Goal: Task Accomplishment & Management: Use online tool/utility

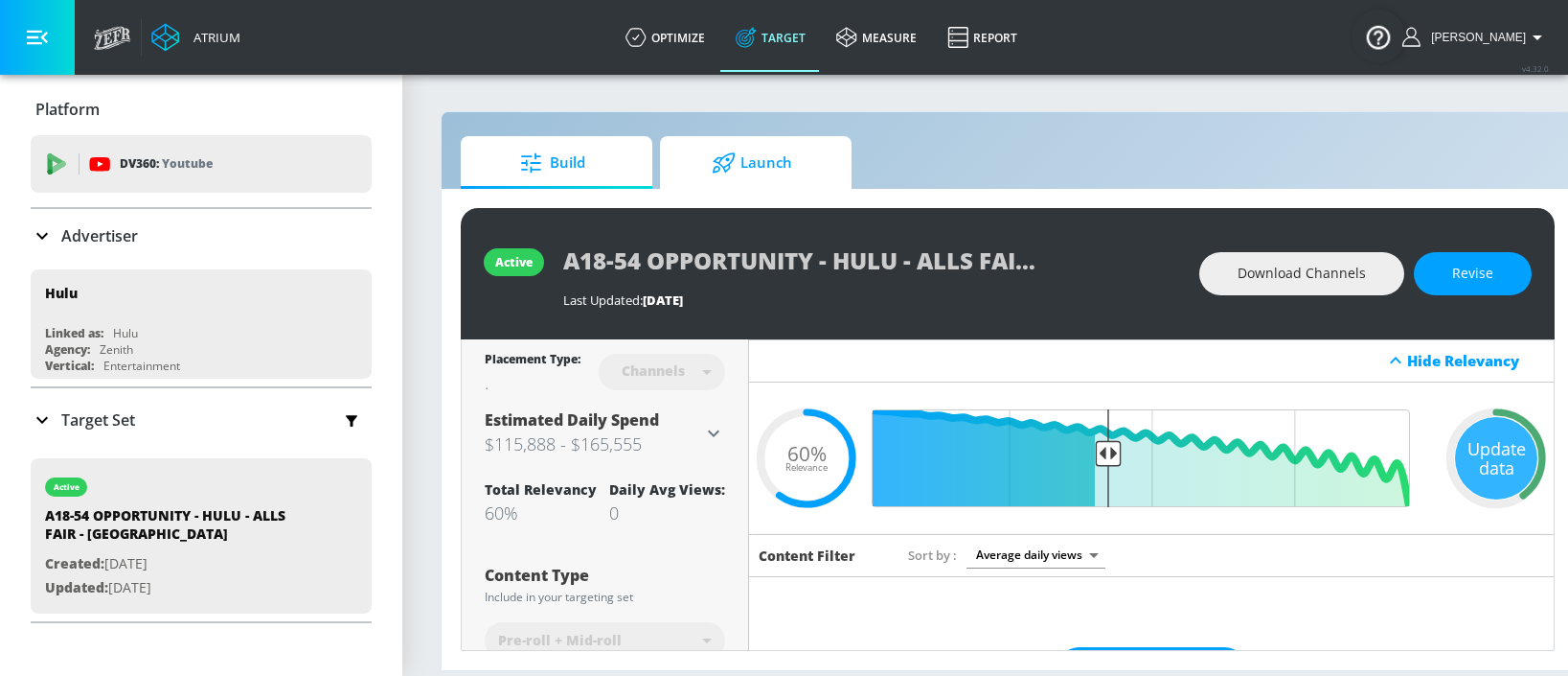
click at [763, 160] on span "Launch" at bounding box center [751, 162] width 145 height 46
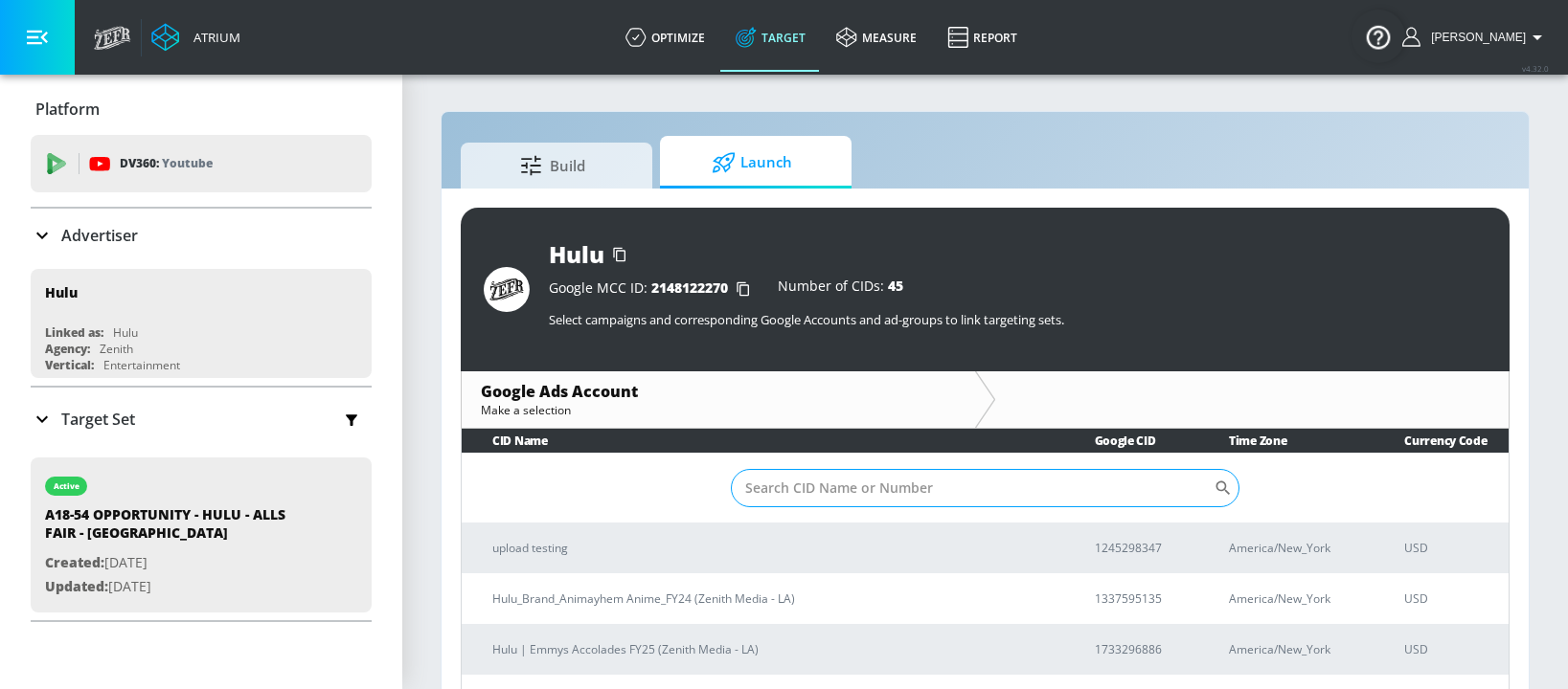
click at [796, 489] on input "Sort By" at bounding box center [971, 488] width 482 height 38
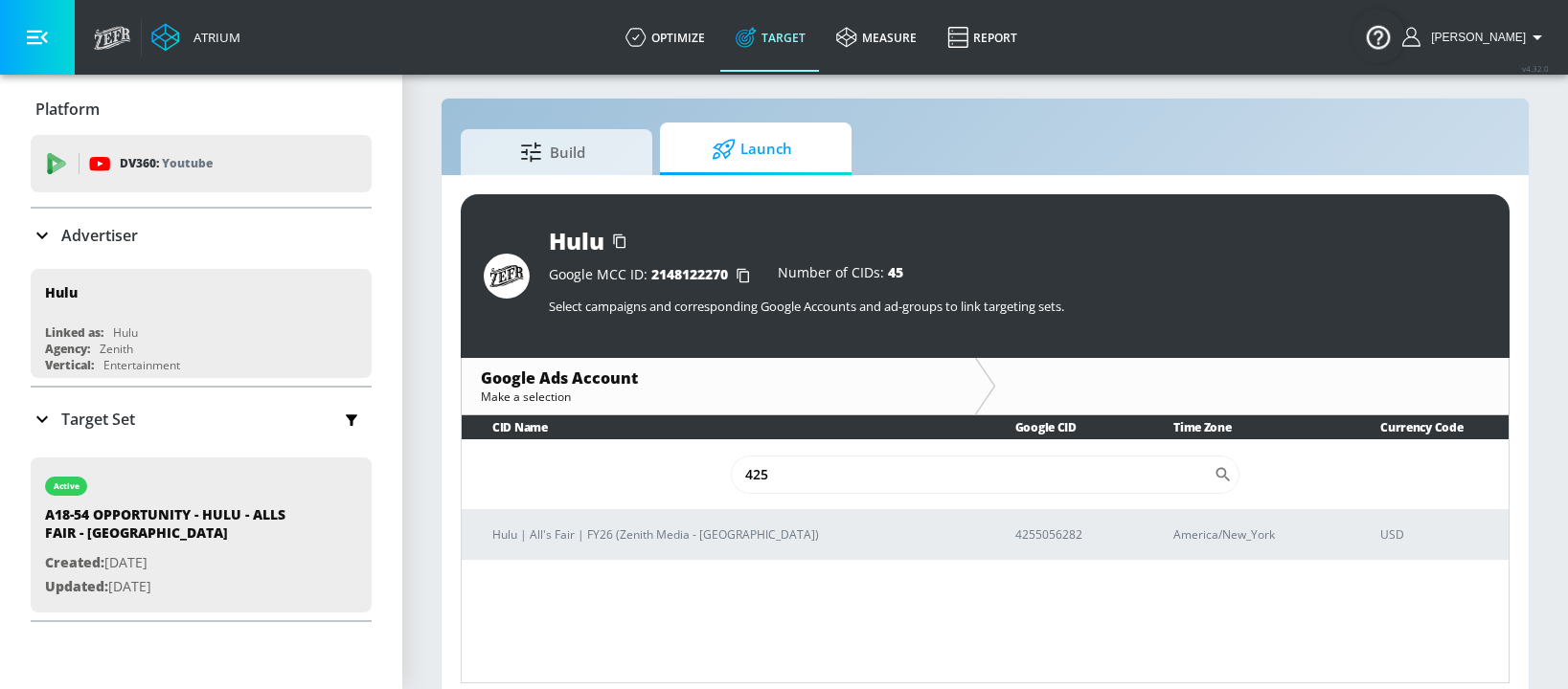
scroll to position [27, 0]
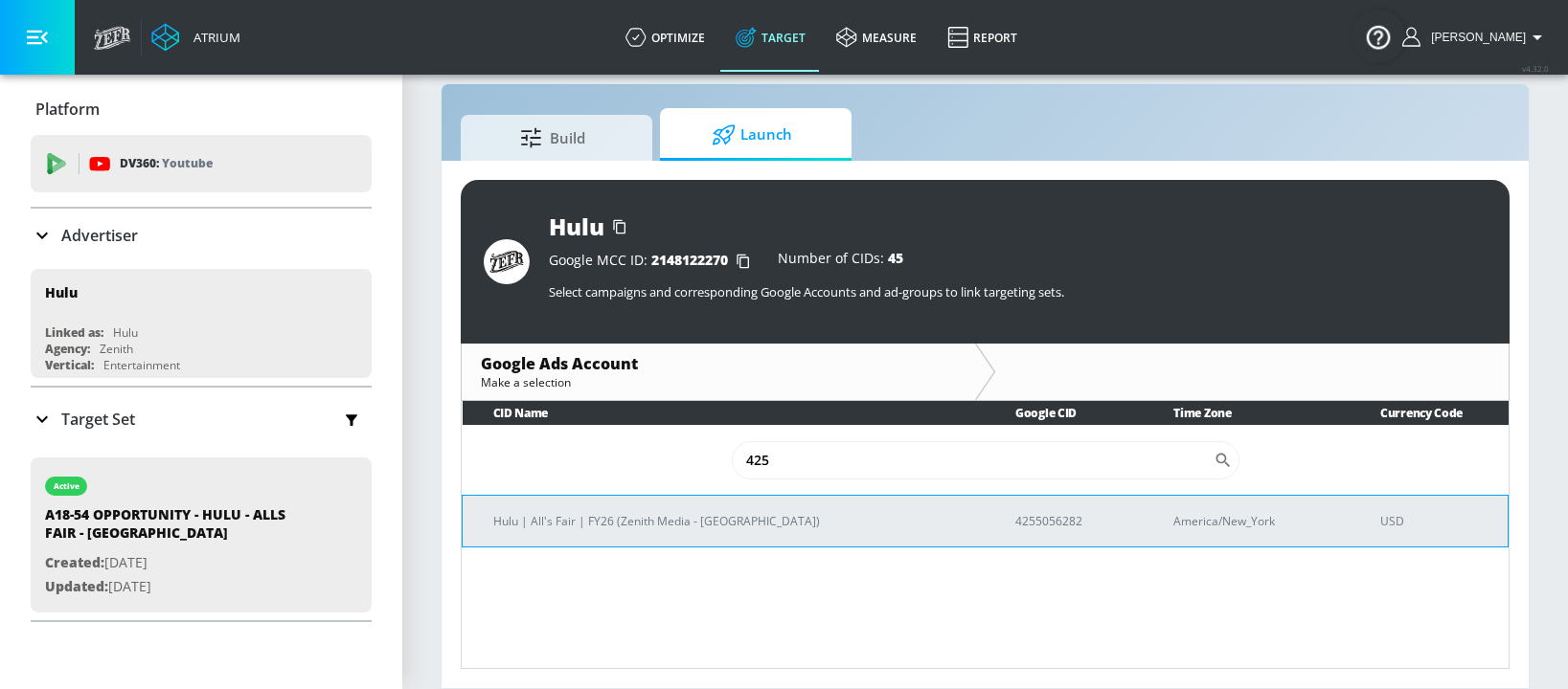
type input "425"
click at [1015, 518] on p "4255056282" at bounding box center [1071, 521] width 112 height 20
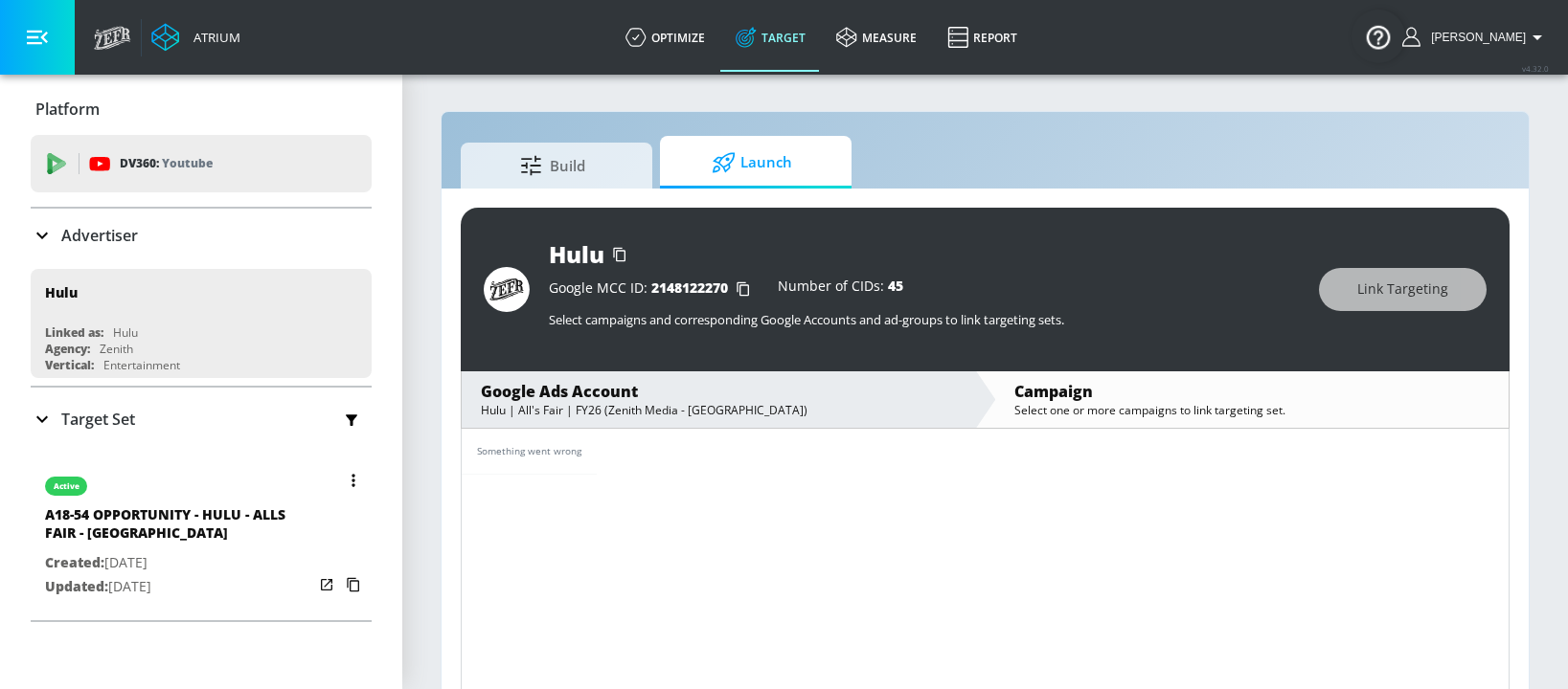
click at [737, 174] on span "Launch" at bounding box center [751, 162] width 145 height 46
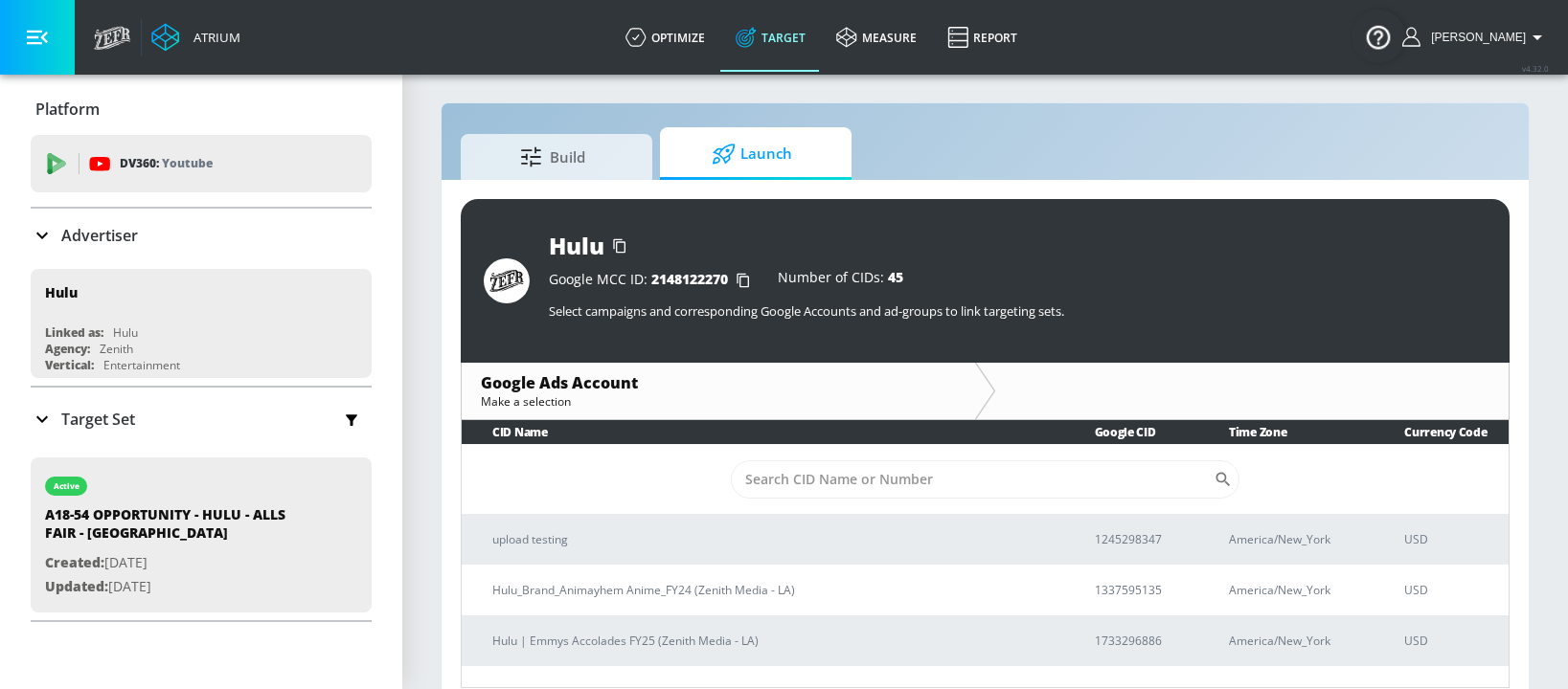
scroll to position [27, 0]
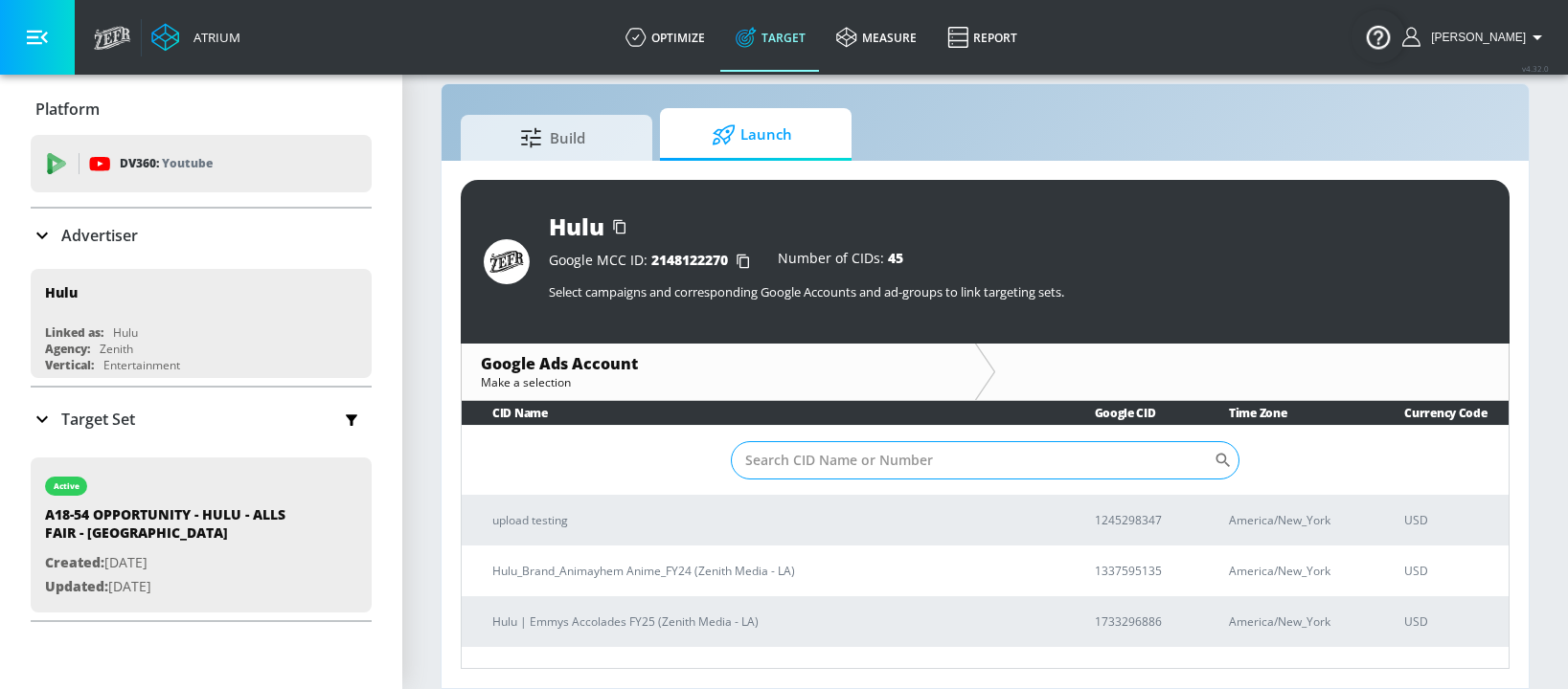
click at [876, 454] on input "Sort By" at bounding box center [971, 460] width 482 height 38
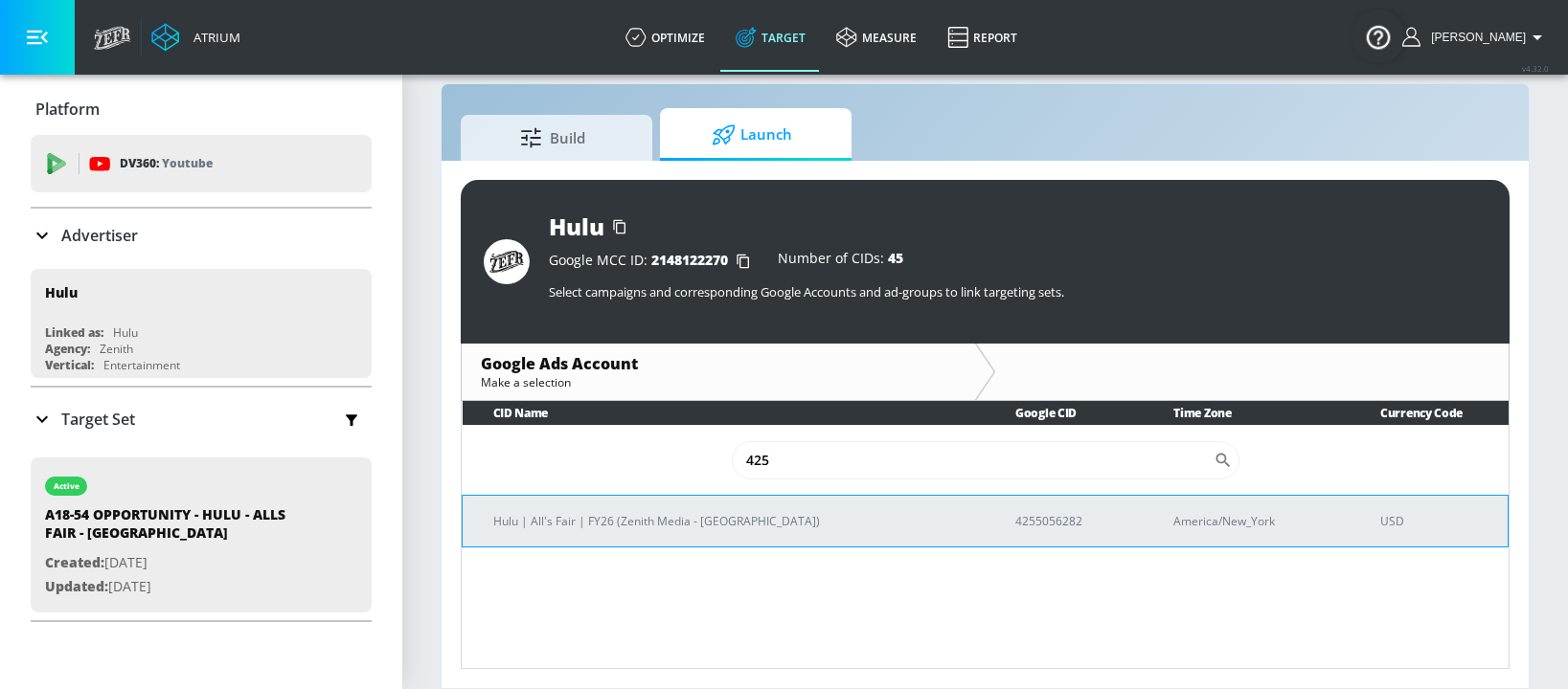
type input "425"
click at [1015, 520] on p "4255056282" at bounding box center [1071, 521] width 112 height 20
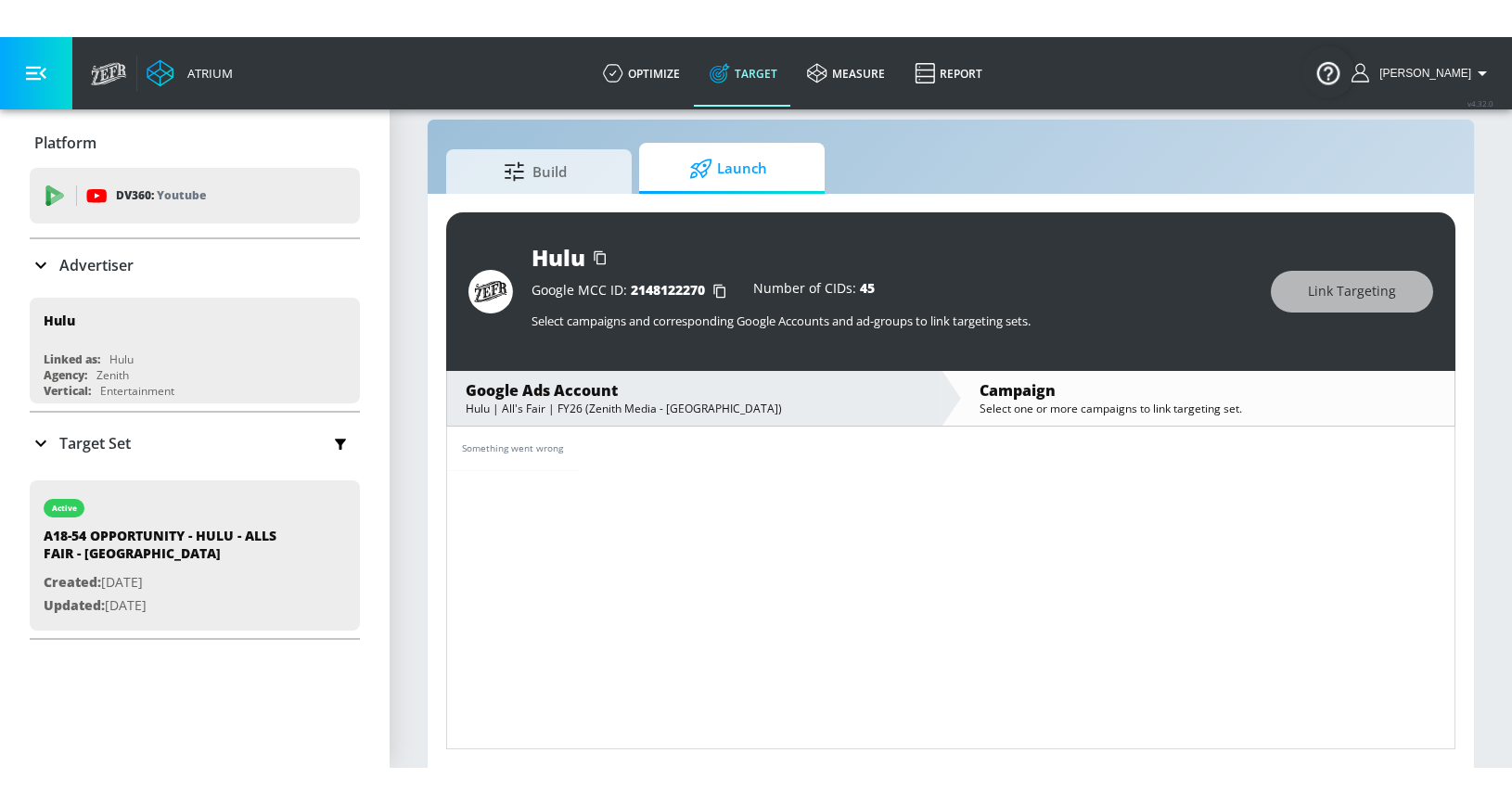
scroll to position [26, 0]
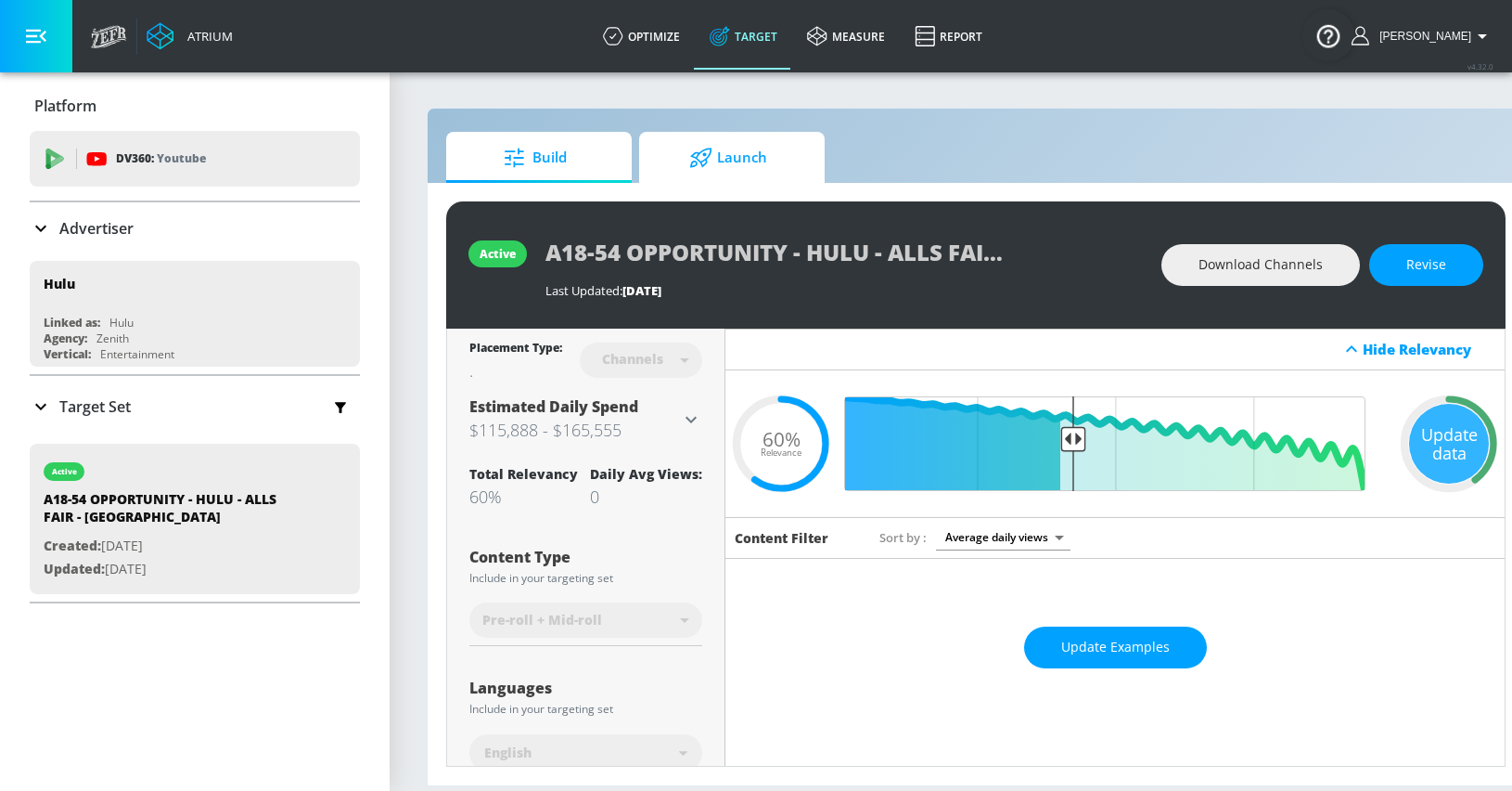
click at [761, 162] on span "Launch" at bounding box center [727, 157] width 141 height 44
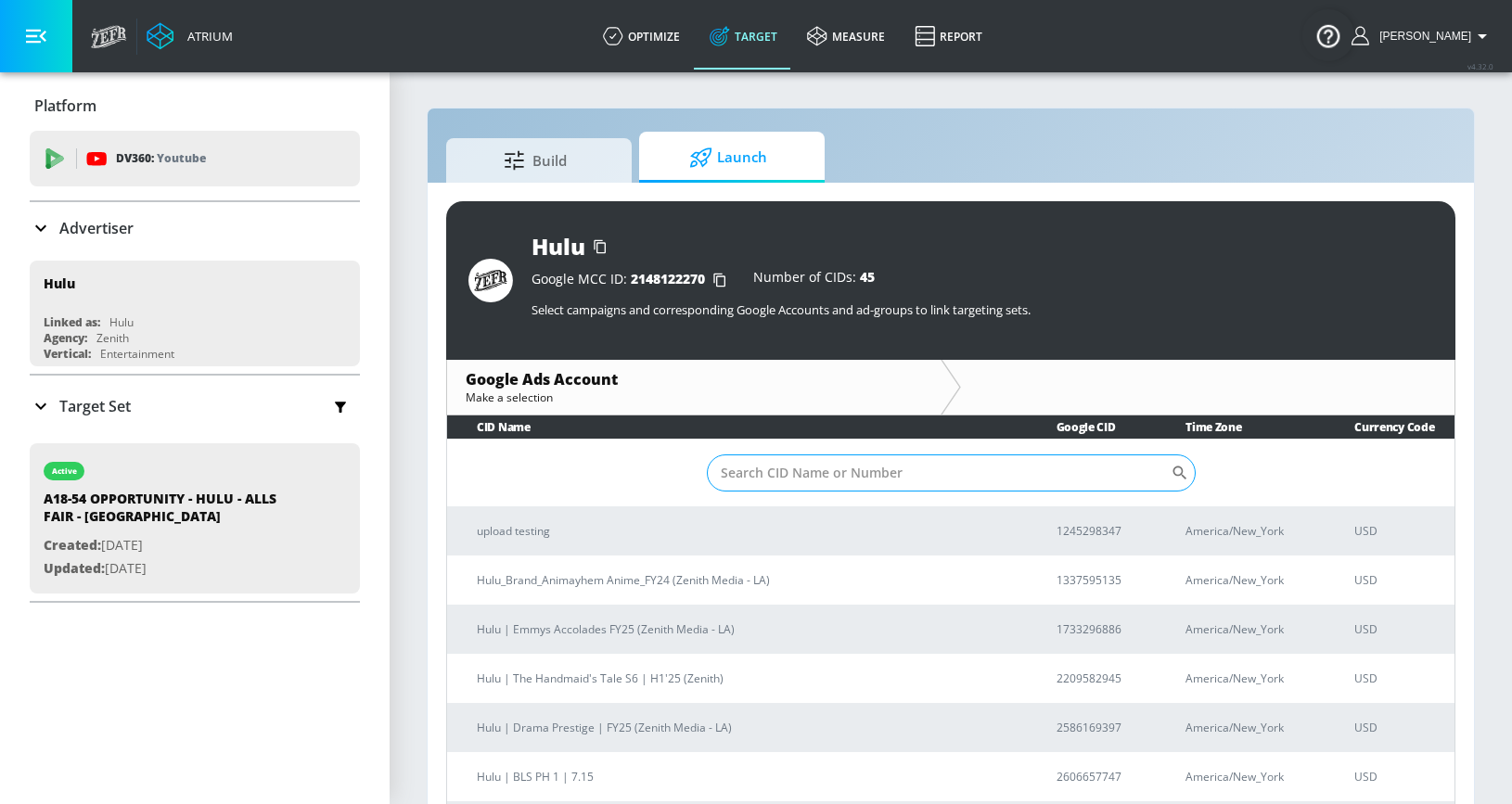
click at [810, 479] on input "Sort By" at bounding box center [938, 473] width 463 height 37
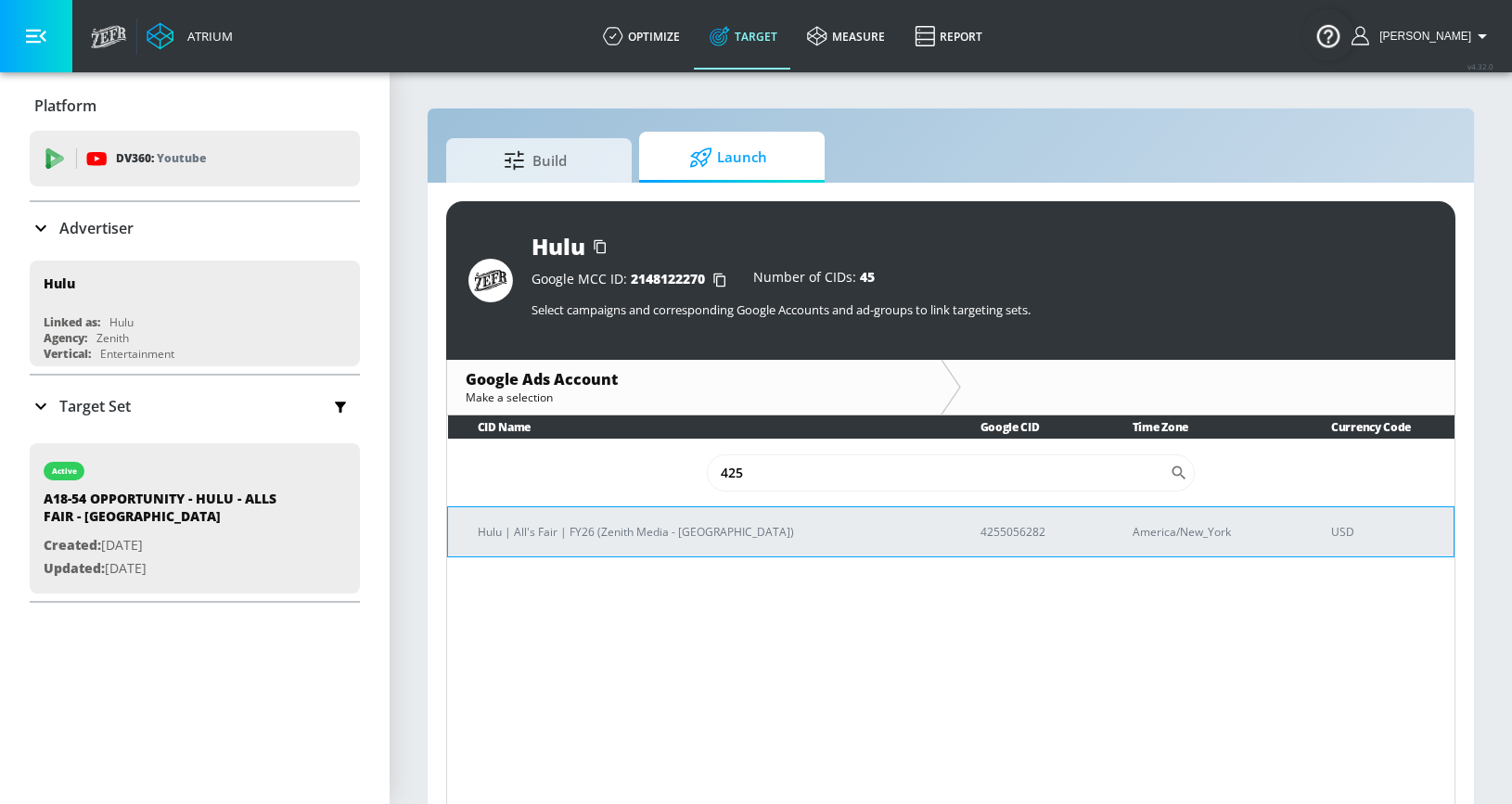
type input "425"
click at [981, 523] on p "4255056282" at bounding box center [1034, 532] width 108 height 20
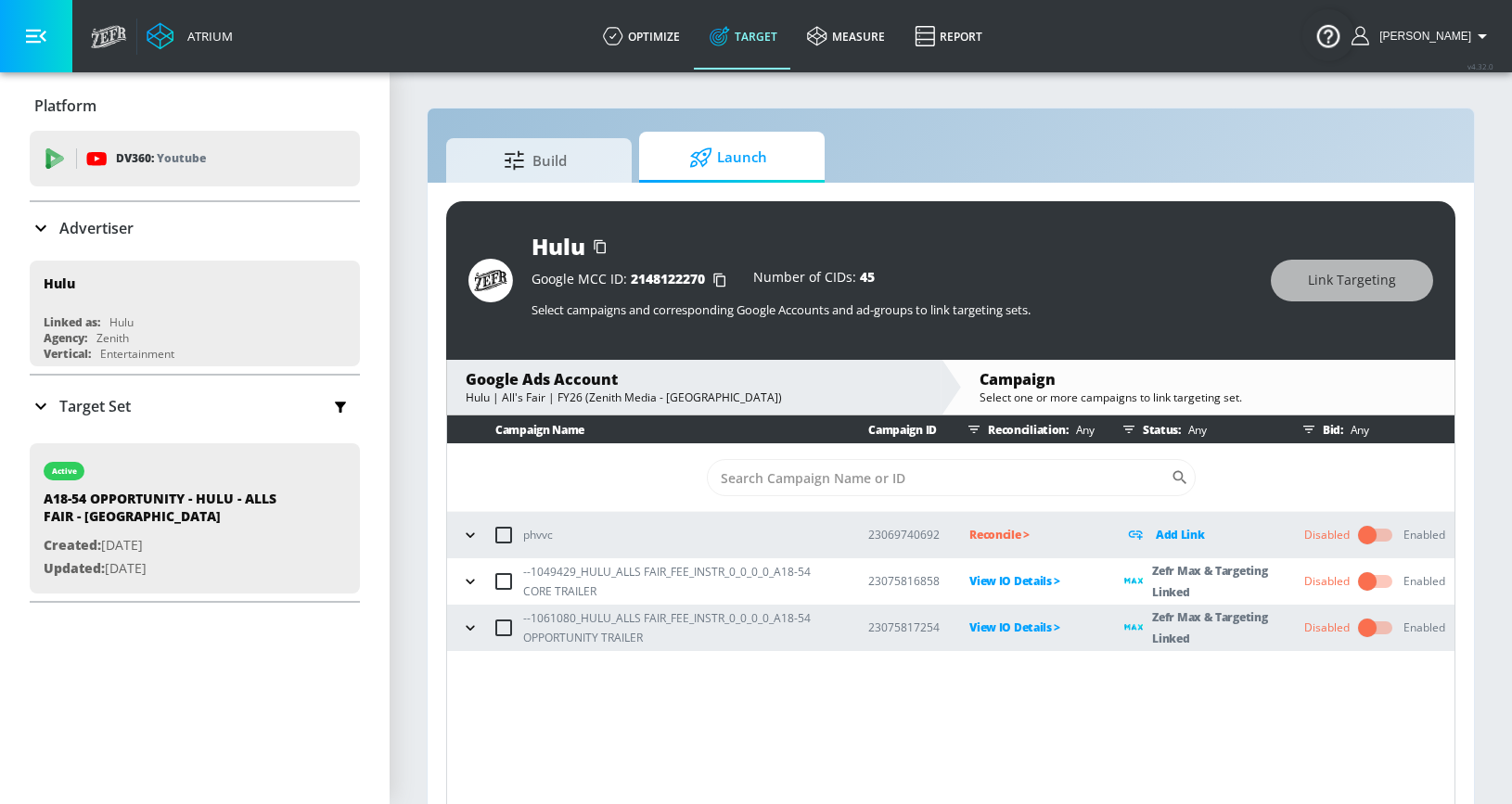
scroll to position [26, 0]
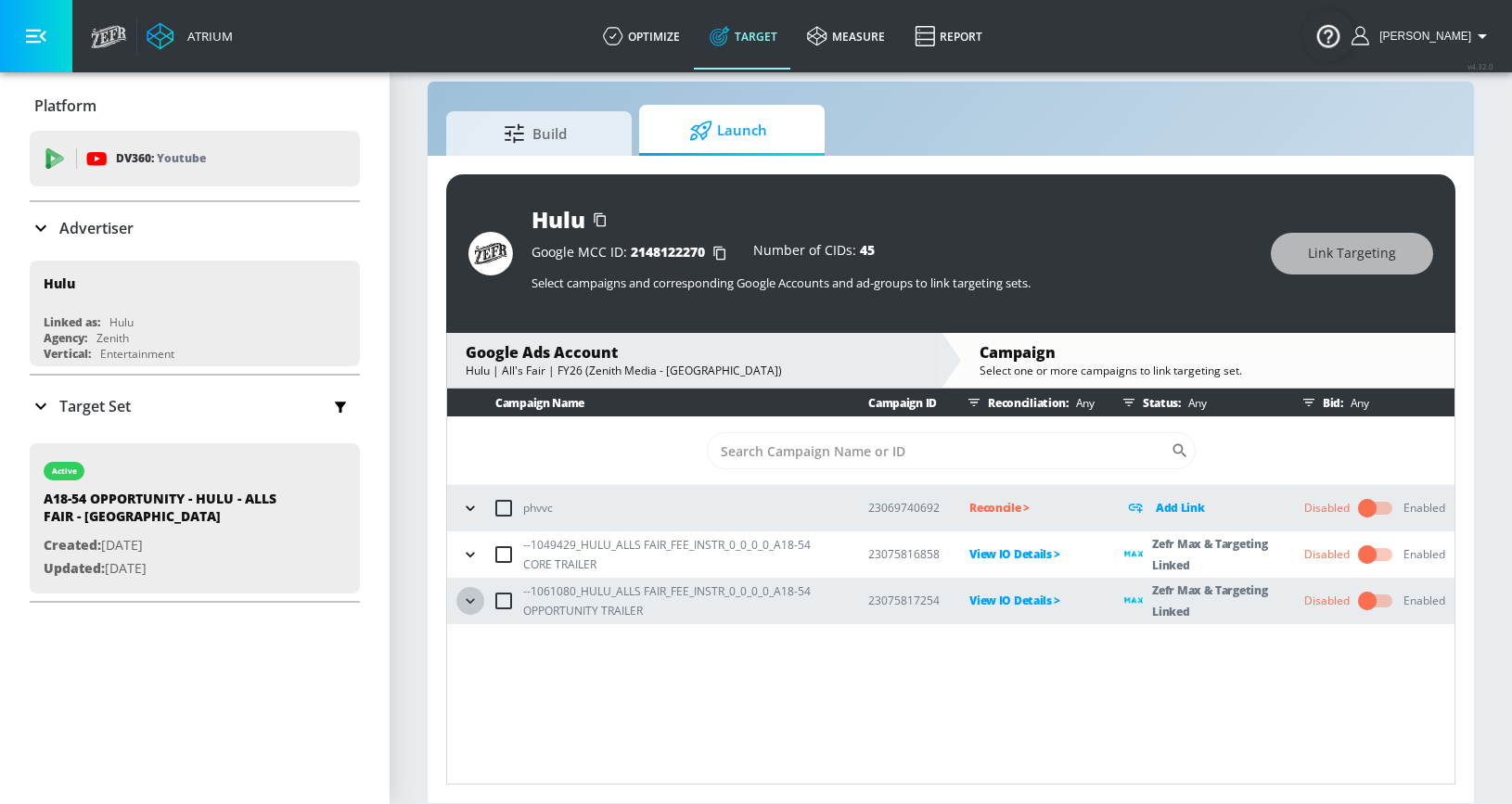
click at [470, 601] on icon "button" at bounding box center [471, 602] width 19 height 19
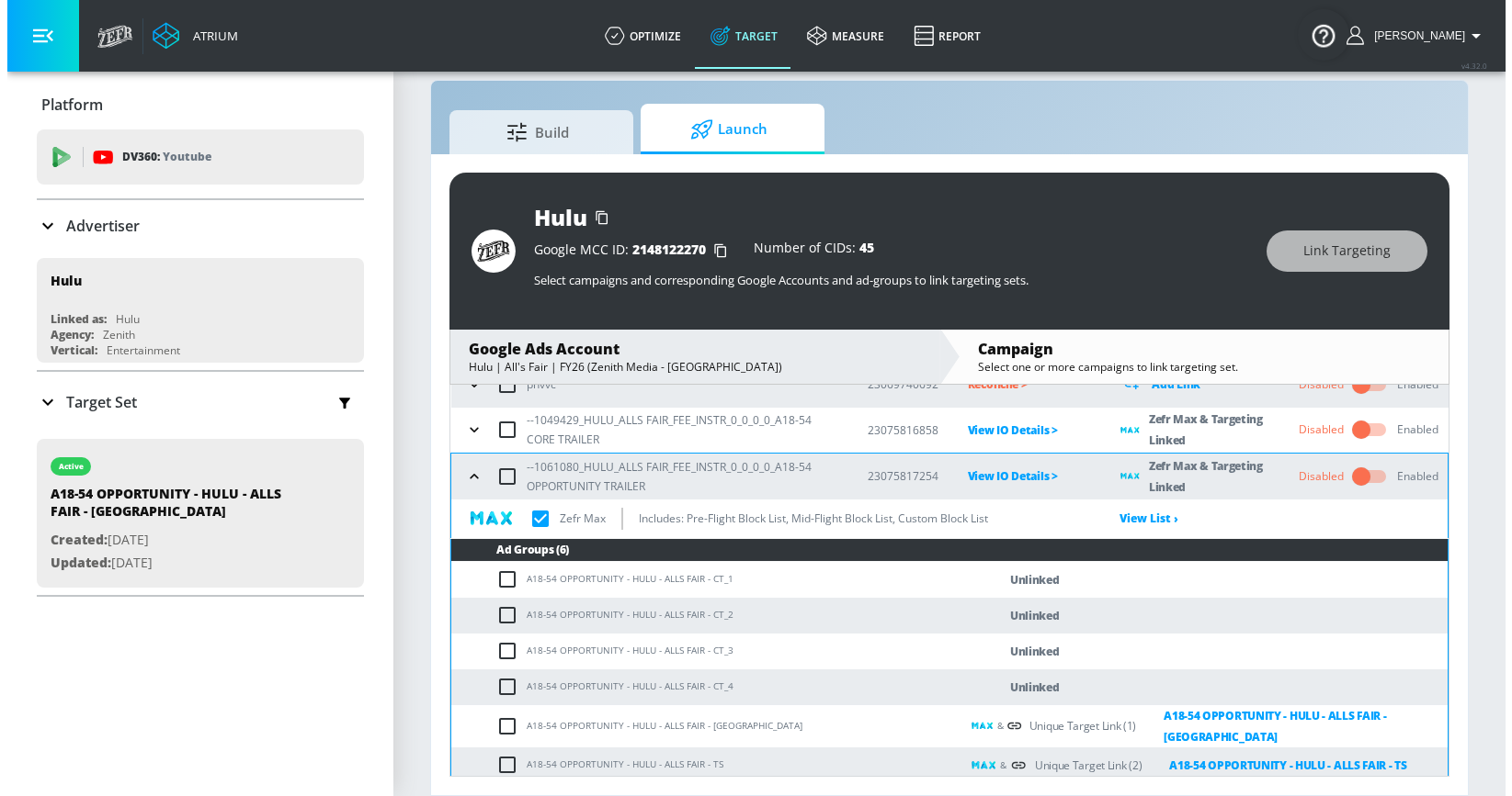
scroll to position [120, 0]
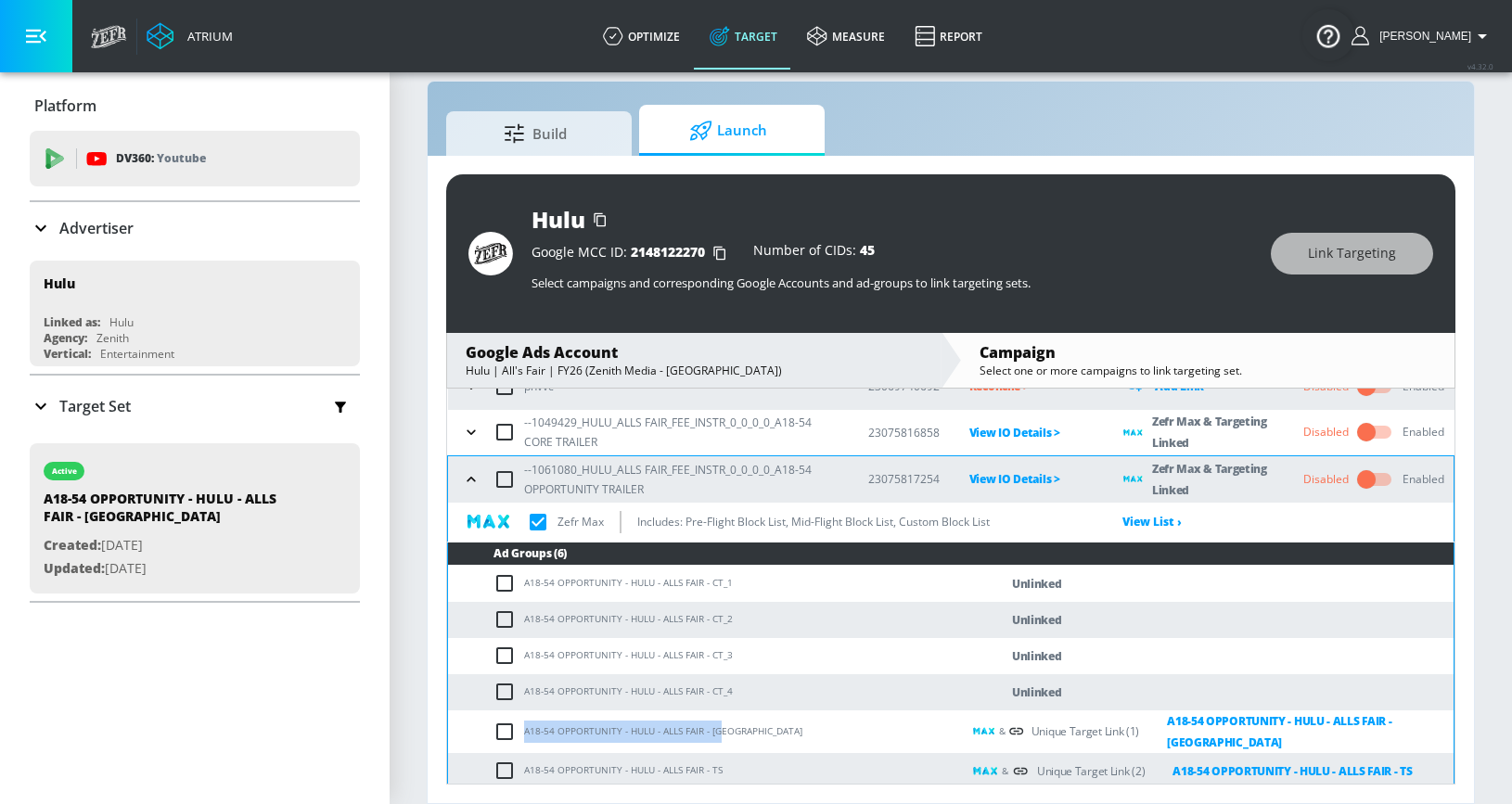
drag, startPoint x: 525, startPoint y: 726, endPoint x: 720, endPoint y: 725, distance: 195.0
click at [720, 725] on td "A18-54 OPPORTUNITY - HULU - ALLS FAIR - [GEOGRAPHIC_DATA]" at bounding box center [704, 731] width 513 height 43
copy td "A18-54 OPPORTUNITY - HULU - ALLS FAIR - [GEOGRAPHIC_DATA]"
click at [511, 702] on input "checkbox" at bounding box center [509, 692] width 30 height 23
checkbox input "true"
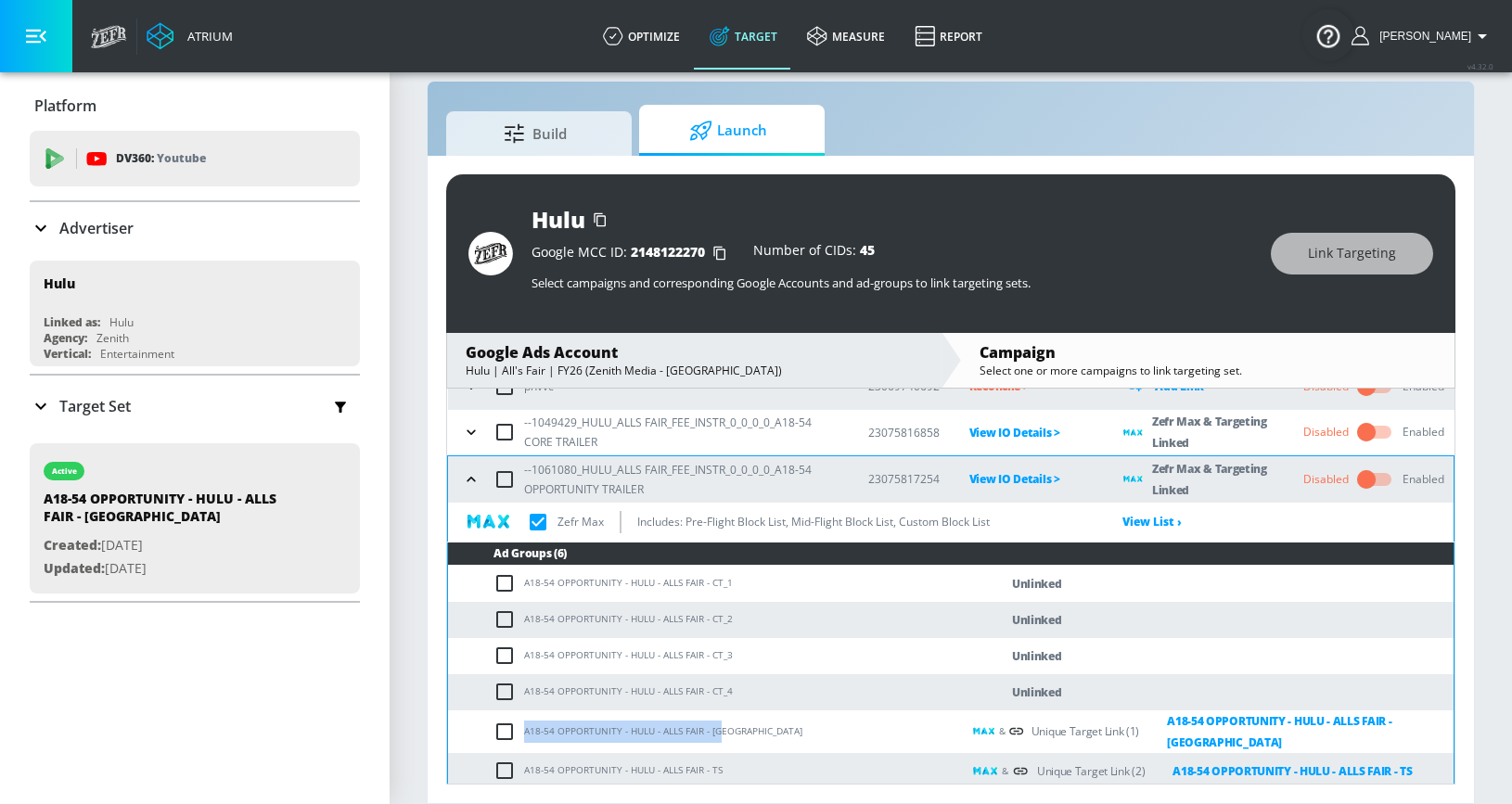
checkbox input "true"
click at [1302, 246] on button "Link Targeting" at bounding box center [1352, 253] width 163 height 42
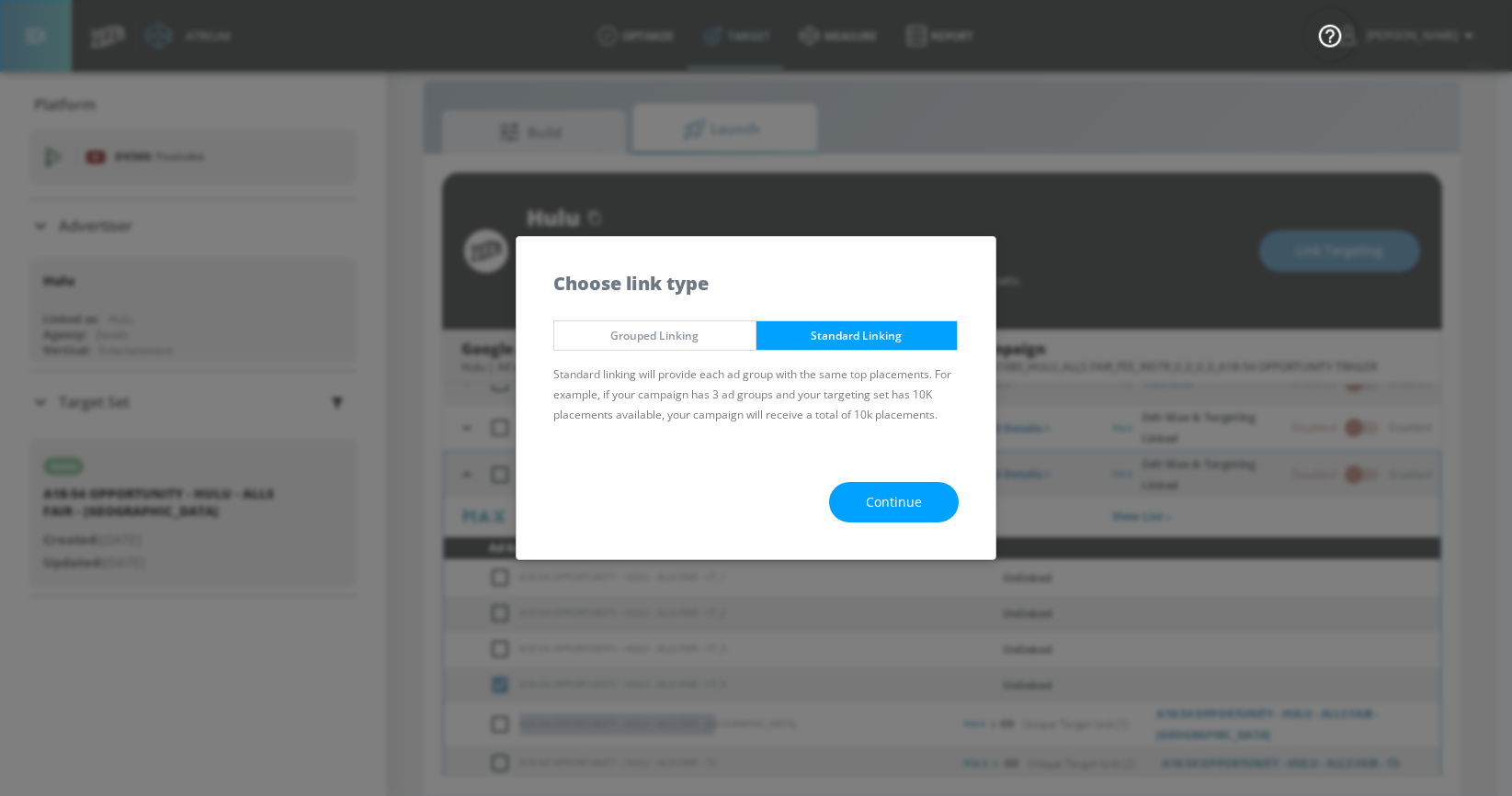
click at [867, 502] on span "Continue" at bounding box center [894, 503] width 56 height 23
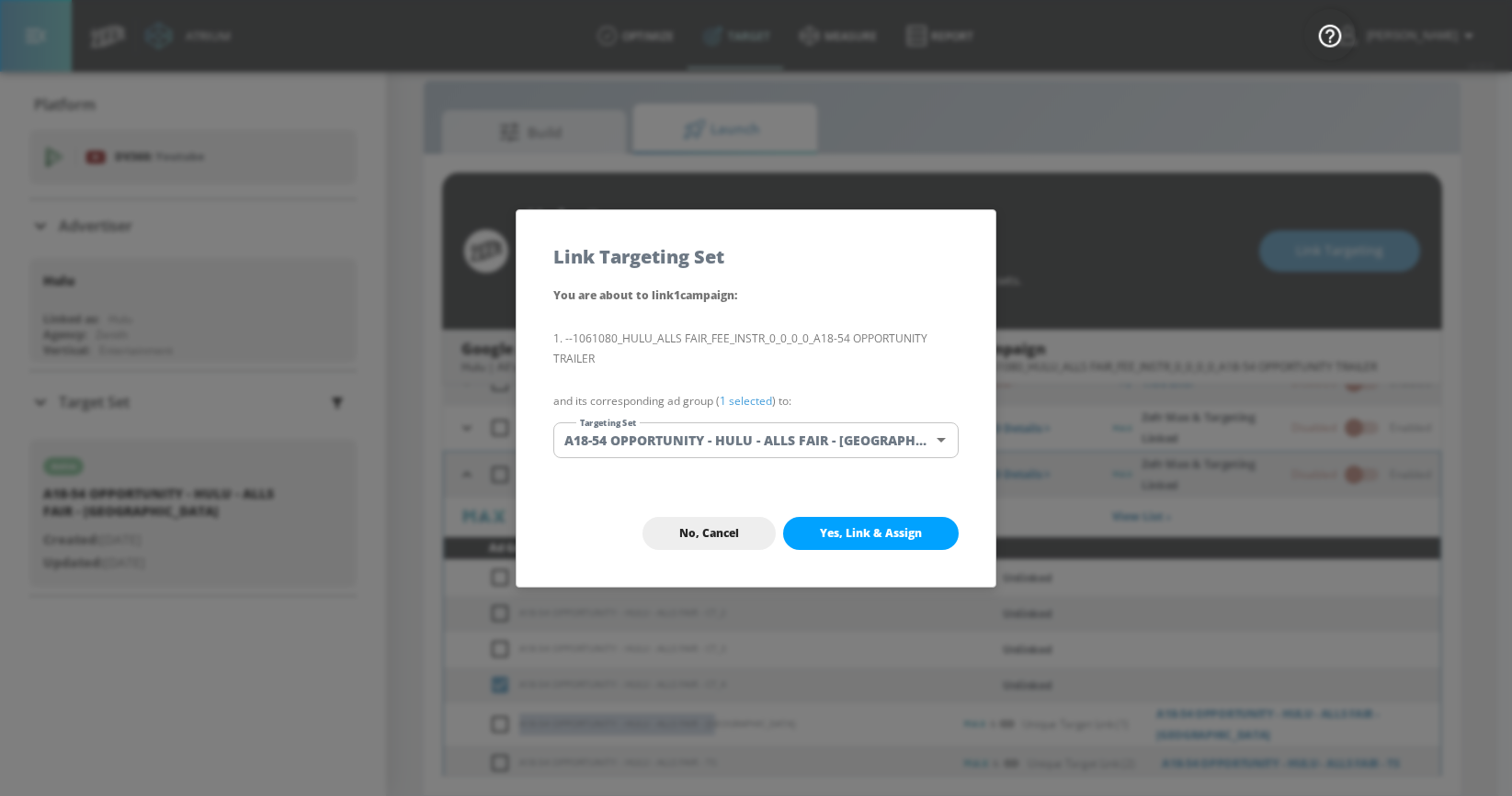
click at [747, 439] on body "Atrium optimize Target measure Report optimize Target measure Report v 4.32.0 […" at bounding box center [756, 385] width 1512 height 823
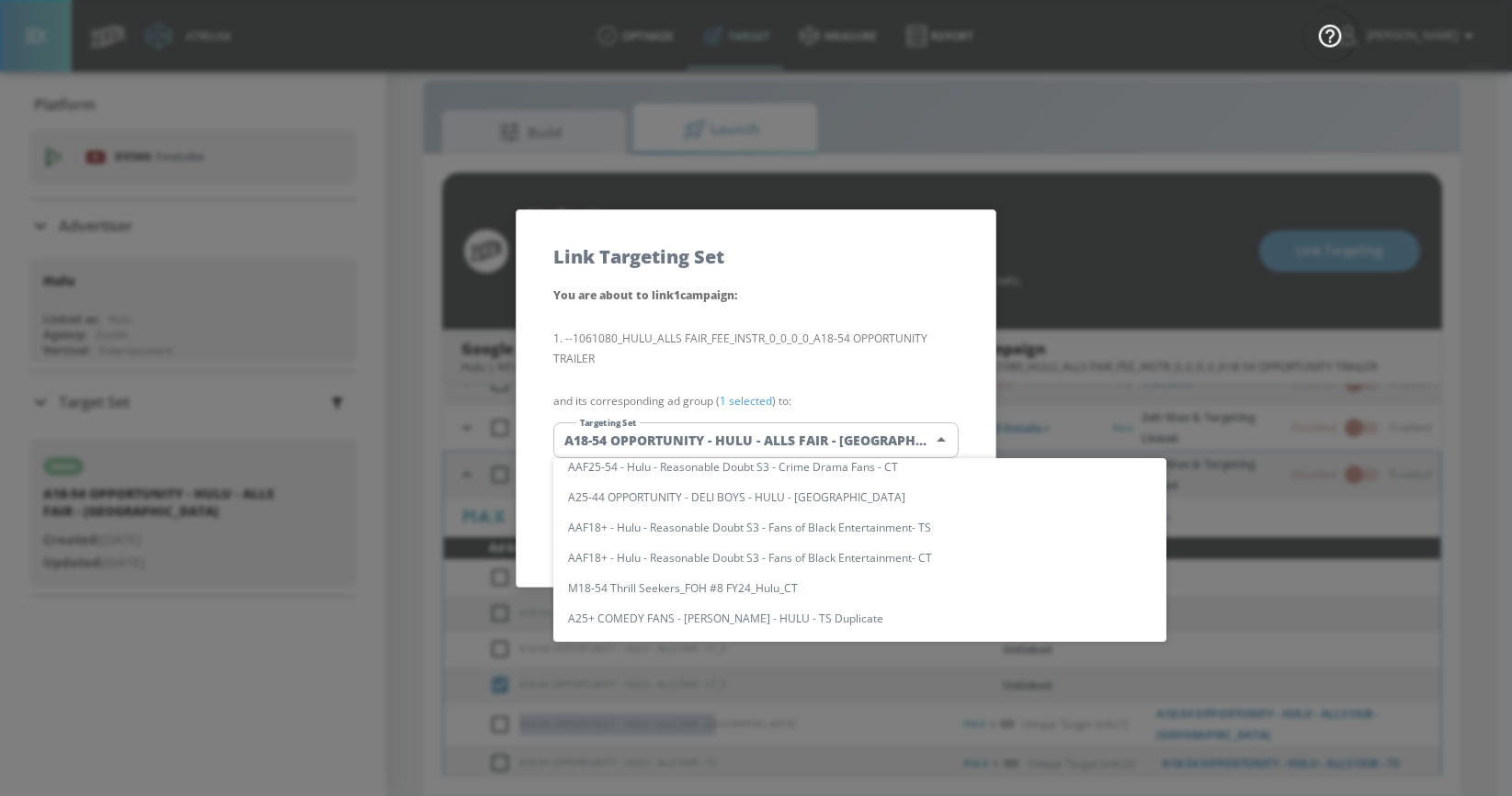
scroll to position [0, 0]
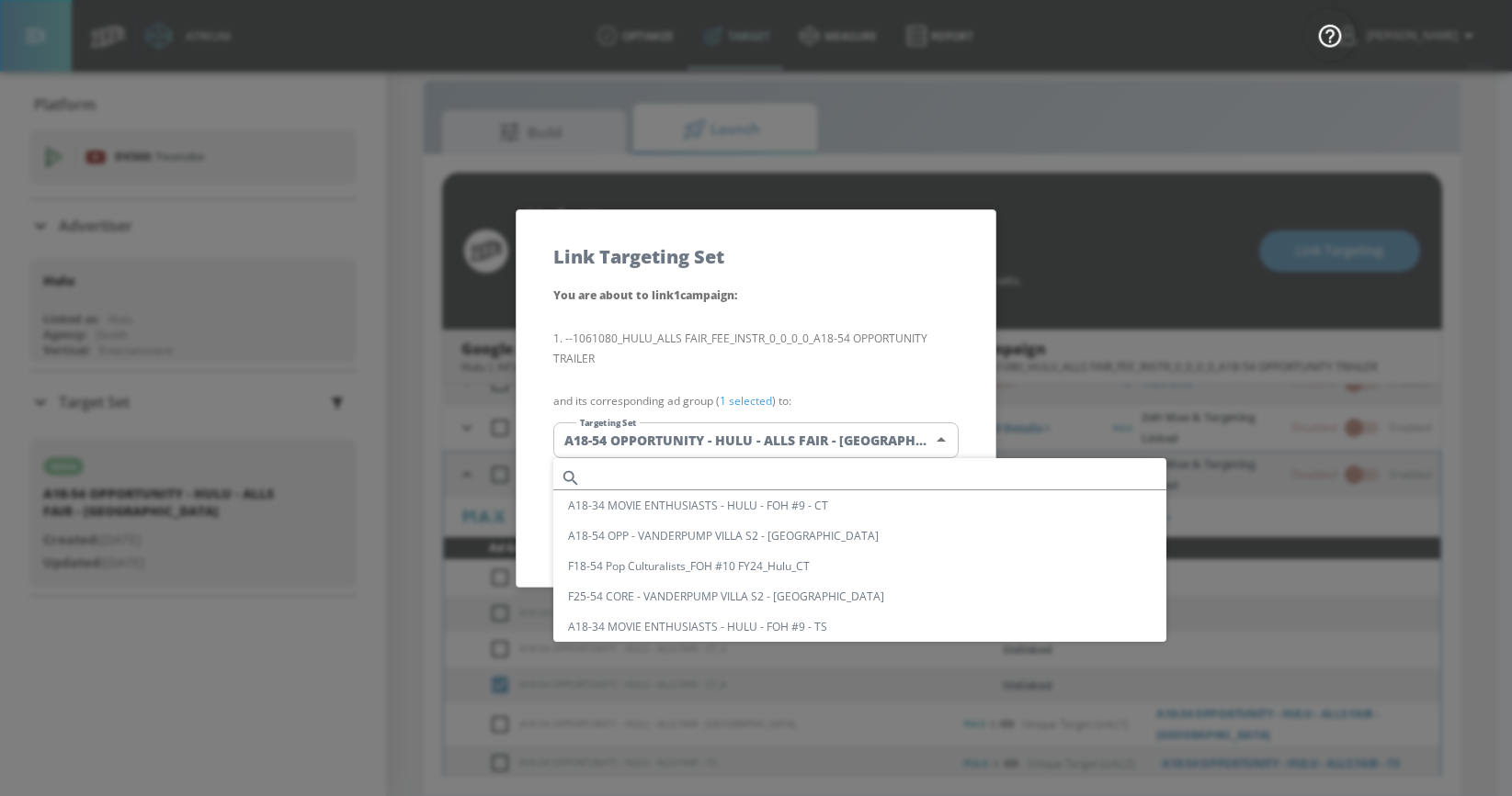
click at [735, 476] on input "text" at bounding box center [877, 478] width 578 height 24
paste input "A18-54 OPPORTUNITY - HULU - ALLS FAIR - [GEOGRAPHIC_DATA]"
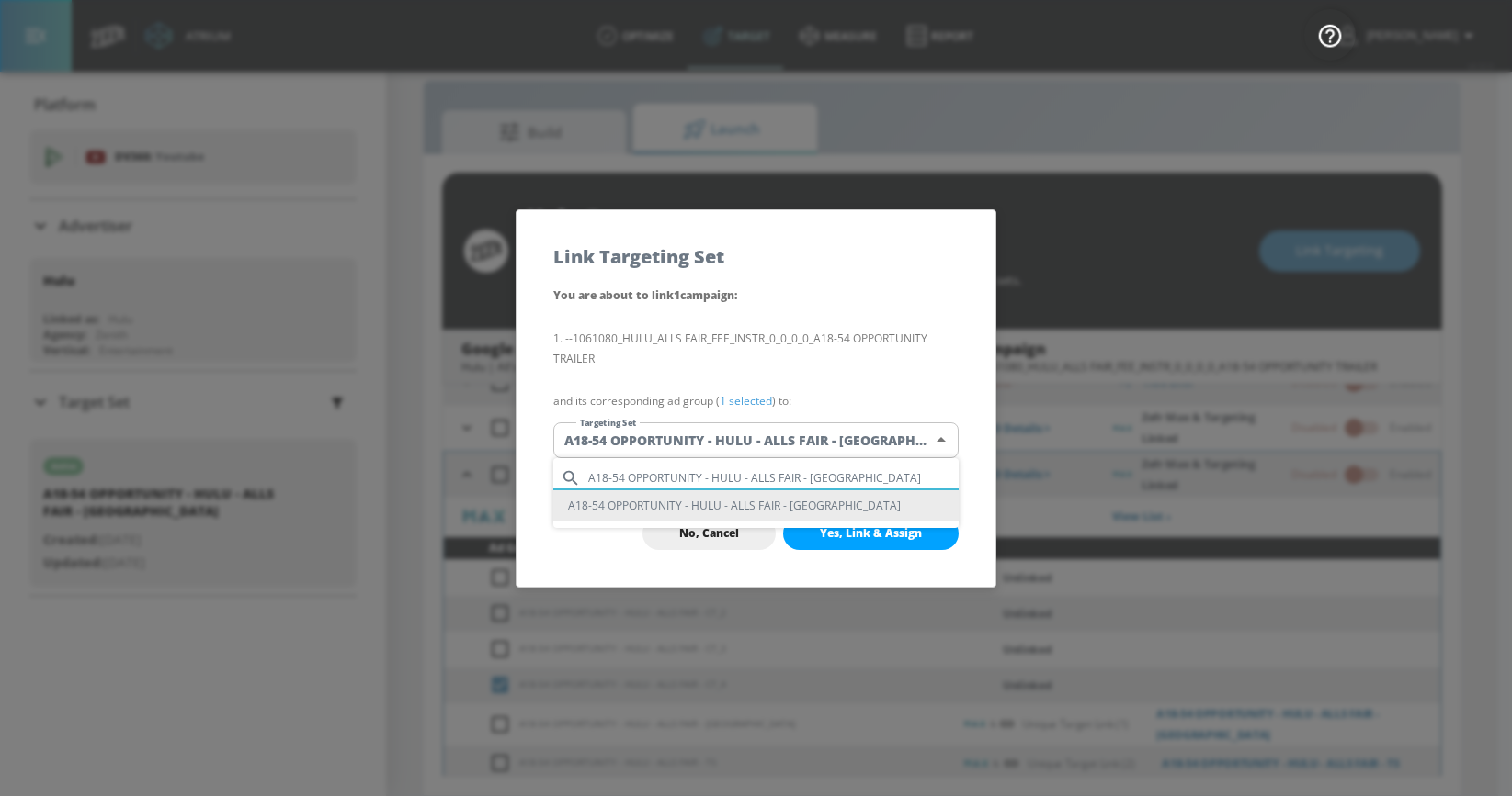
type input "A18-54 OPPORTUNITY - HULU - ALLS FAIR - [GEOGRAPHIC_DATA]"
click at [738, 506] on li "A18-54 OPPORTUNITY - HULU - ALLS FAIR - [GEOGRAPHIC_DATA]" at bounding box center [756, 506] width 406 height 30
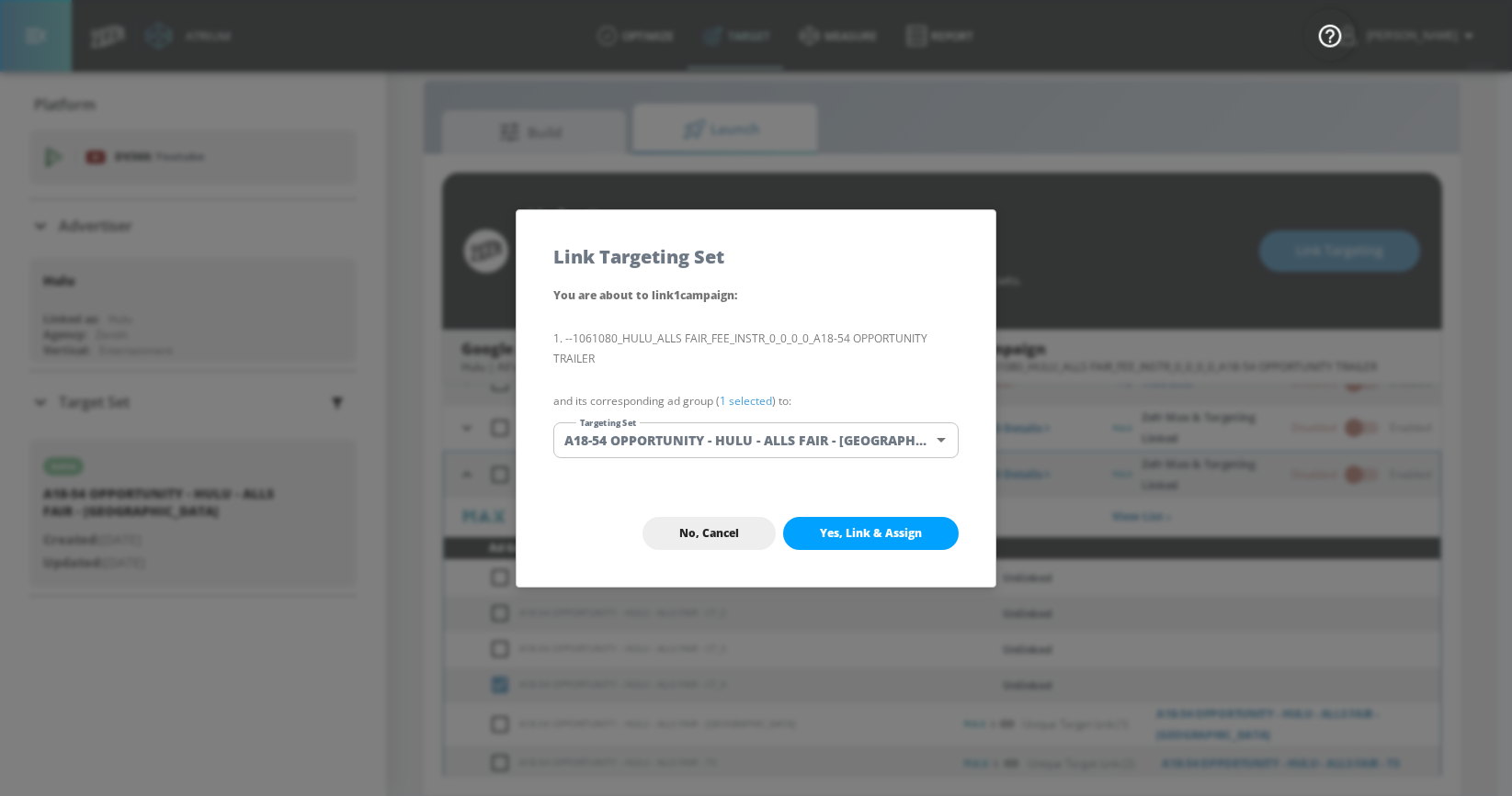
click at [829, 528] on span "Yes, Link & Assign" at bounding box center [870, 534] width 102 height 15
checkbox input "true"
checkbox input "false"
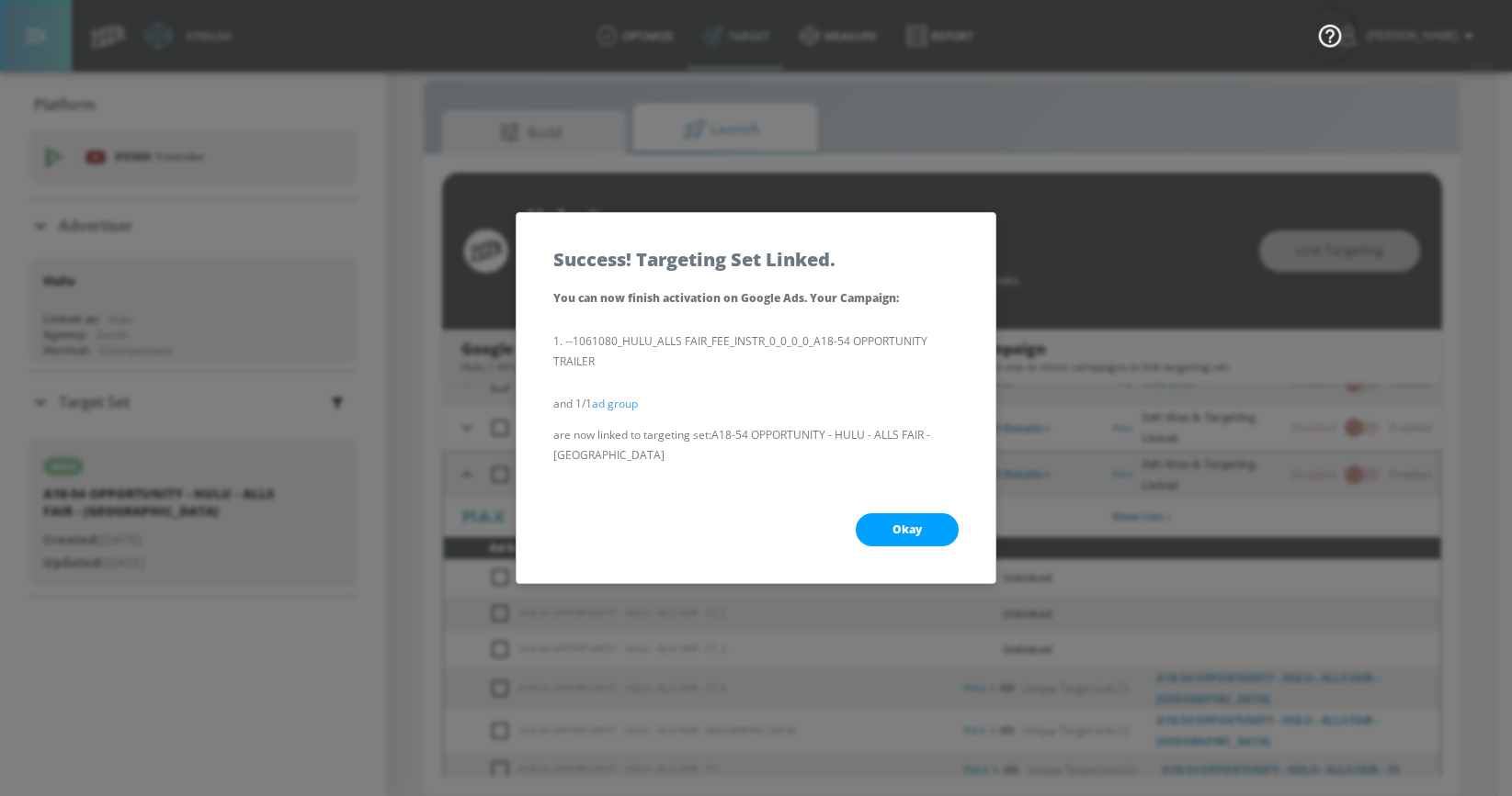
click at [928, 521] on button "Okay" at bounding box center [907, 529] width 103 height 33
checkbox input "true"
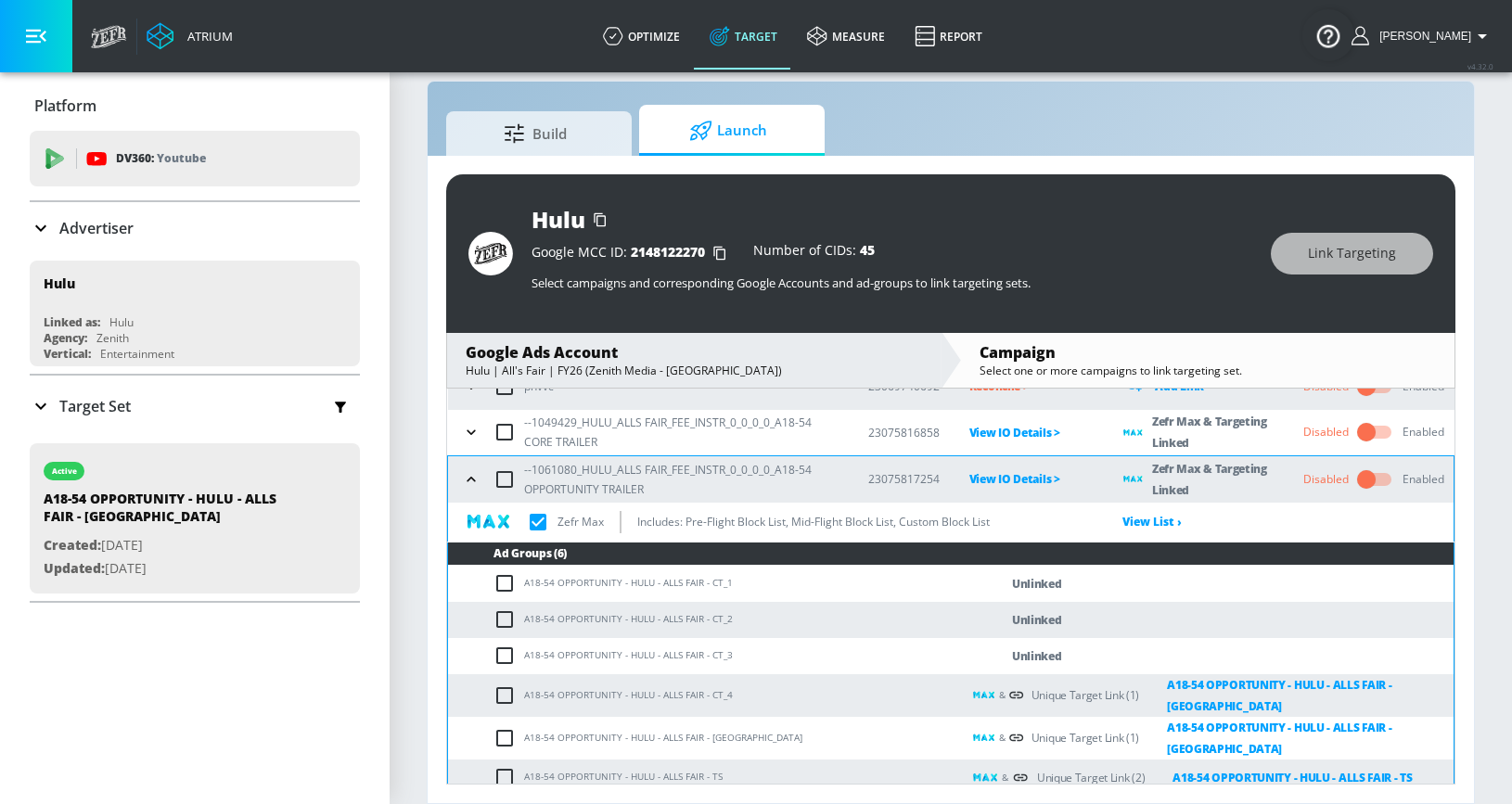
click at [504, 655] on input "checkbox" at bounding box center [509, 656] width 30 height 23
checkbox input "true"
click at [1341, 244] on span "Link Targeting" at bounding box center [1351, 253] width 88 height 24
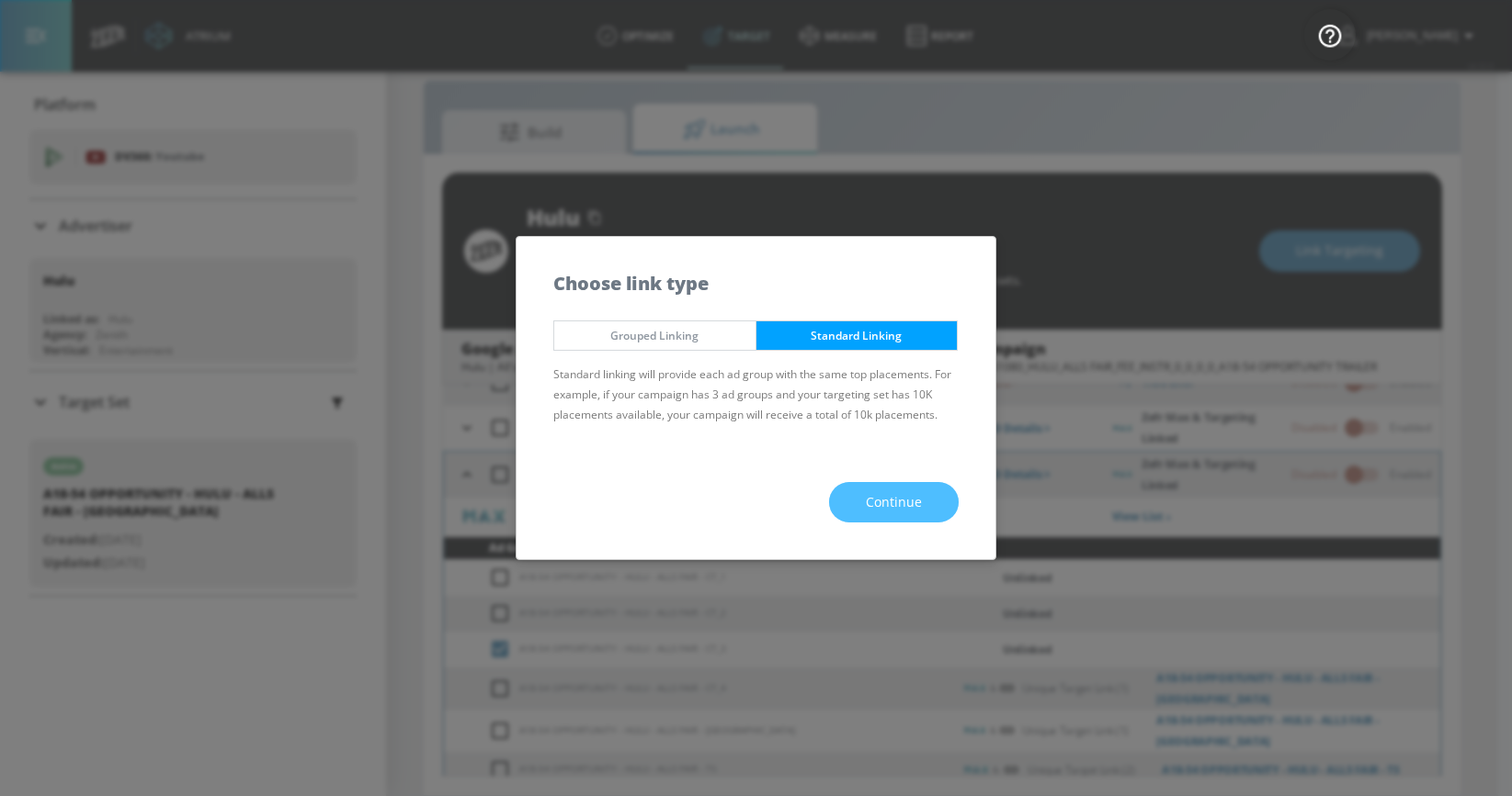
click at [868, 501] on span "Continue" at bounding box center [894, 503] width 56 height 23
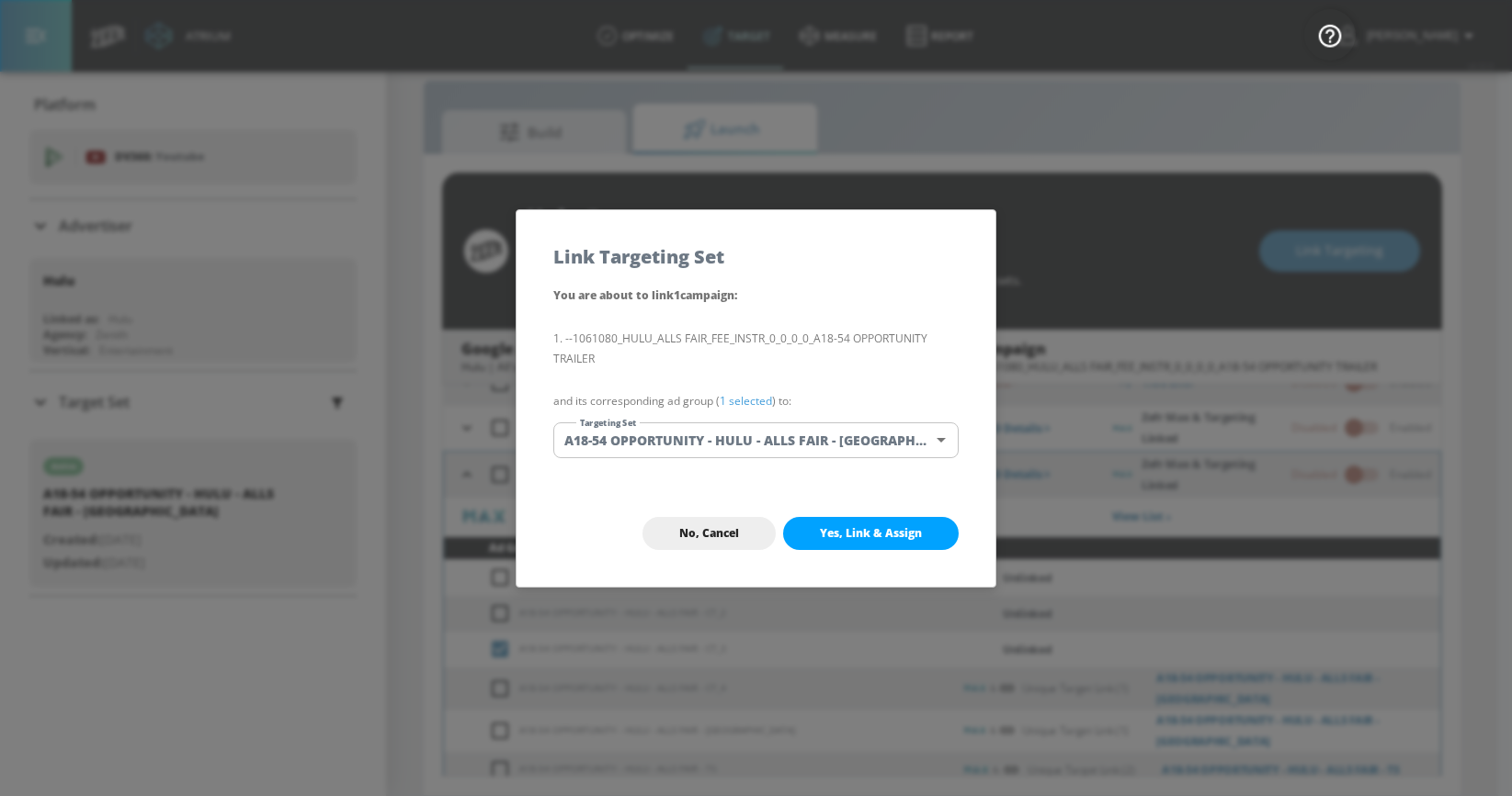
click at [778, 437] on body "Atrium optimize Target measure Report optimize Target measure Report v 4.32.0 […" at bounding box center [756, 385] width 1512 height 823
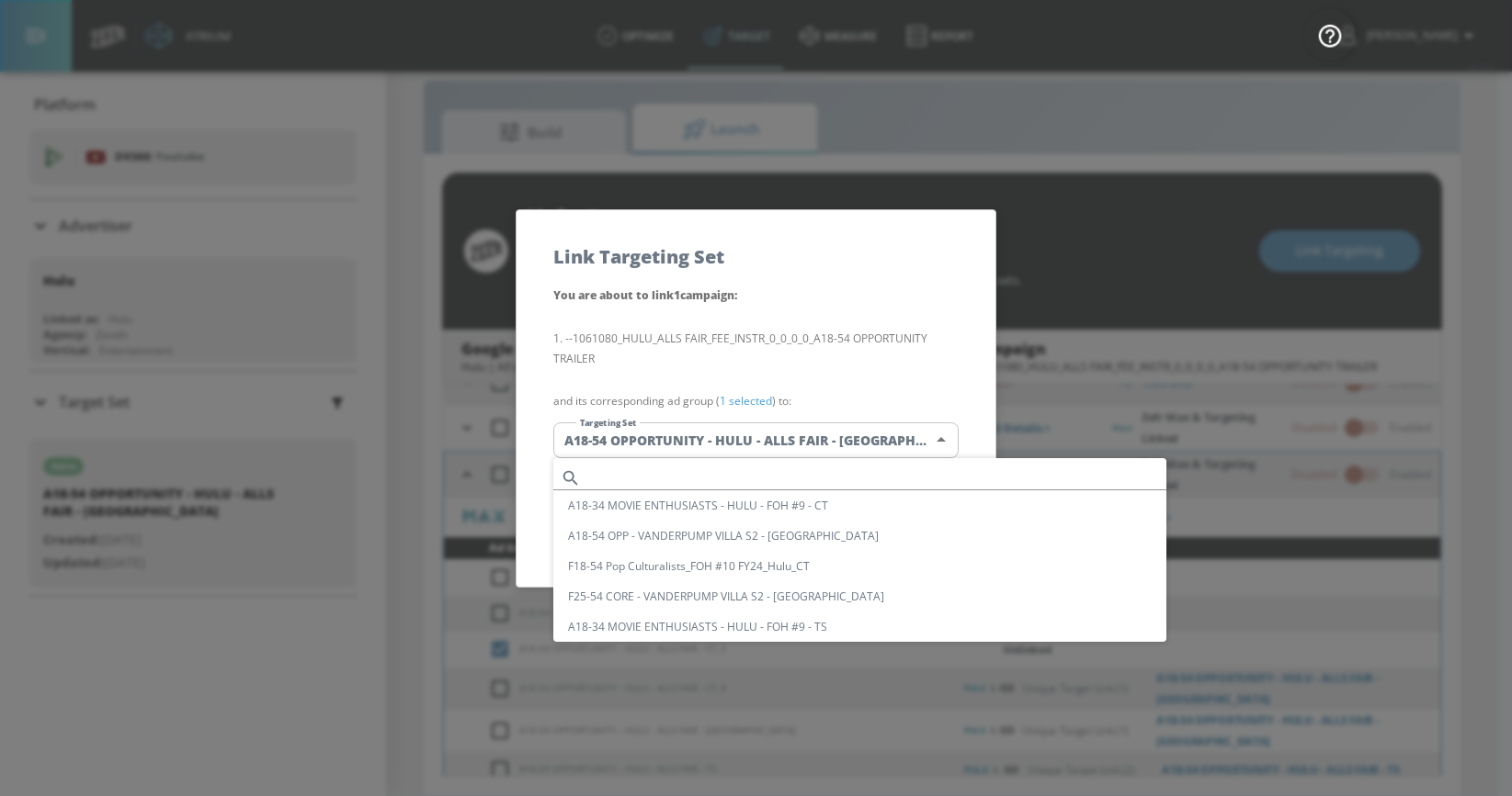
scroll to position [1987, 0]
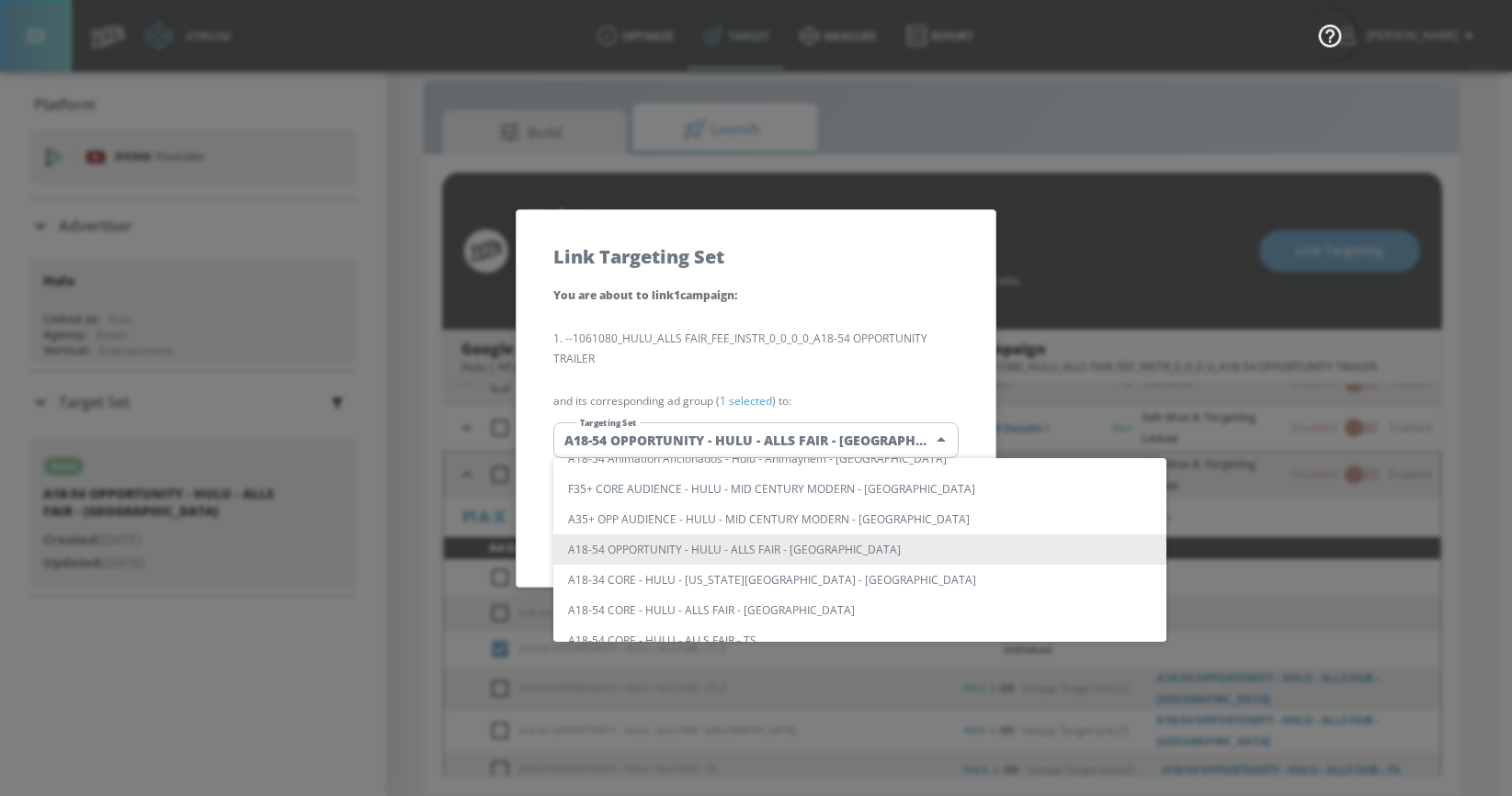
click at [741, 546] on li "A18-54 OPPORTUNITY - HULU - ALLS FAIR - [GEOGRAPHIC_DATA]" at bounding box center [860, 550] width 613 height 30
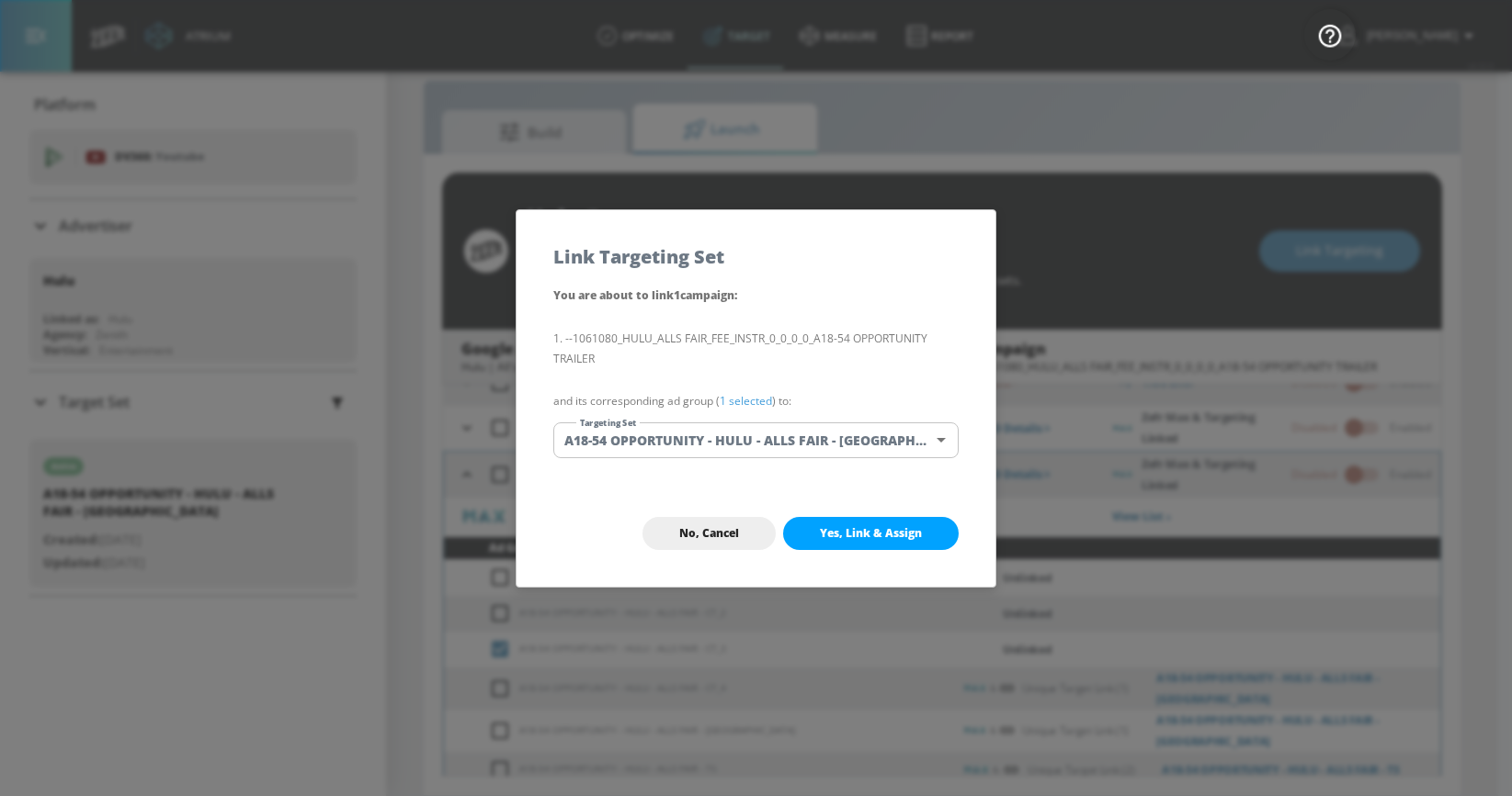
click at [820, 538] on span "Yes, Link & Assign" at bounding box center [870, 534] width 102 height 15
checkbox input "true"
checkbox input "false"
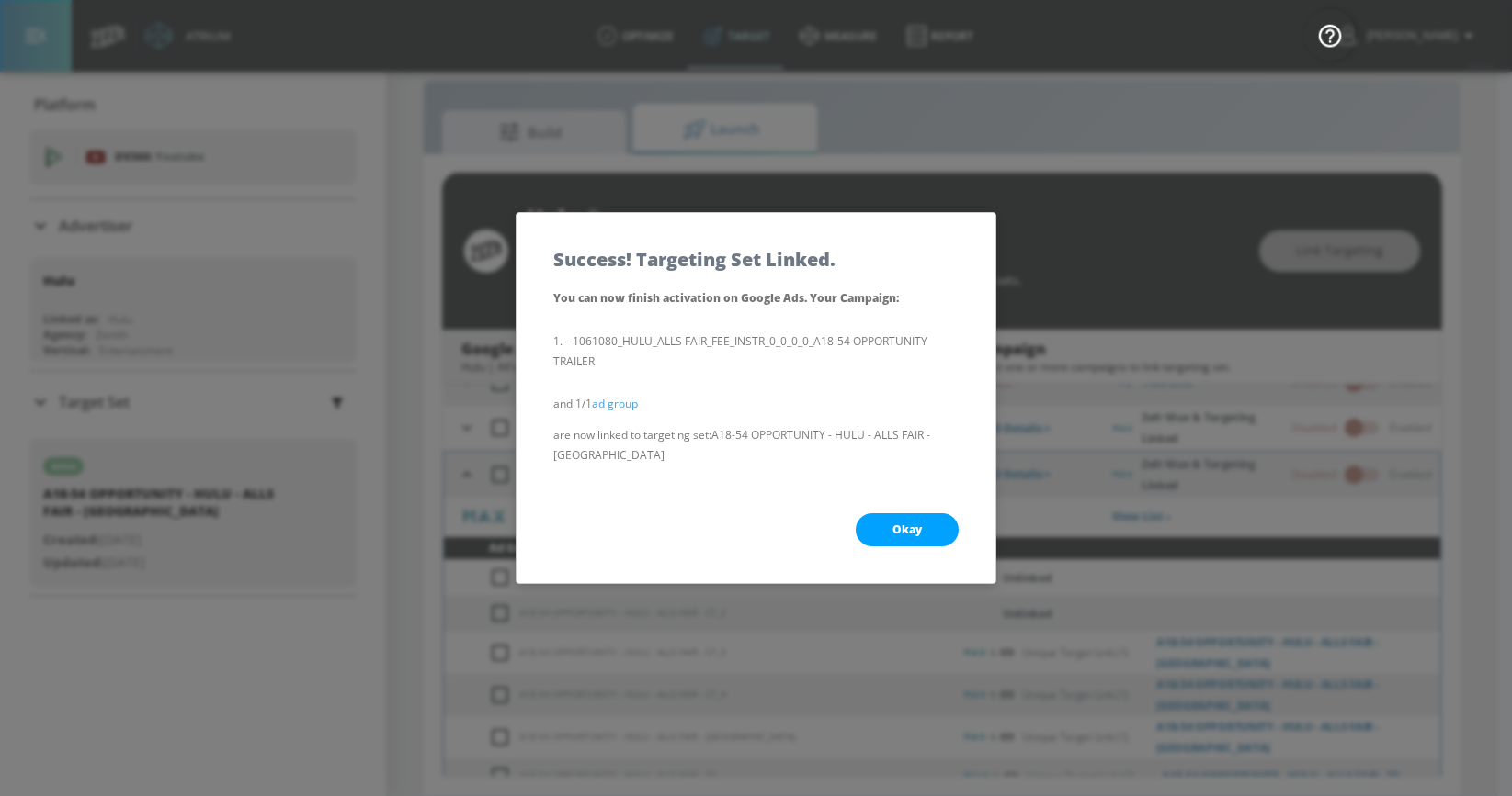
click at [875, 517] on button "Okay" at bounding box center [907, 529] width 103 height 33
checkbox input "true"
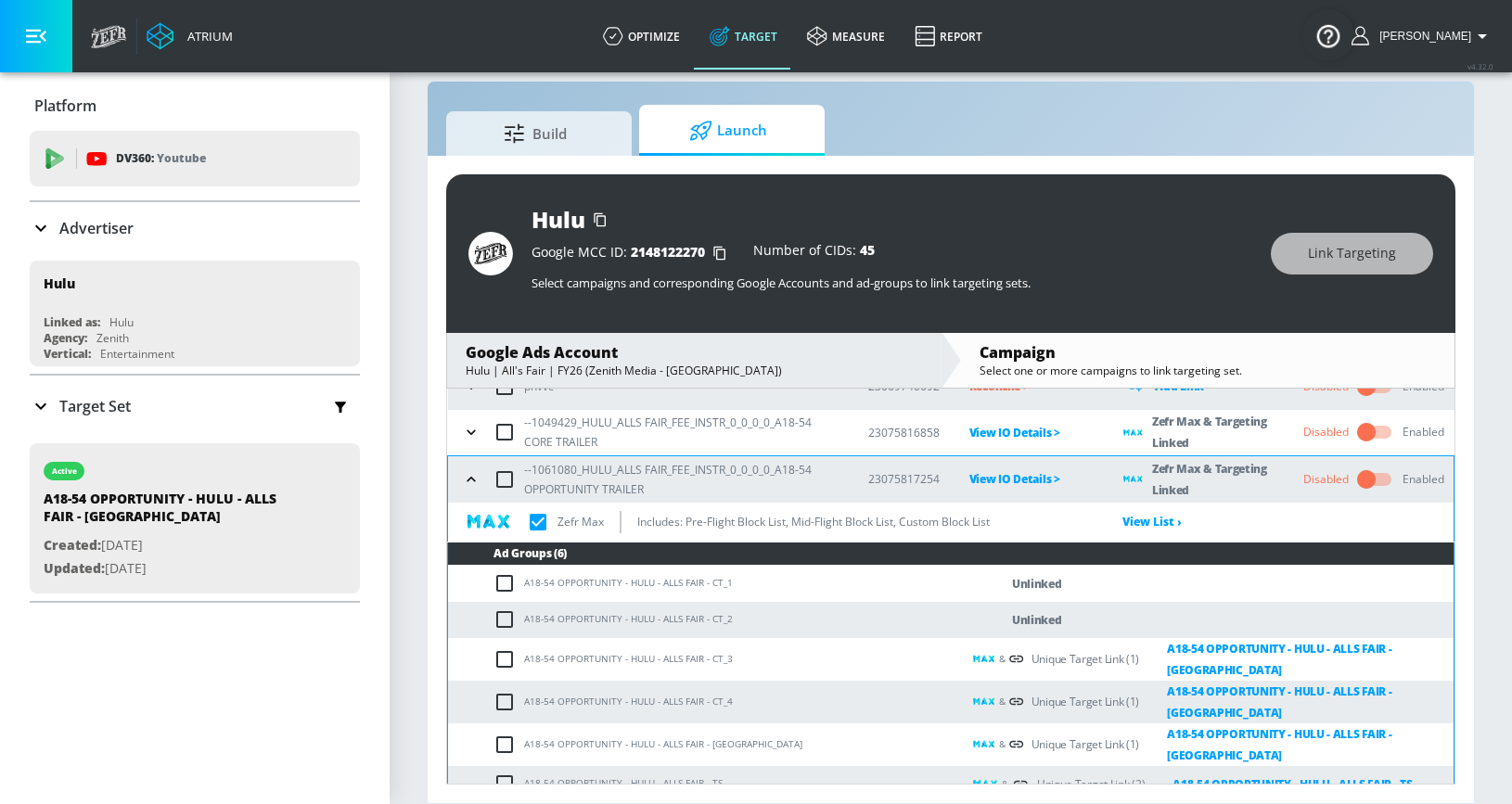
click at [503, 620] on input "checkbox" at bounding box center [509, 620] width 30 height 23
checkbox input "true"
click at [1316, 257] on span "Link Targeting" at bounding box center [1351, 253] width 88 height 24
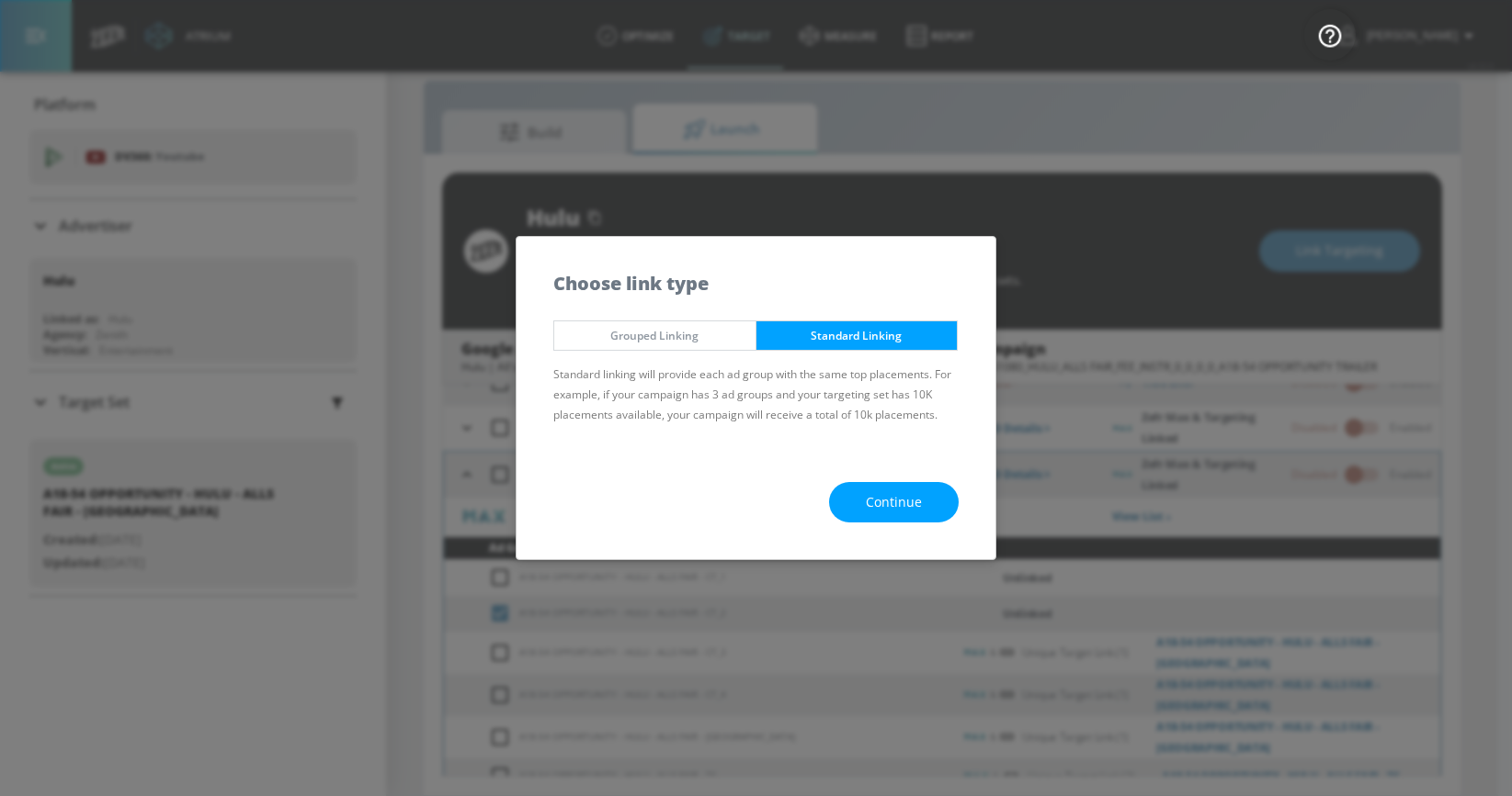
drag, startPoint x: 914, startPoint y: 504, endPoint x: 898, endPoint y: 503, distance: 16.0
click at [914, 504] on span "Continue" at bounding box center [894, 503] width 56 height 23
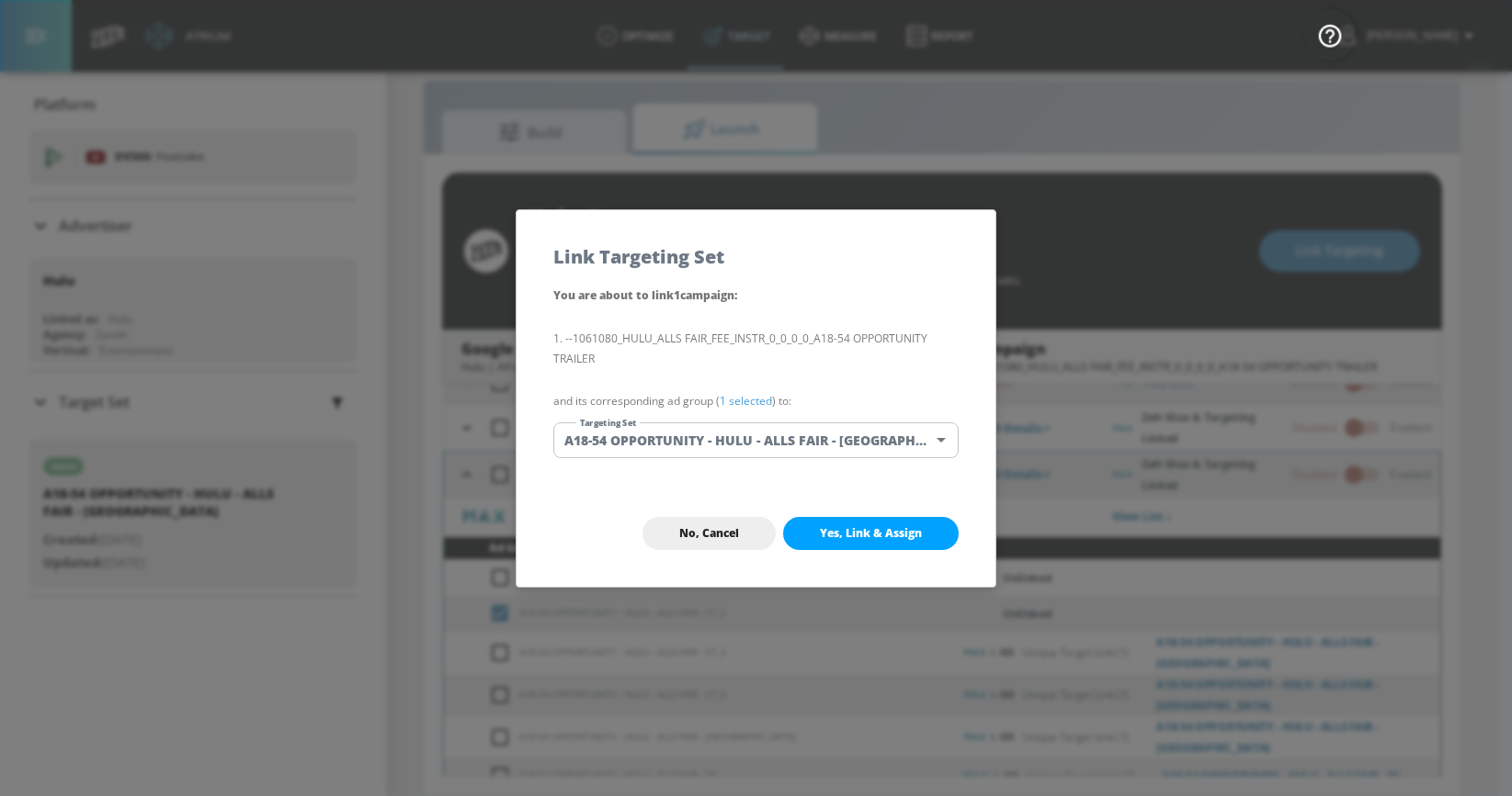
click at [788, 437] on body "Atrium optimize Target measure Report optimize Target measure Report v 4.32.0 […" at bounding box center [756, 385] width 1512 height 823
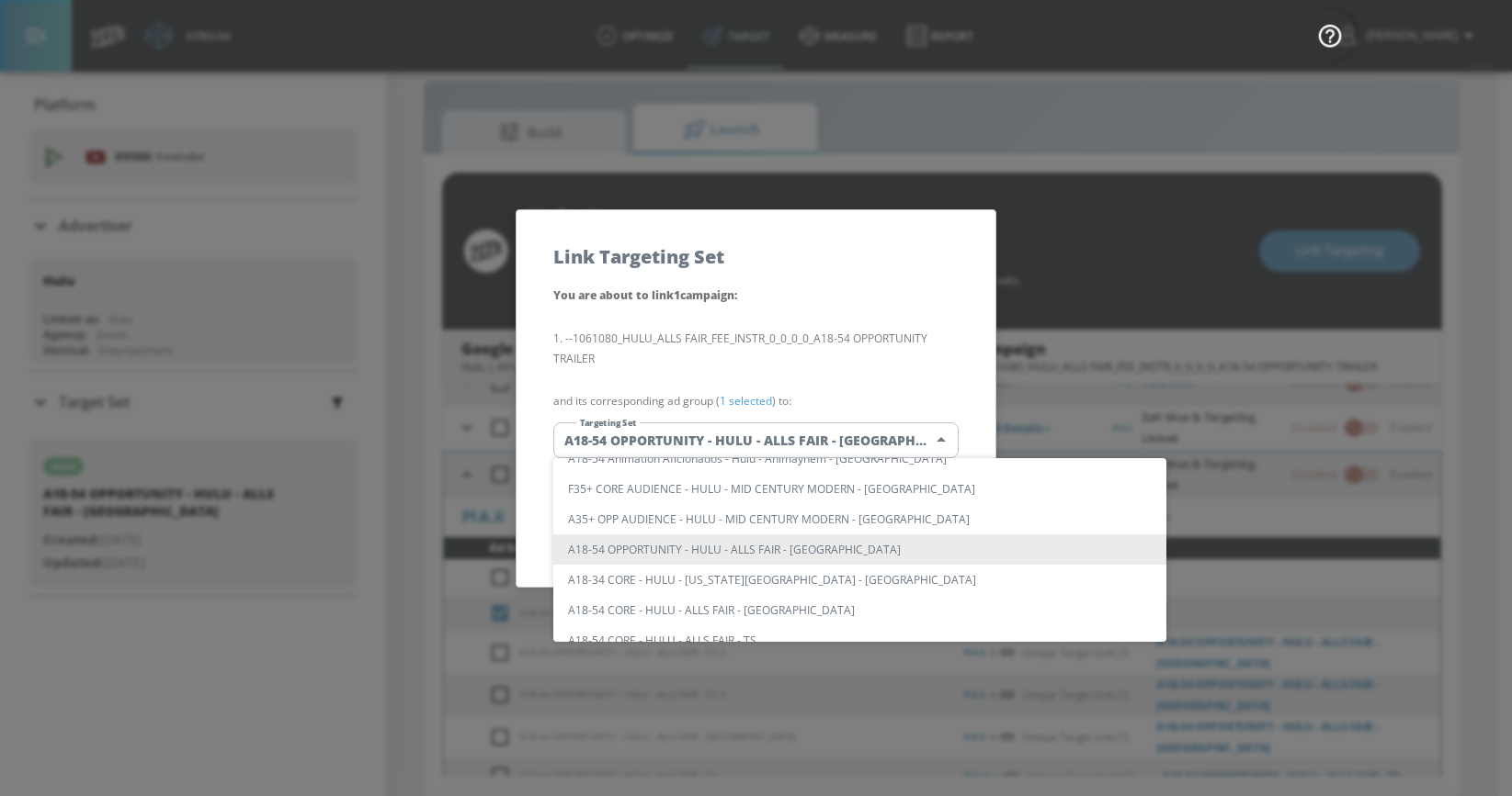
click at [768, 545] on li "A18-54 OPPORTUNITY - HULU - ALLS FAIR - [GEOGRAPHIC_DATA]" at bounding box center [860, 550] width 613 height 30
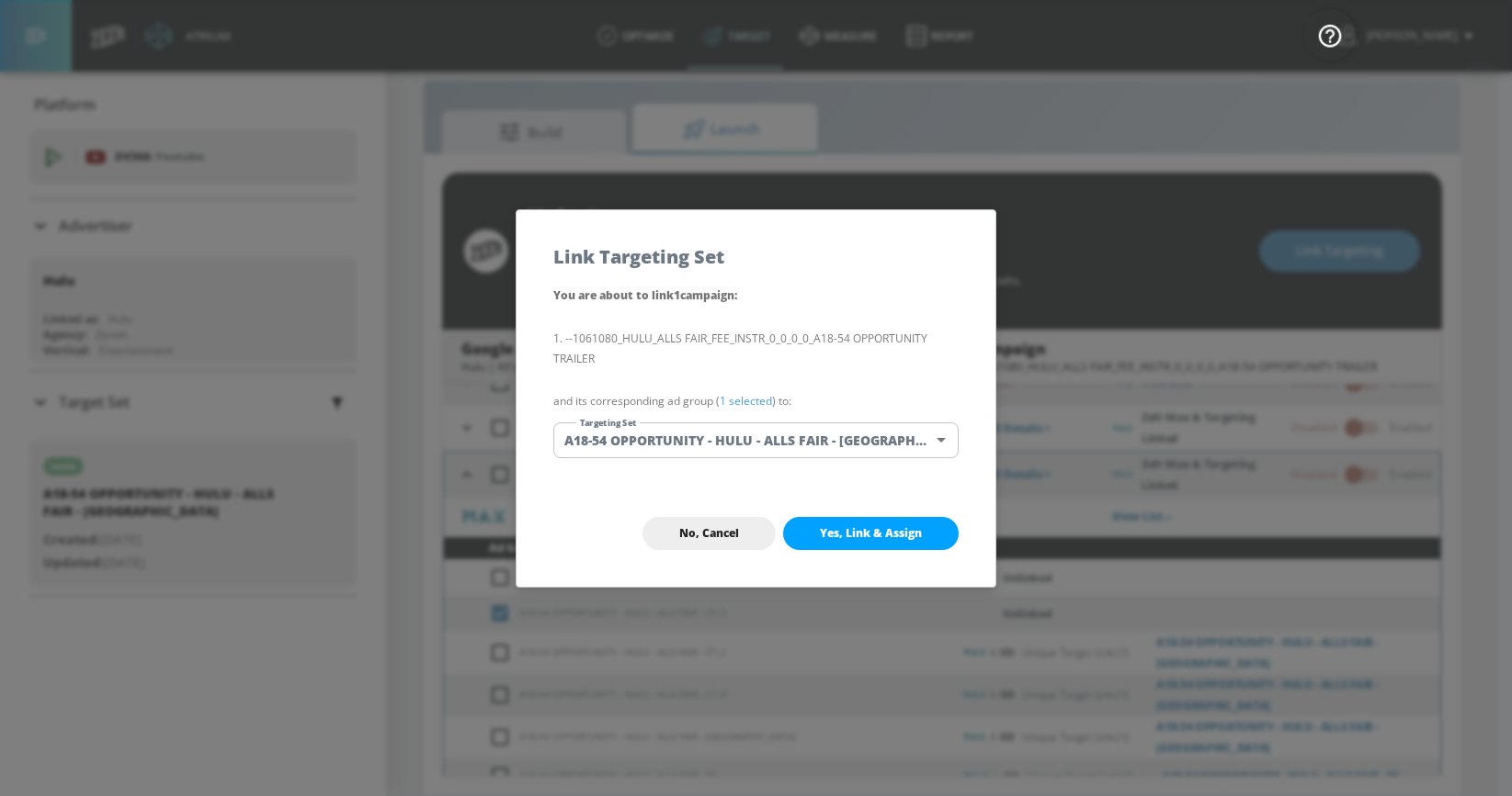
click at [822, 537] on span "Yes, Link & Assign" at bounding box center [870, 534] width 102 height 15
checkbox input "true"
checkbox input "false"
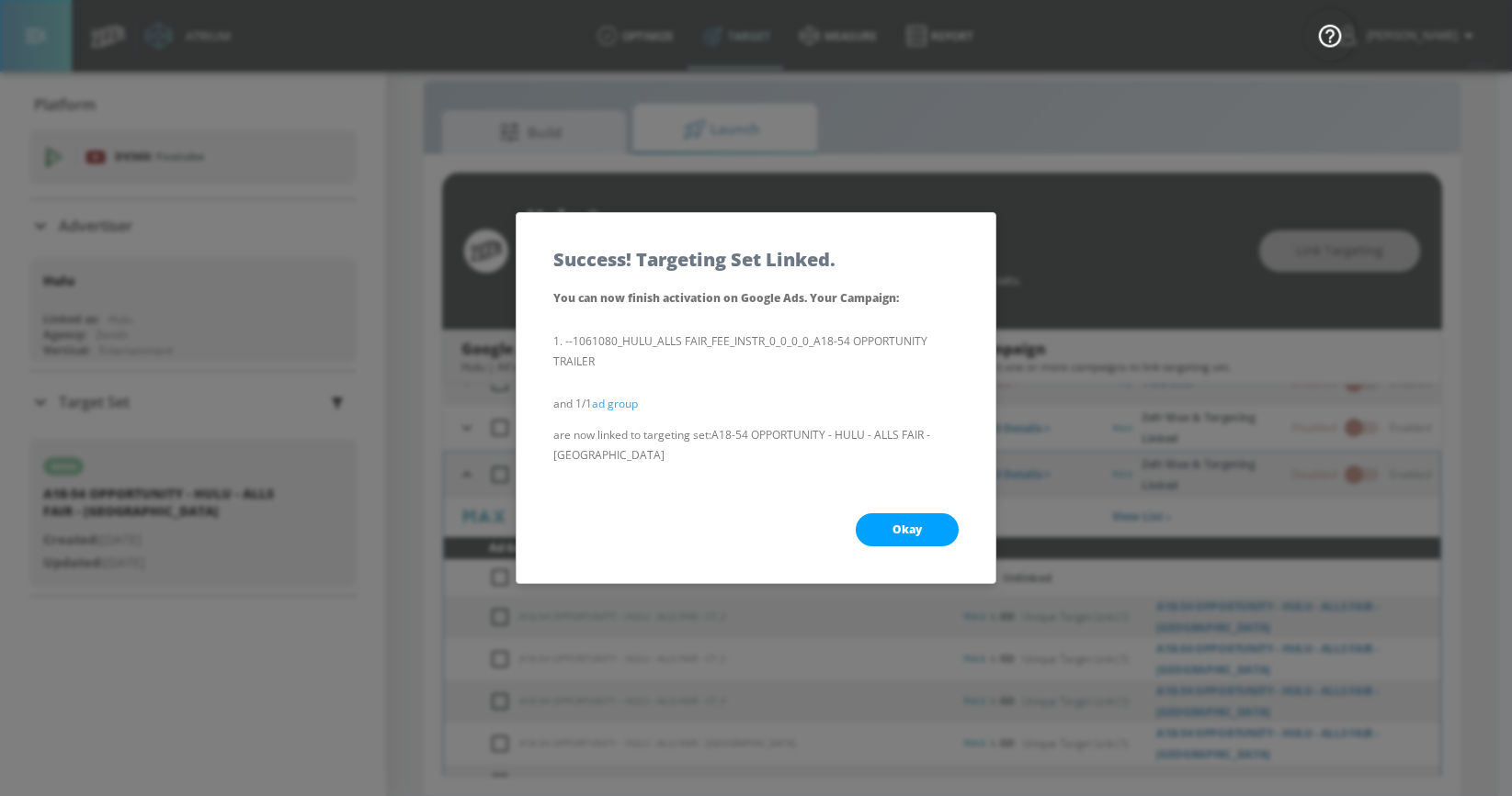
drag, startPoint x: 873, startPoint y: 513, endPoint x: 795, endPoint y: 552, distance: 87.2
click at [873, 513] on button "Okay" at bounding box center [907, 529] width 103 height 33
checkbox input "true"
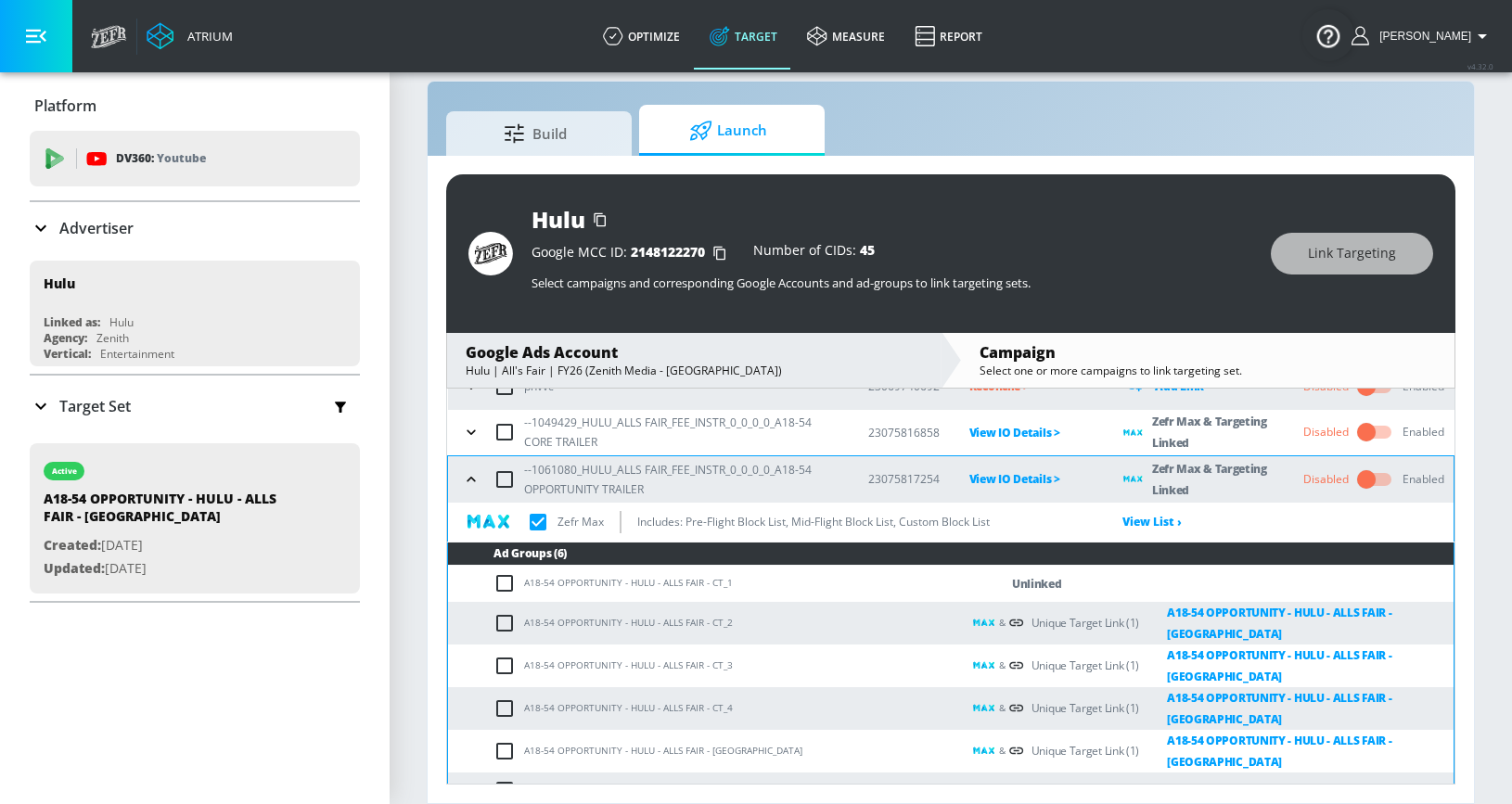
click at [500, 584] on input "checkbox" at bounding box center [509, 584] width 30 height 23
checkbox input "true"
click at [1362, 248] on span "Link Targeting" at bounding box center [1351, 253] width 88 height 24
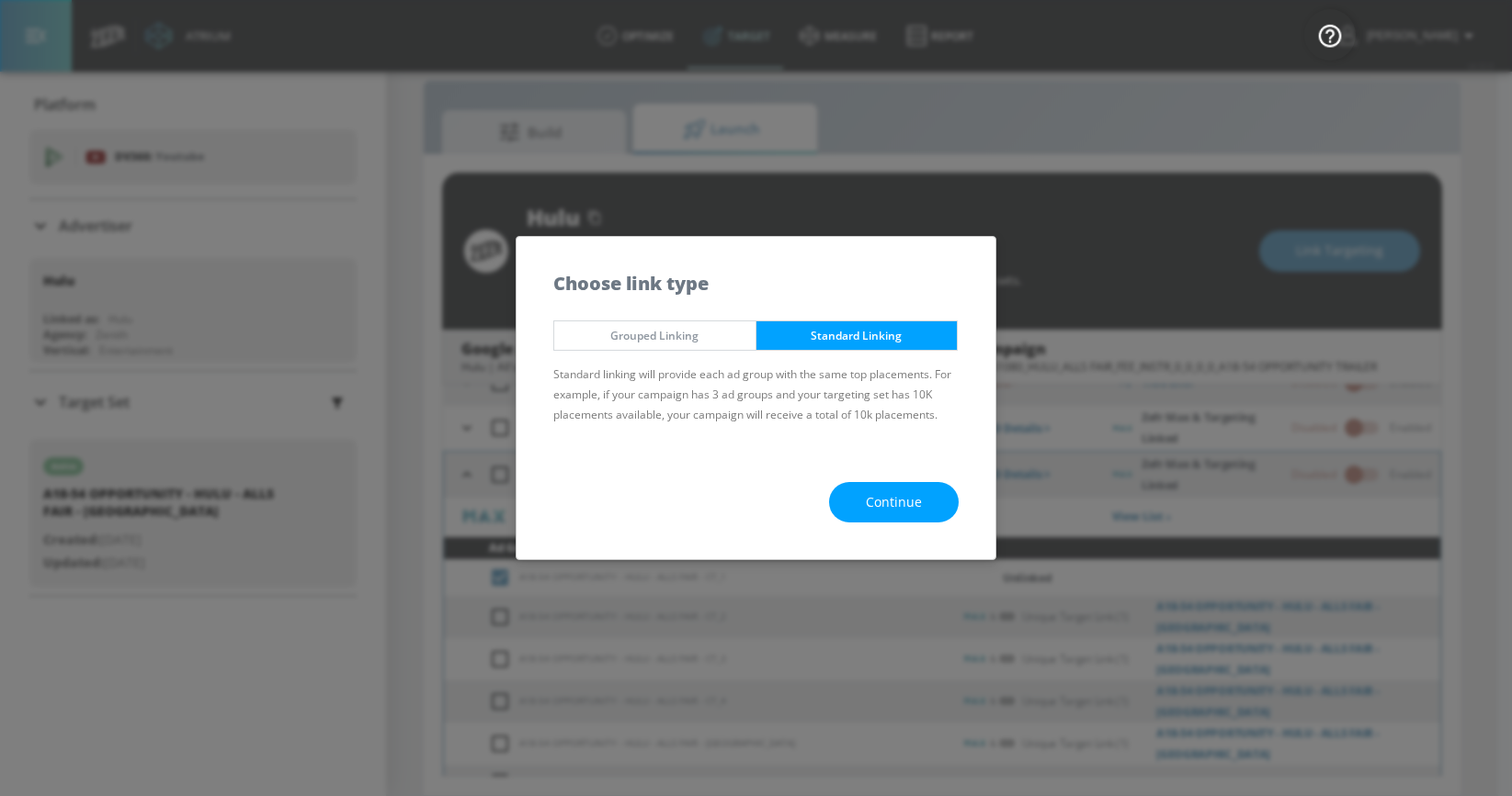
click at [885, 497] on span "Continue" at bounding box center [894, 503] width 56 height 23
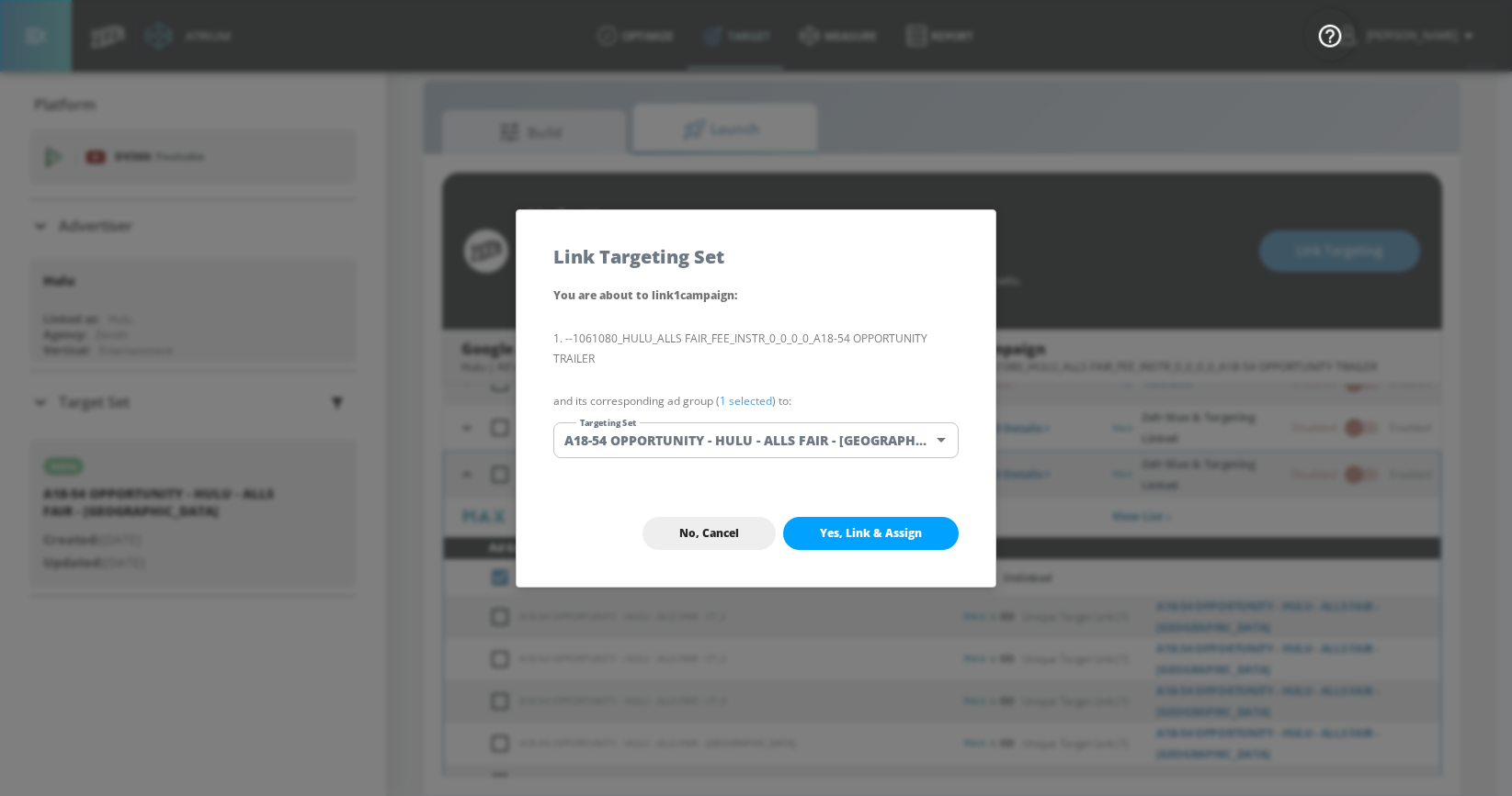
click at [835, 530] on span "Yes, Link & Assign" at bounding box center [870, 534] width 102 height 15
checkbox input "true"
checkbox input "false"
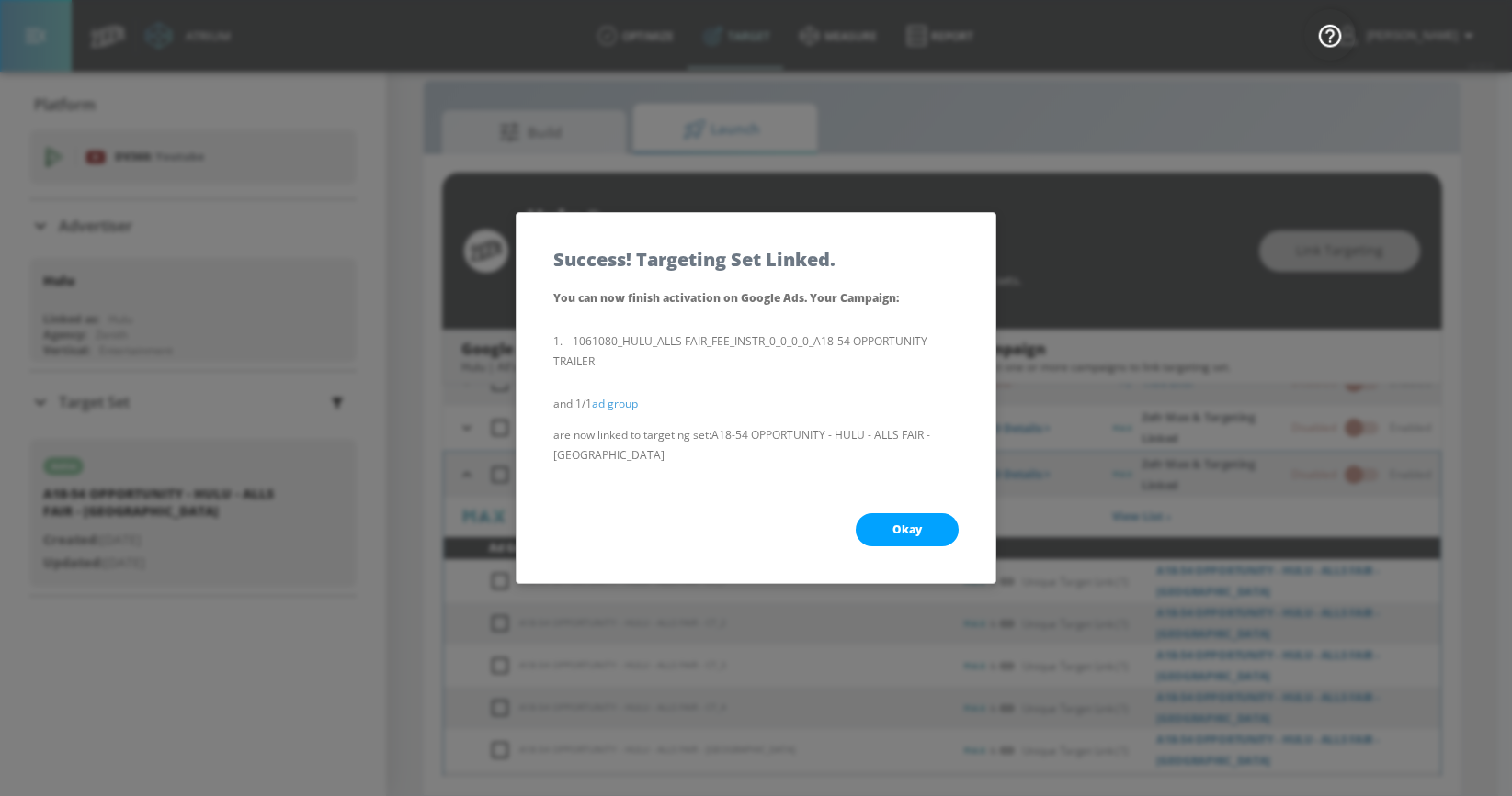
click at [911, 513] on button "Okay" at bounding box center [907, 529] width 103 height 33
checkbox input "true"
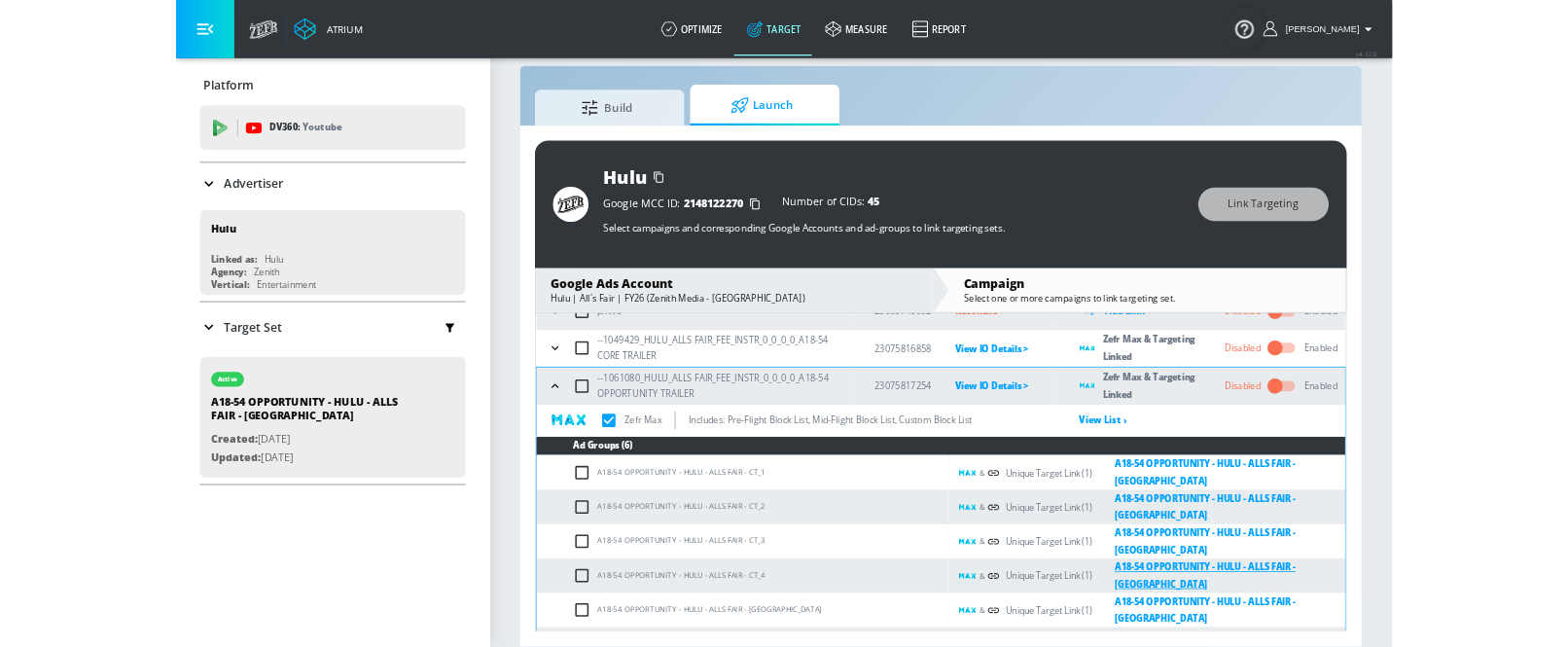
scroll to position [119, 0]
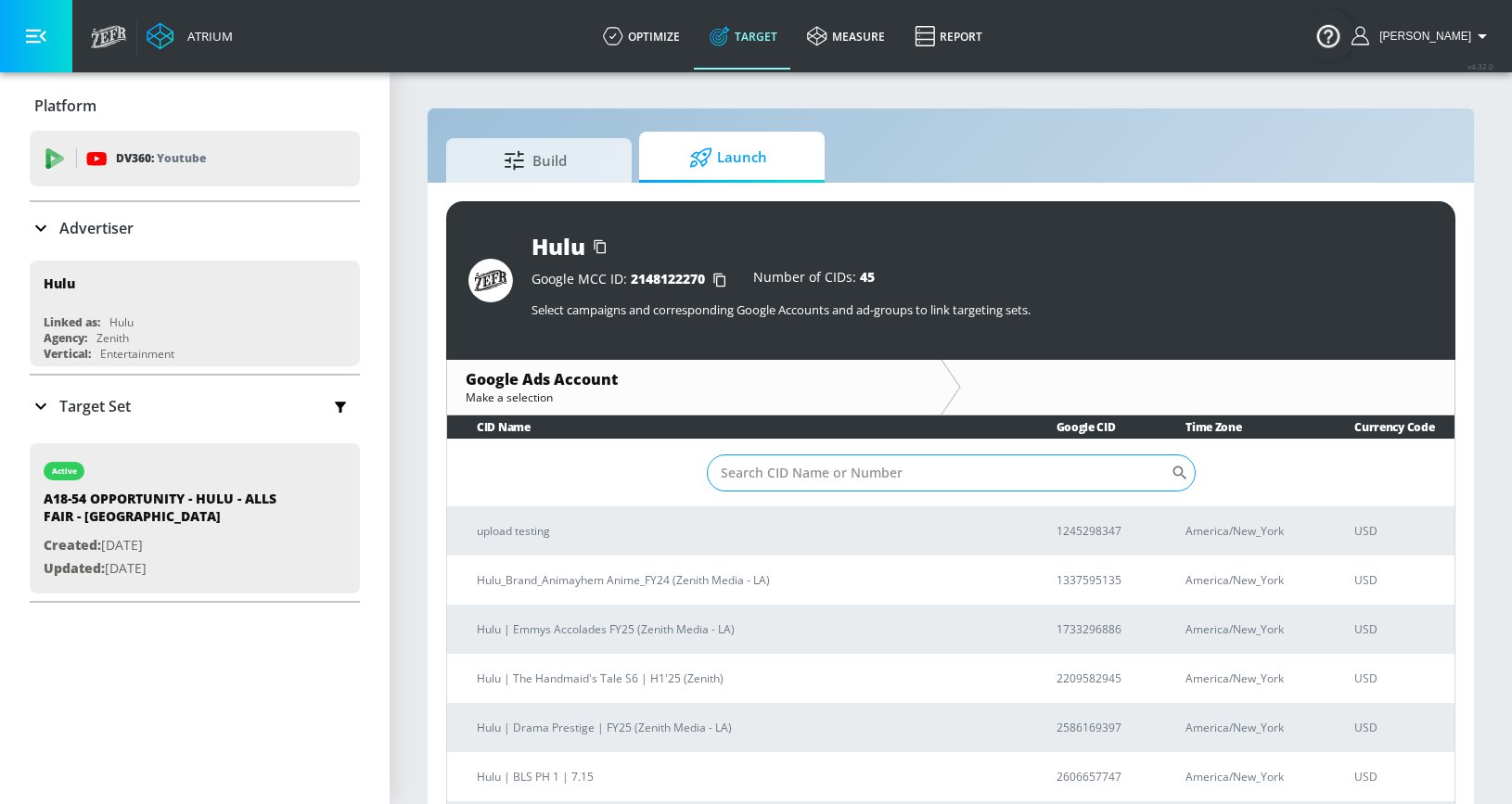
click at [775, 471] on input "Sort By" at bounding box center [938, 473] width 463 height 37
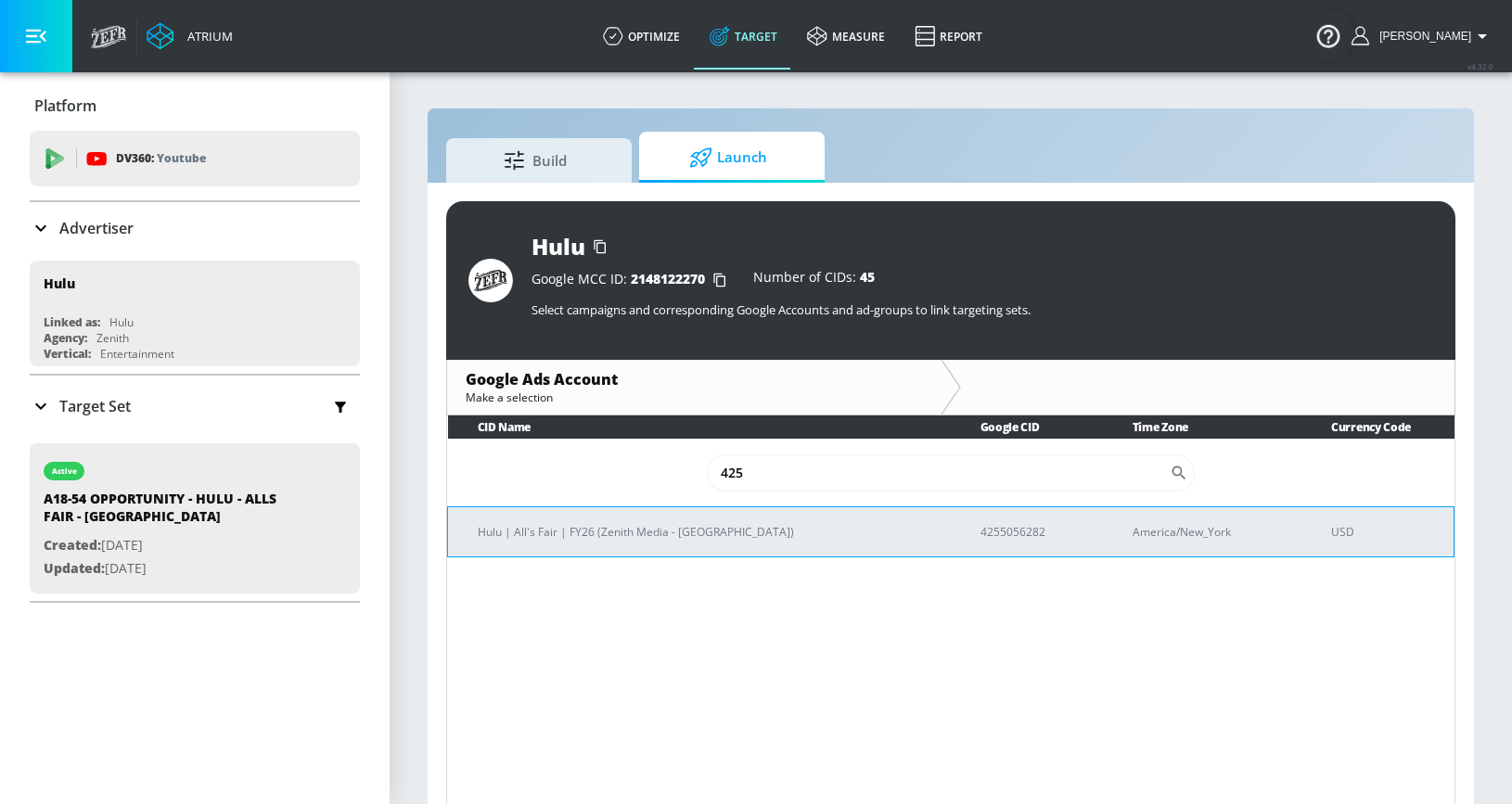
type input "425"
click at [981, 531] on p "4255056282" at bounding box center [1034, 532] width 108 height 20
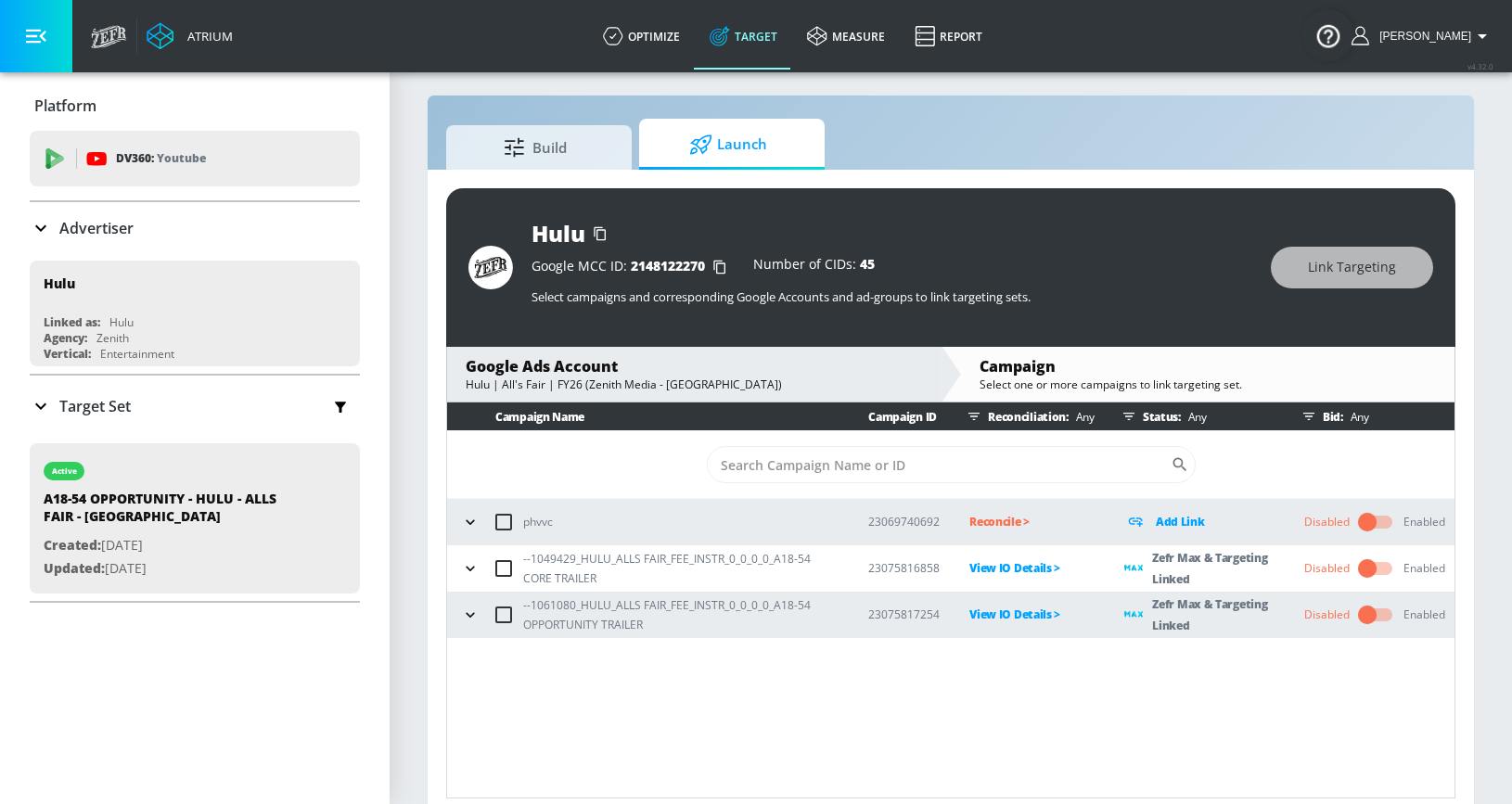
scroll to position [26, 0]
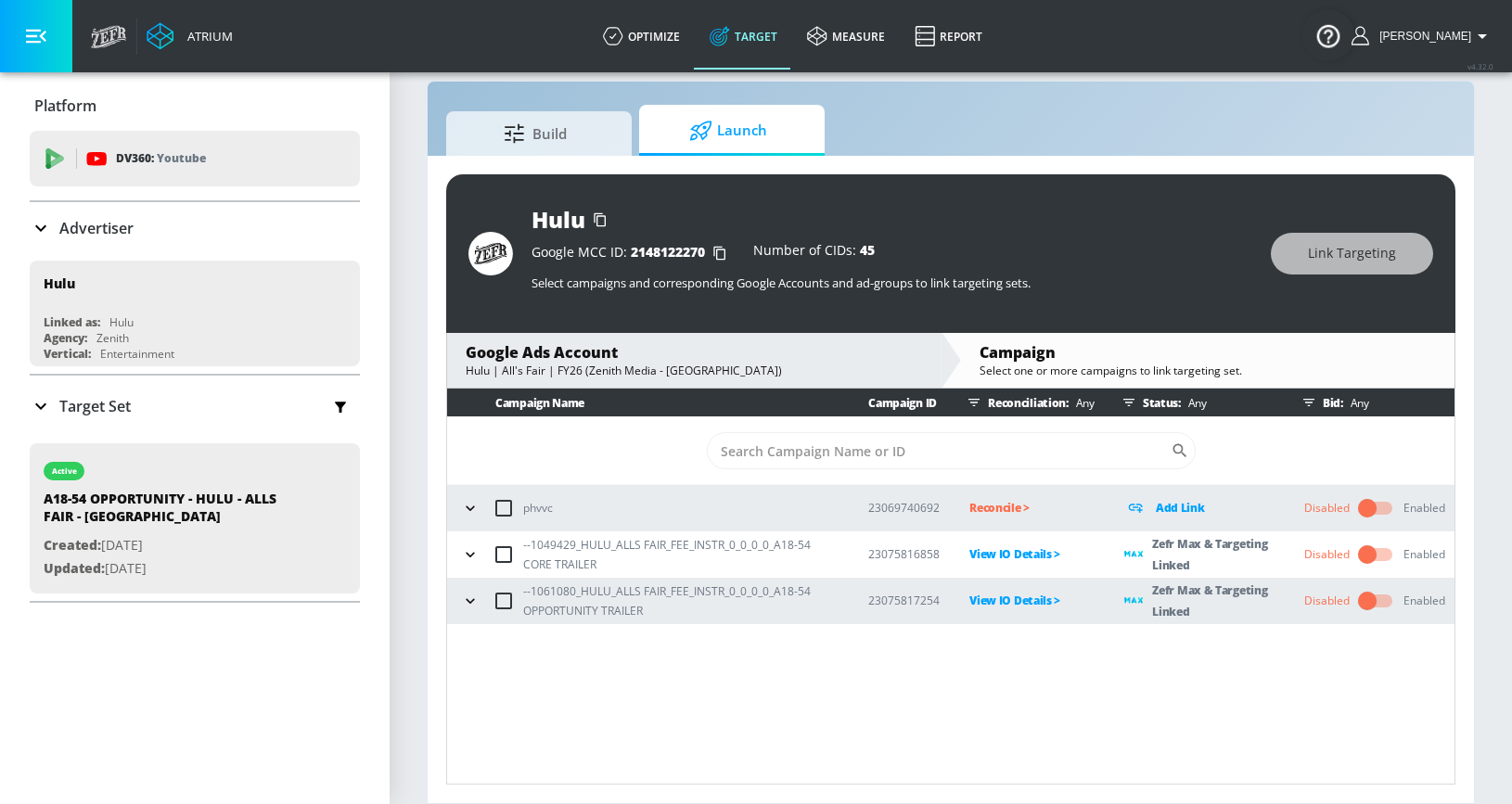
click at [469, 552] on icon "button" at bounding box center [471, 555] width 19 height 19
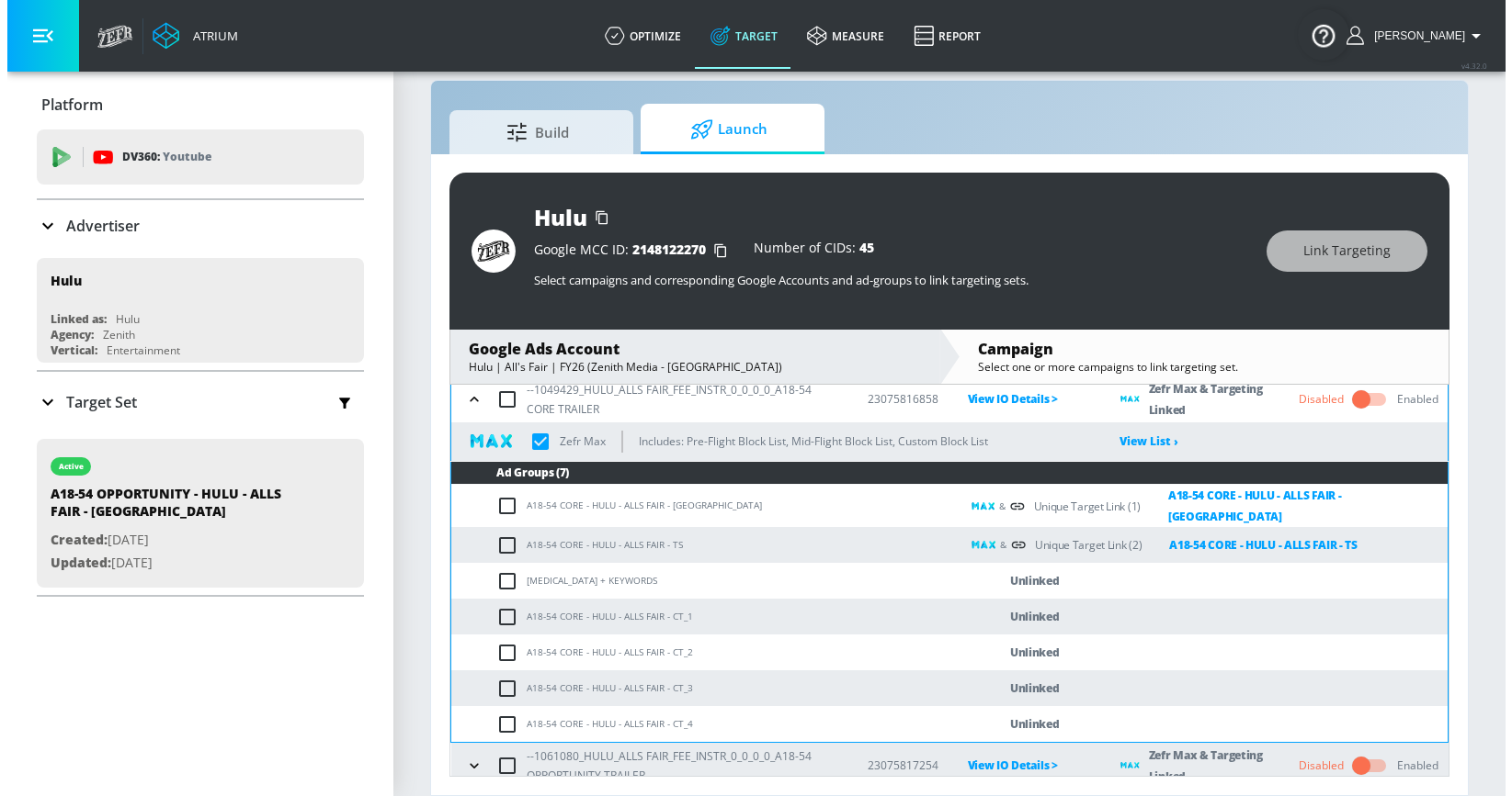
scroll to position [155, 0]
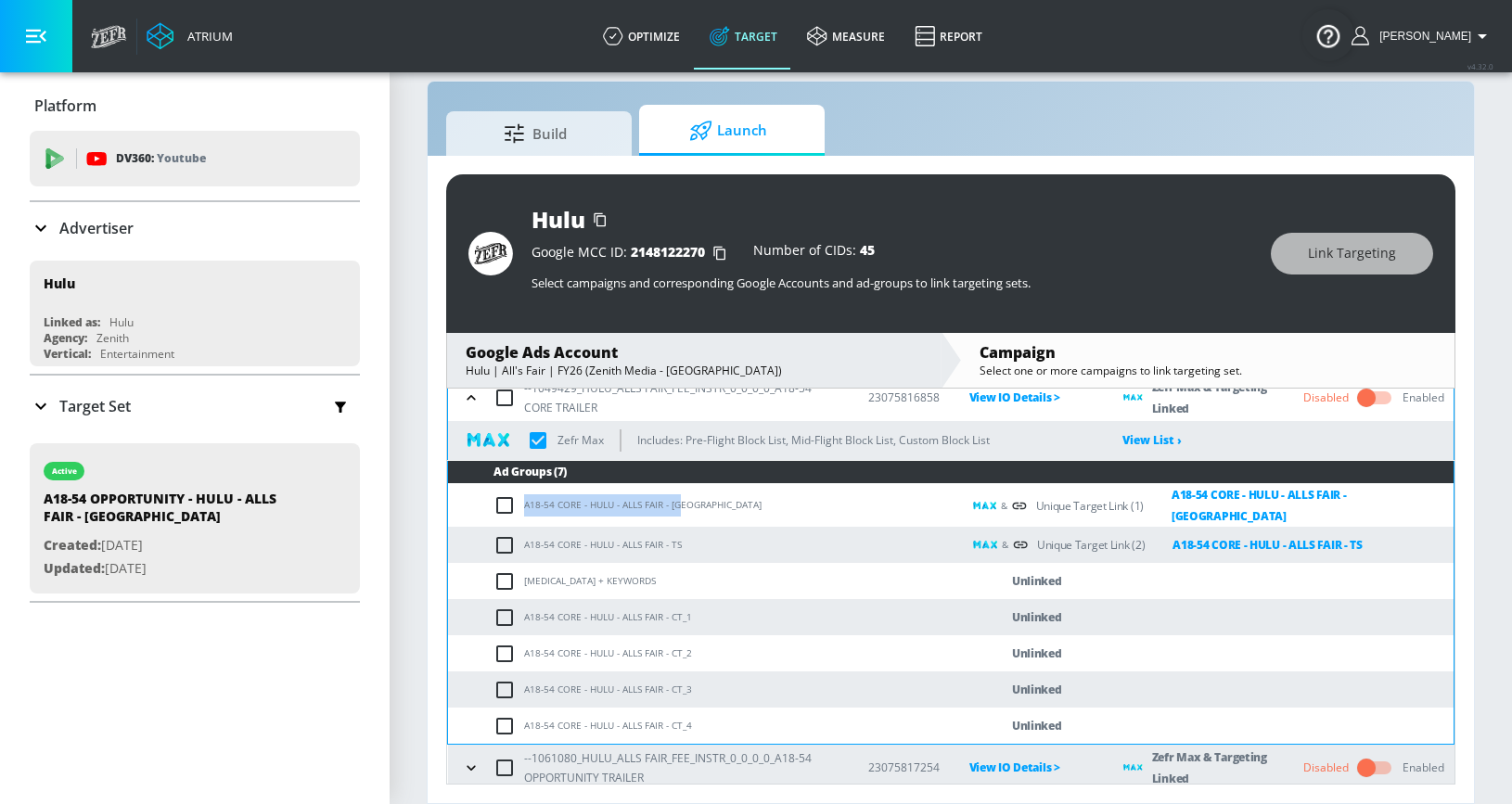
drag, startPoint x: 525, startPoint y: 502, endPoint x: 693, endPoint y: 502, distance: 168.0
click at [693, 502] on td "A18-54 CORE - HULU - ALLS FAIR - [GEOGRAPHIC_DATA]" at bounding box center [704, 506] width 513 height 44
copy td "A18-54 CORE - HULU - ALLS FAIR - [GEOGRAPHIC_DATA]"
click at [510, 608] on input "checkbox" at bounding box center [509, 619] width 30 height 23
checkbox input "true"
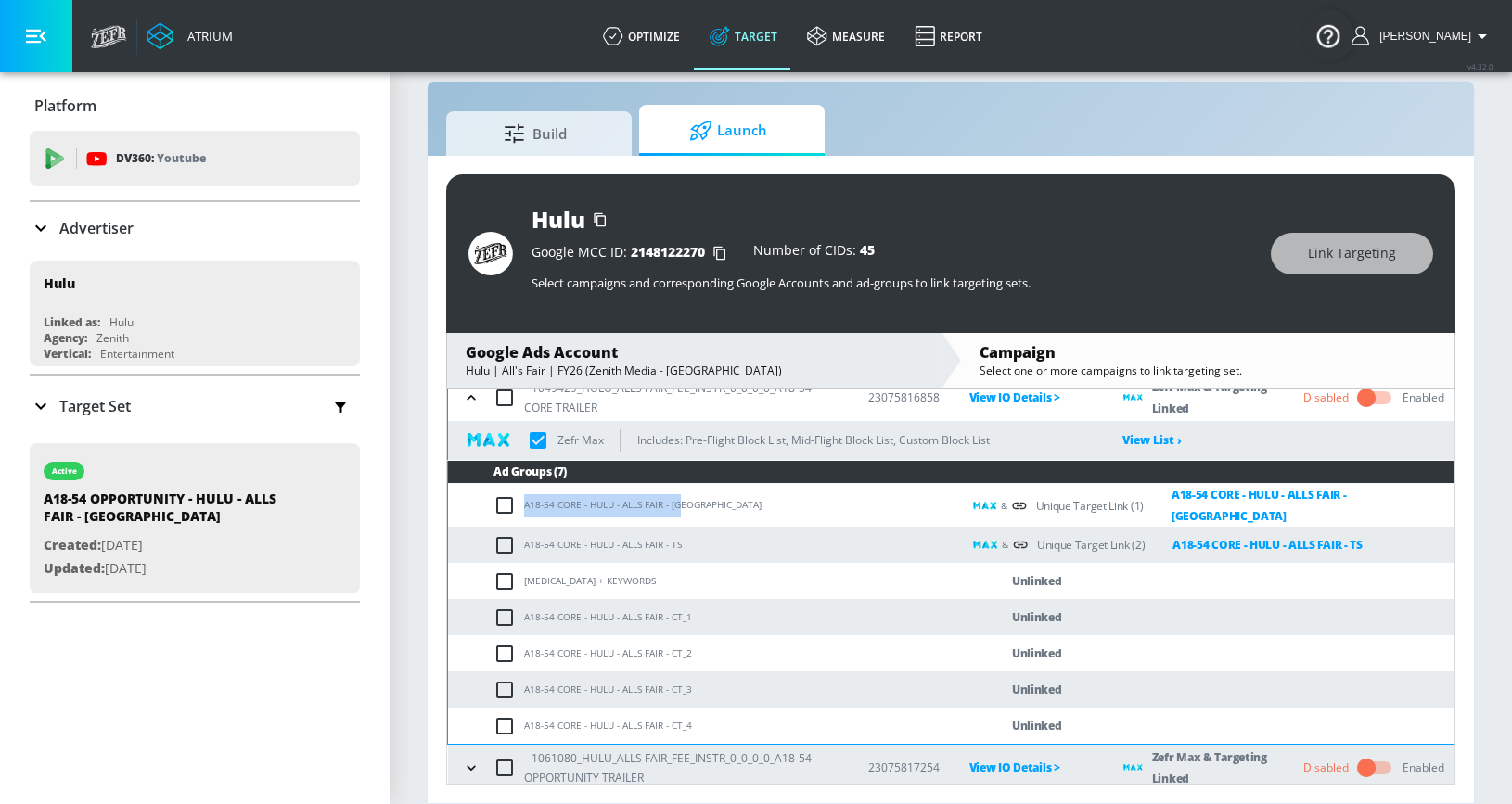
checkbox input "true"
click at [1296, 256] on button "Link Targeting" at bounding box center [1352, 253] width 163 height 42
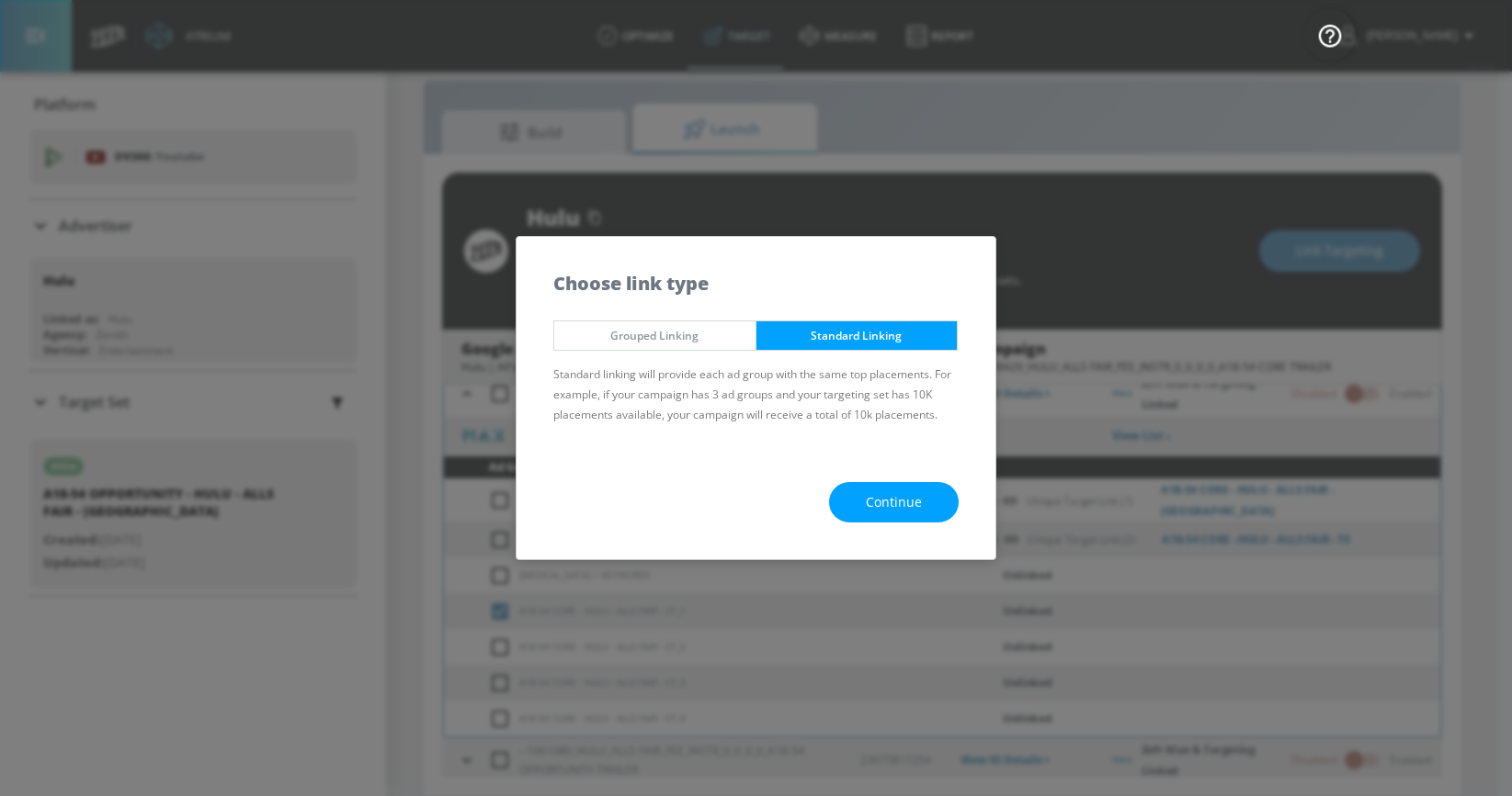
click at [878, 496] on span "Continue" at bounding box center [894, 503] width 56 height 23
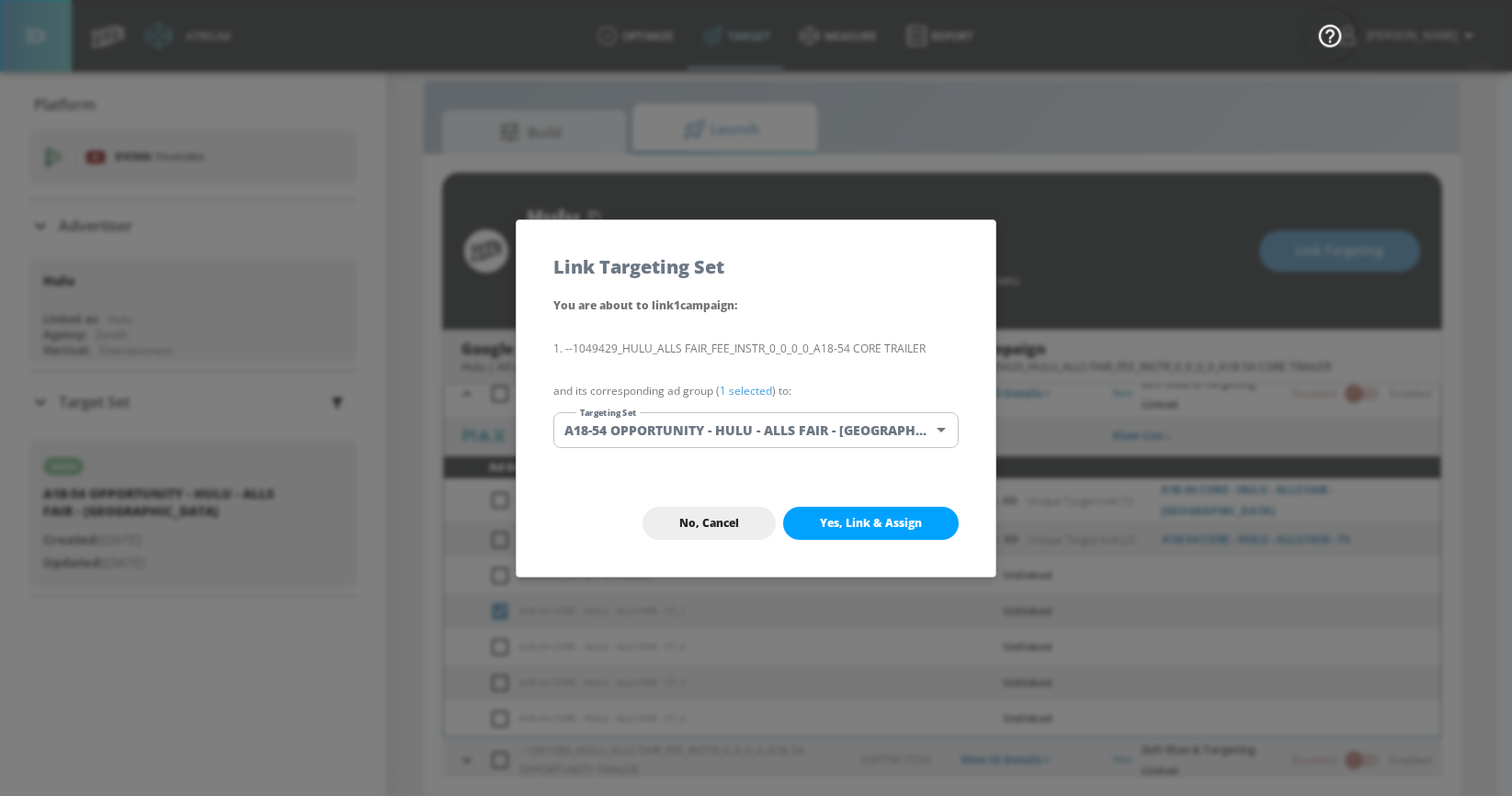
click at [769, 426] on body "Atrium optimize Target measure Report optimize Target measure Report v 4.32.0 […" at bounding box center [756, 385] width 1512 height 823
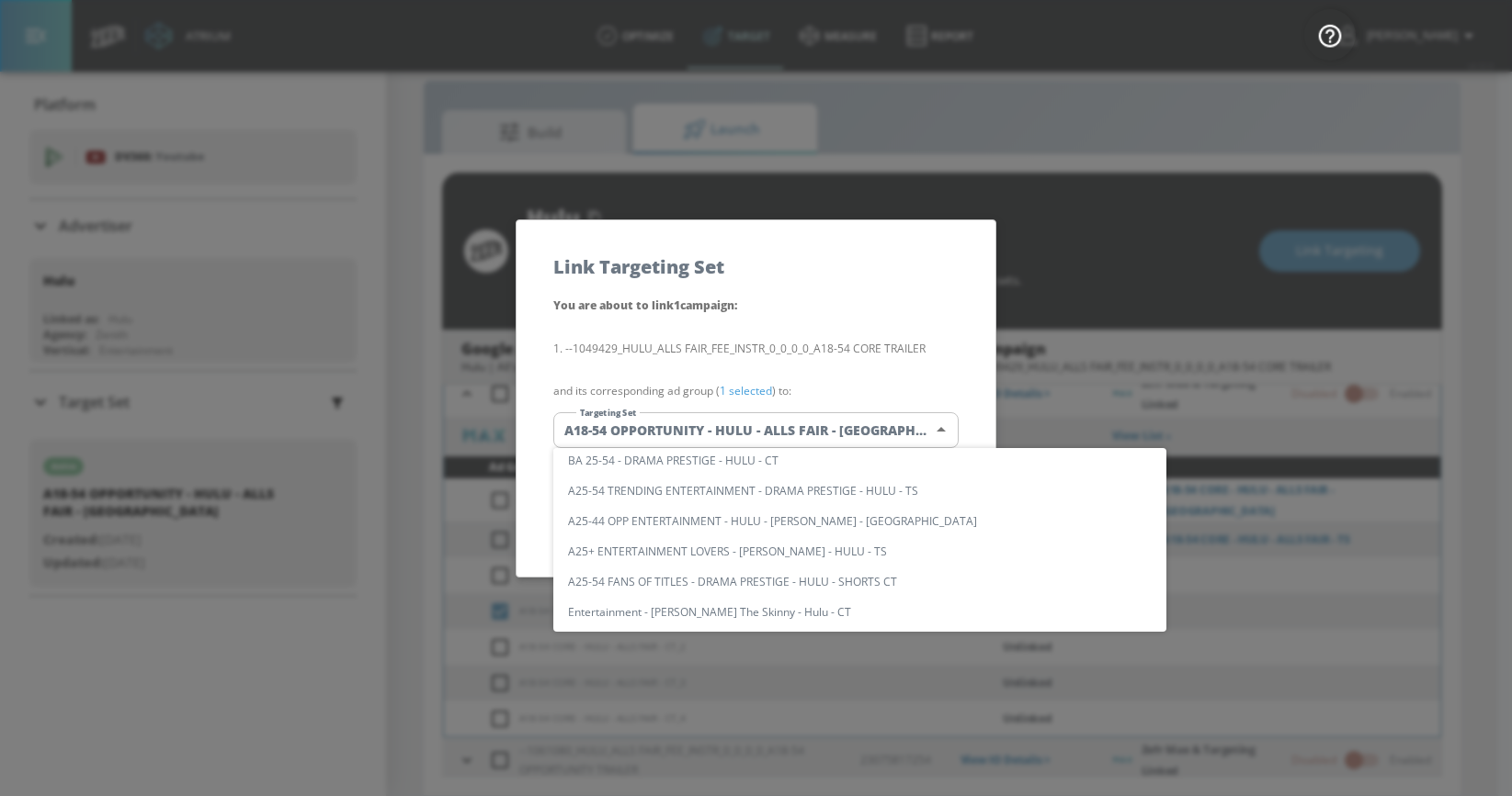
scroll to position [0, 0]
click at [698, 466] on input "text" at bounding box center [877, 468] width 578 height 24
paste input "A18-54 CORE - HULU - ALLS FAIR - [GEOGRAPHIC_DATA]"
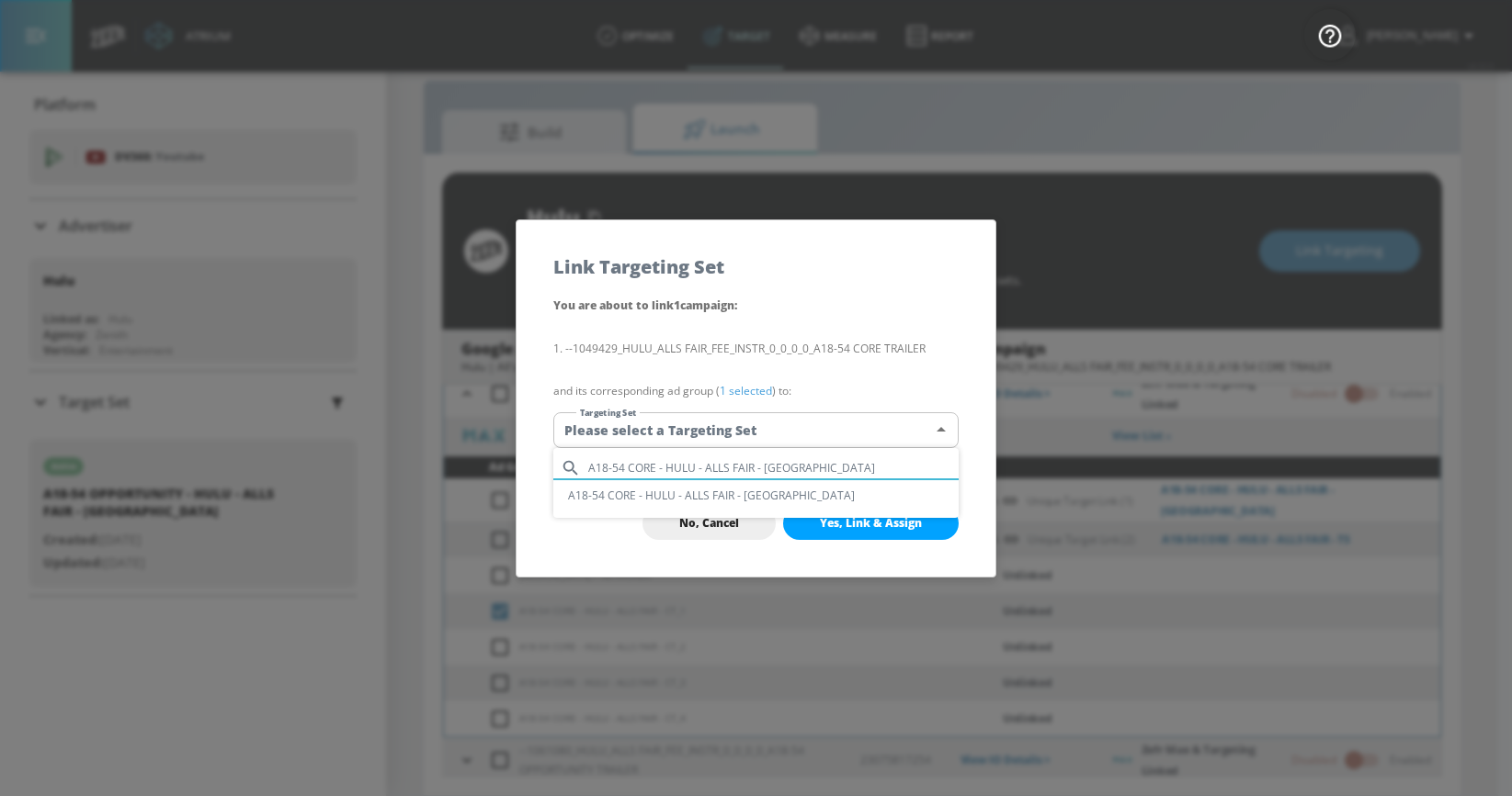
type input "A18-54 CORE - HULU - ALLS FAIR - [GEOGRAPHIC_DATA]"
click at [696, 501] on li "A18-54 CORE - HULU - ALLS FAIR - [GEOGRAPHIC_DATA]" at bounding box center [756, 495] width 406 height 30
type input "b7155d4e-cb0c-4b7d-a2c9-a09e2fda50fa"
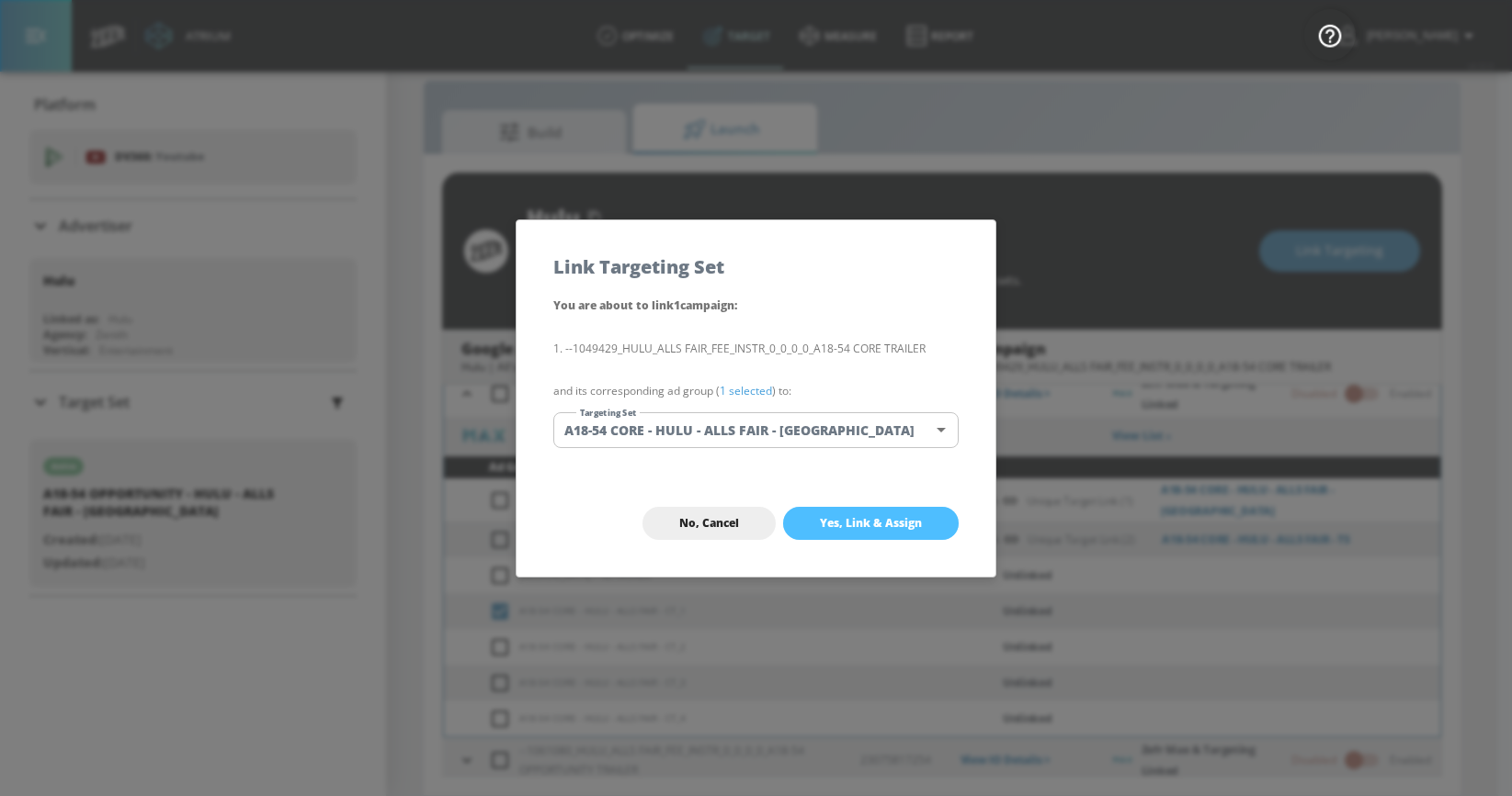
click at [836, 525] on span "Yes, Link & Assign" at bounding box center [870, 523] width 102 height 15
checkbox input "true"
checkbox input "false"
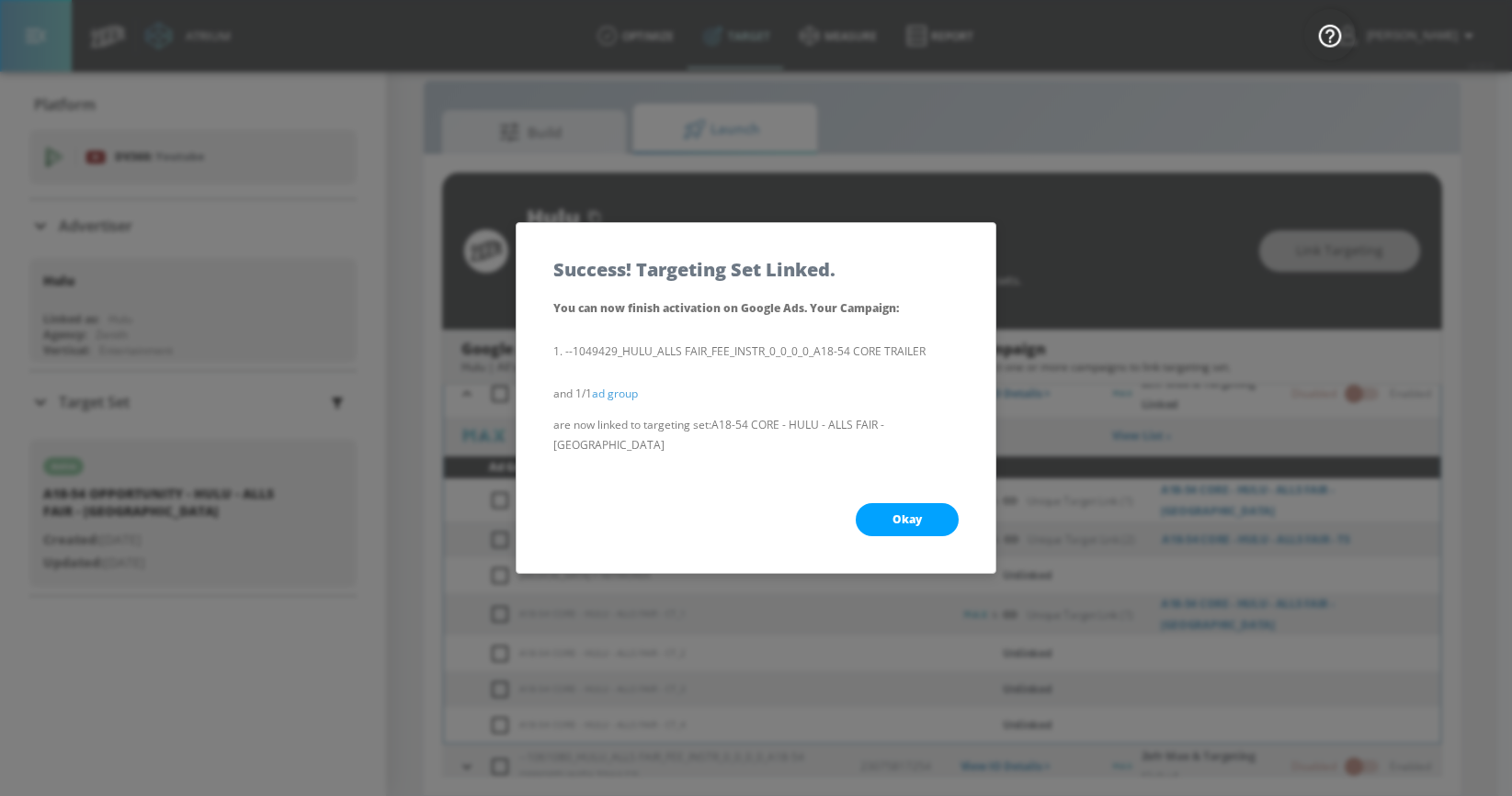
click at [885, 506] on button "Okay" at bounding box center [907, 520] width 103 height 33
checkbox input "true"
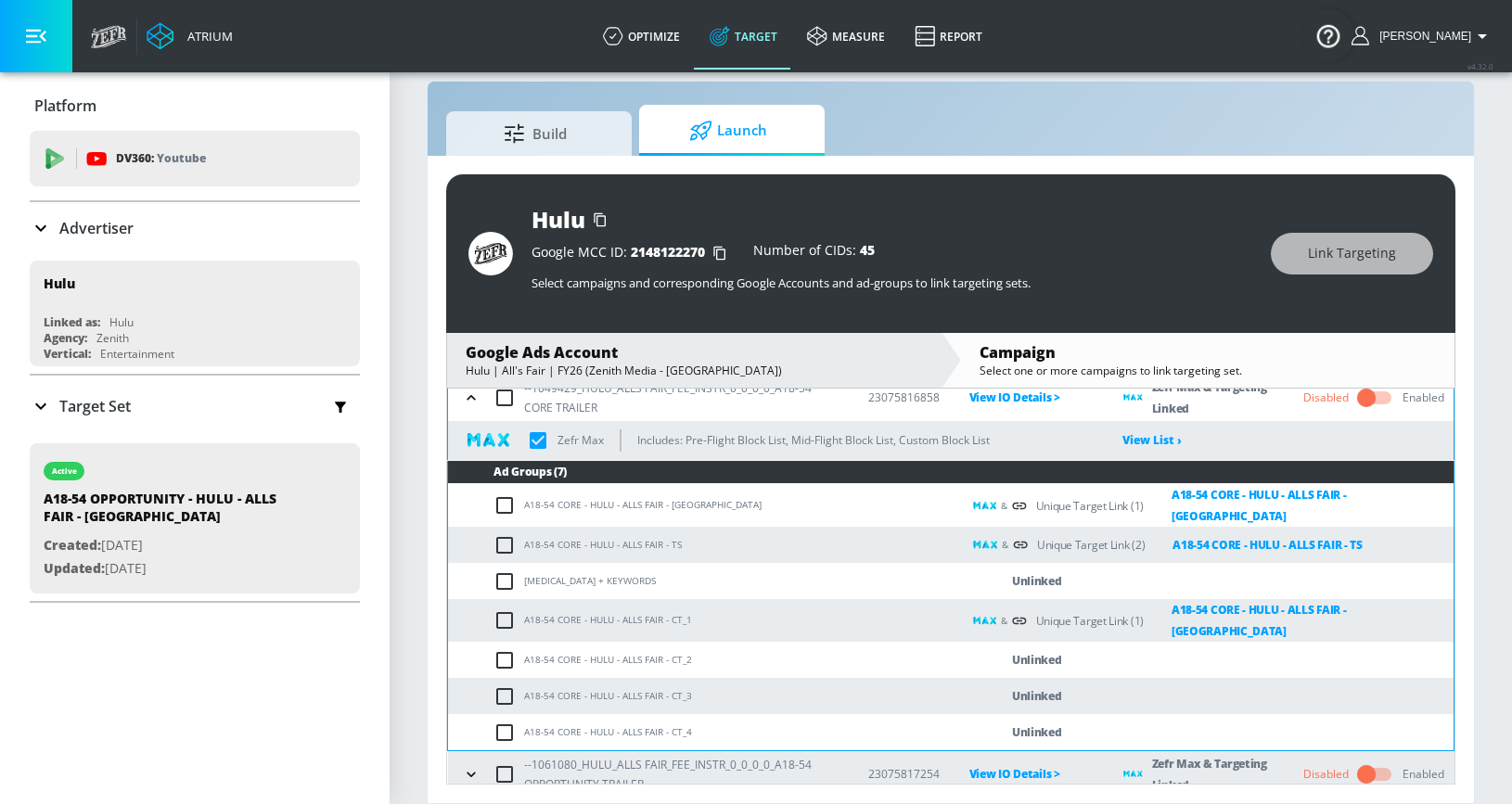
click at [508, 650] on input "checkbox" at bounding box center [509, 661] width 30 height 23
checkbox input "true"
click at [1371, 253] on span "Link Targeting" at bounding box center [1351, 253] width 88 height 24
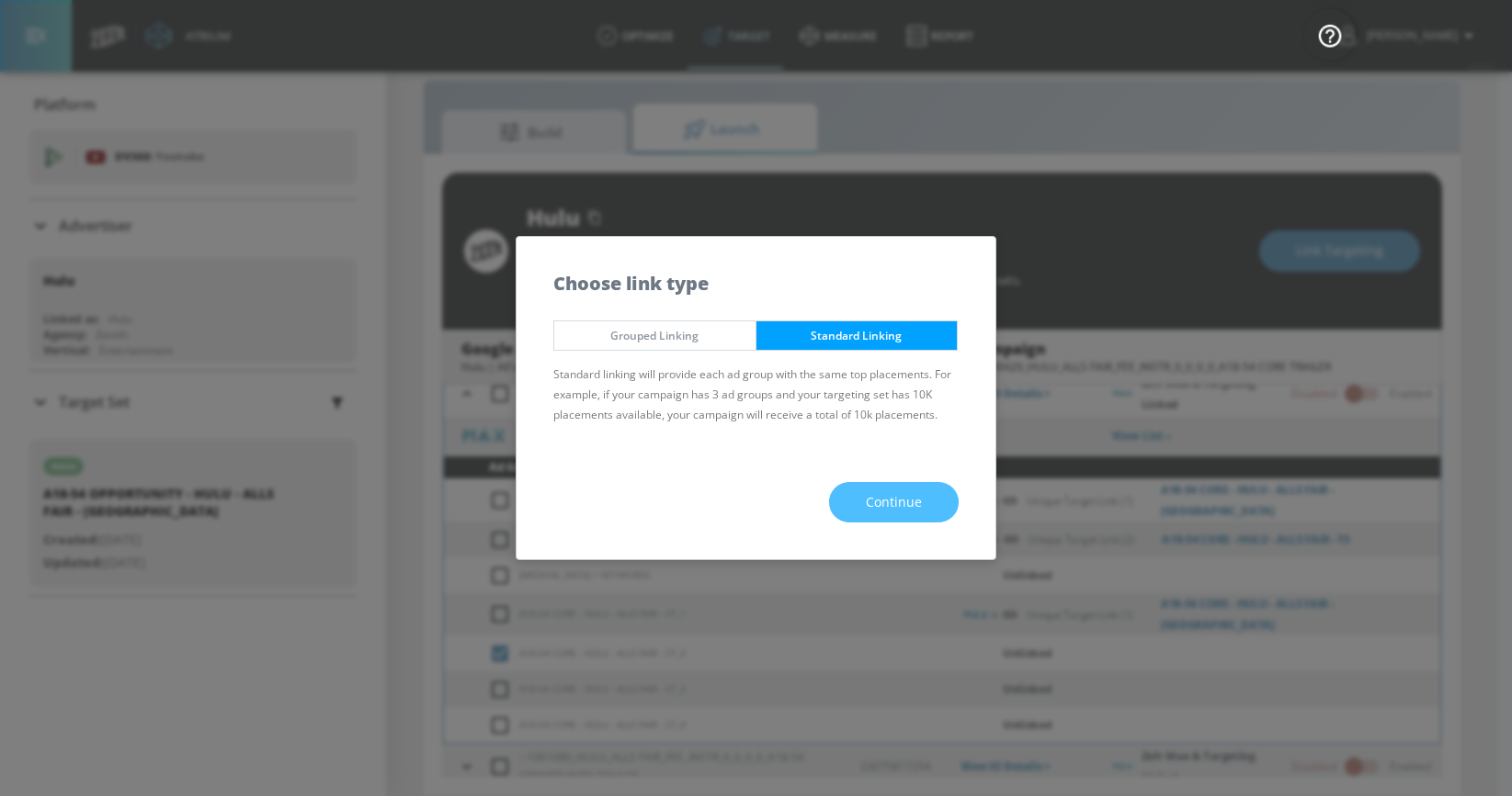
click at [879, 508] on span "Continue" at bounding box center [894, 503] width 56 height 23
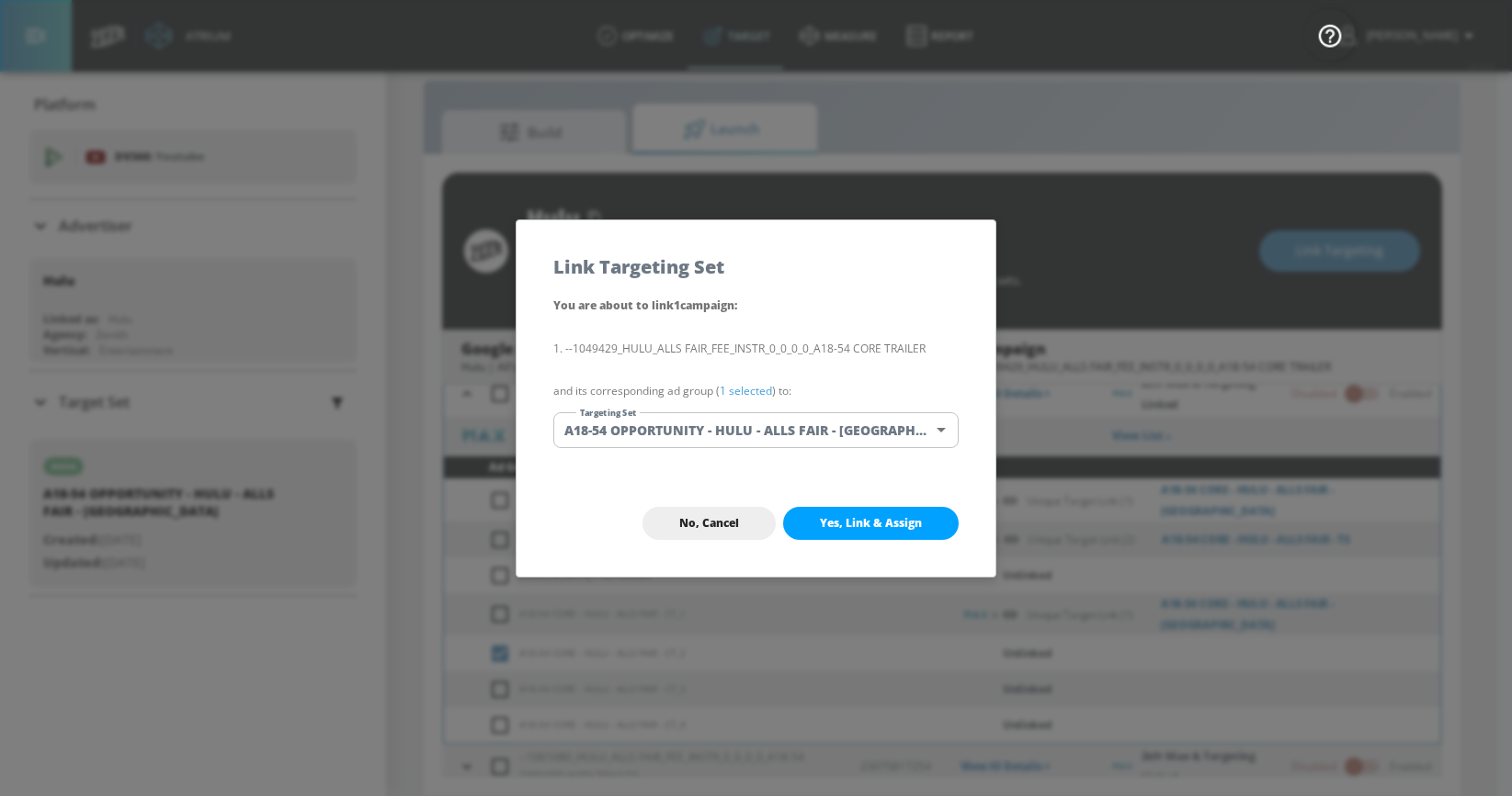
click at [773, 429] on body "Atrium optimize Target measure Report optimize Target measure Report v 4.32.0 […" at bounding box center [756, 385] width 1512 height 823
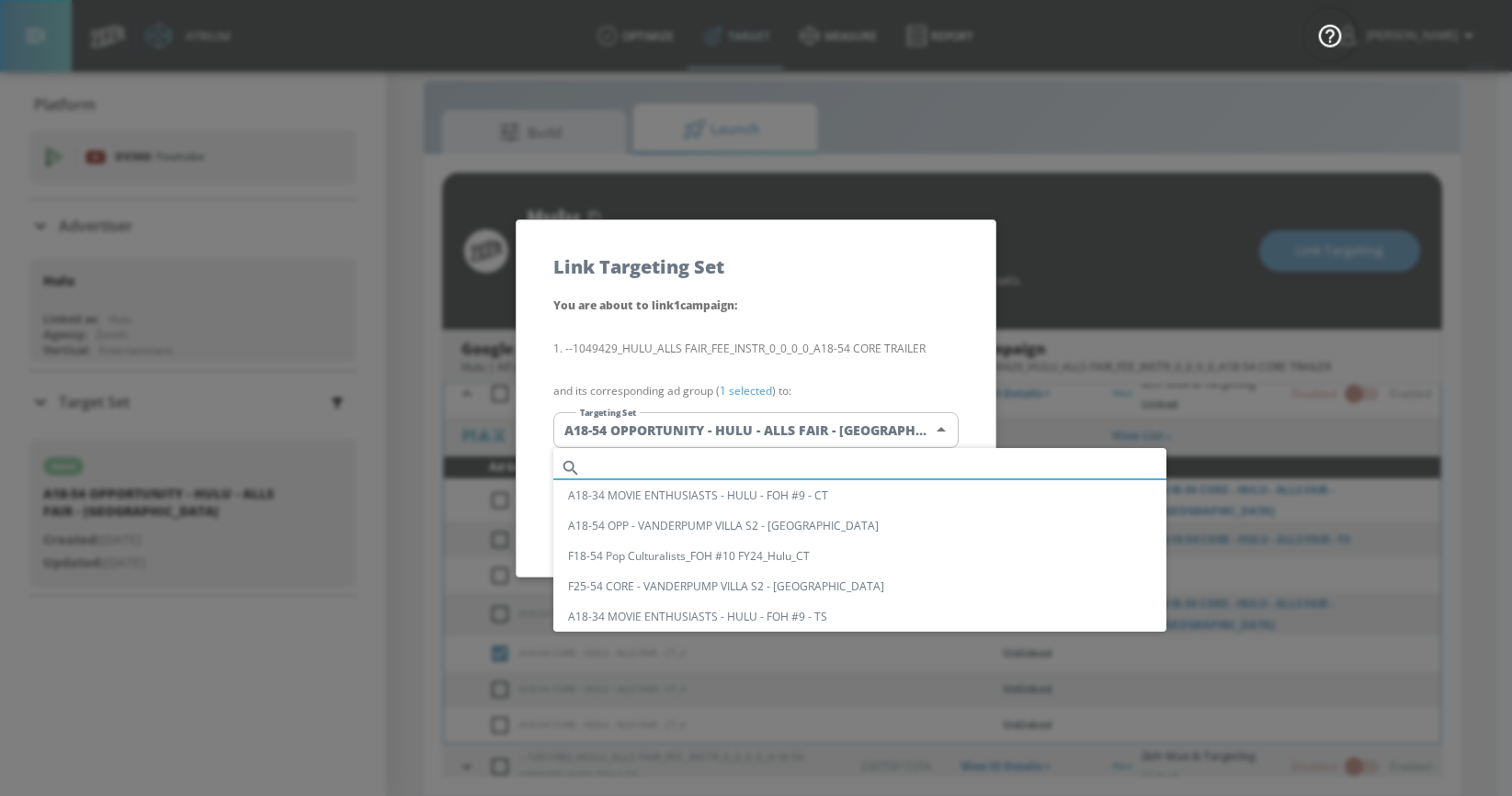
click at [672, 464] on input "text" at bounding box center [877, 468] width 578 height 24
paste input "A18-54 CORE - HULU - ALLS FAIR - [GEOGRAPHIC_DATA]"
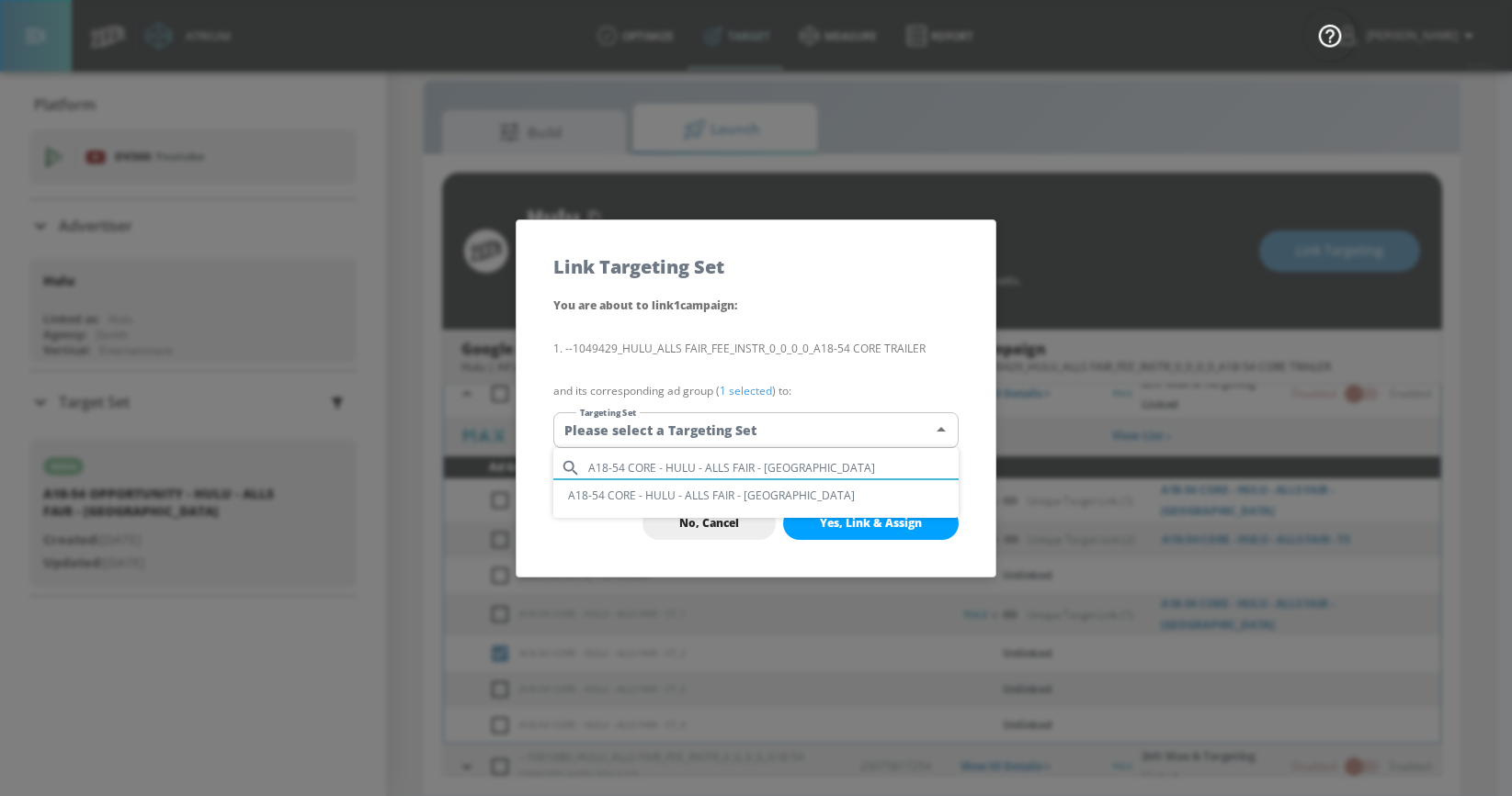
type input "A18-54 CORE - HULU - ALLS FAIR - [GEOGRAPHIC_DATA]"
click at [670, 497] on li "A18-54 CORE - HULU - ALLS FAIR - [GEOGRAPHIC_DATA]" at bounding box center [756, 495] width 406 height 30
type input "b7155d4e-cb0c-4b7d-a2c9-a09e2fda50fa"
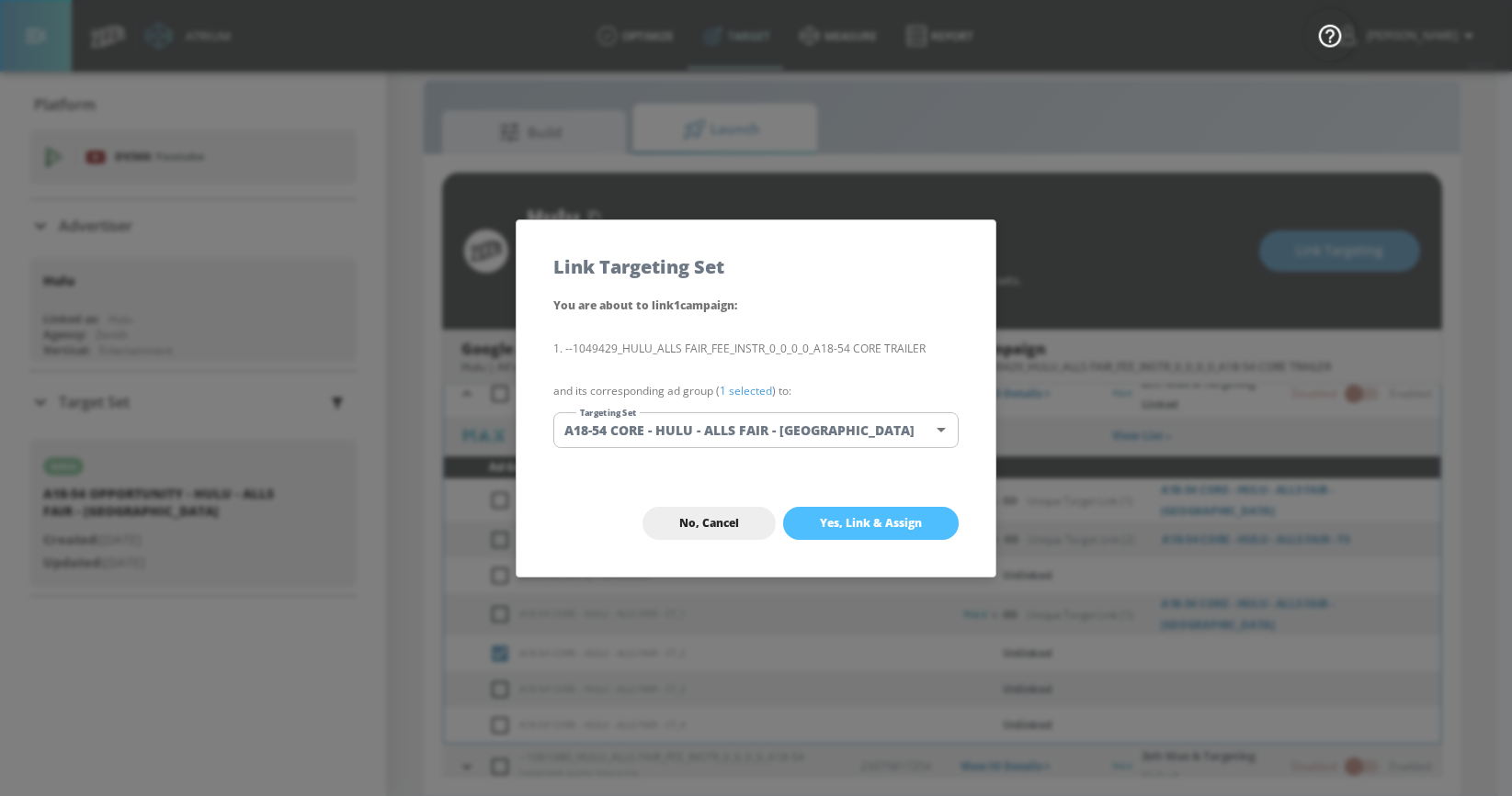
click at [831, 522] on span "Yes, Link & Assign" at bounding box center [870, 523] width 102 height 15
checkbox input "true"
checkbox input "false"
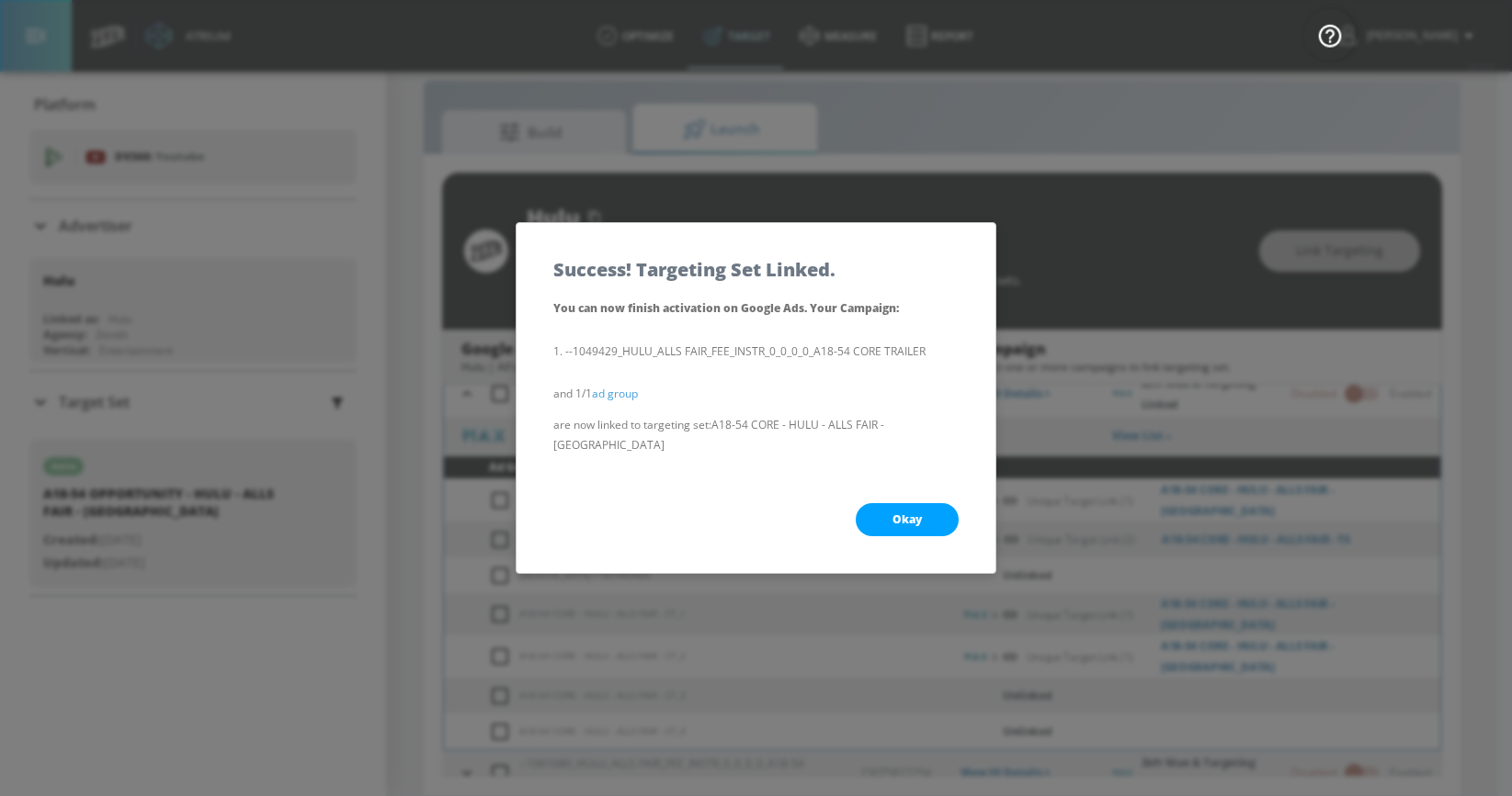
drag, startPoint x: 884, startPoint y: 513, endPoint x: 848, endPoint y: 521, distance: 36.9
click at [884, 512] on button "Okay" at bounding box center [907, 520] width 103 height 33
checkbox input "true"
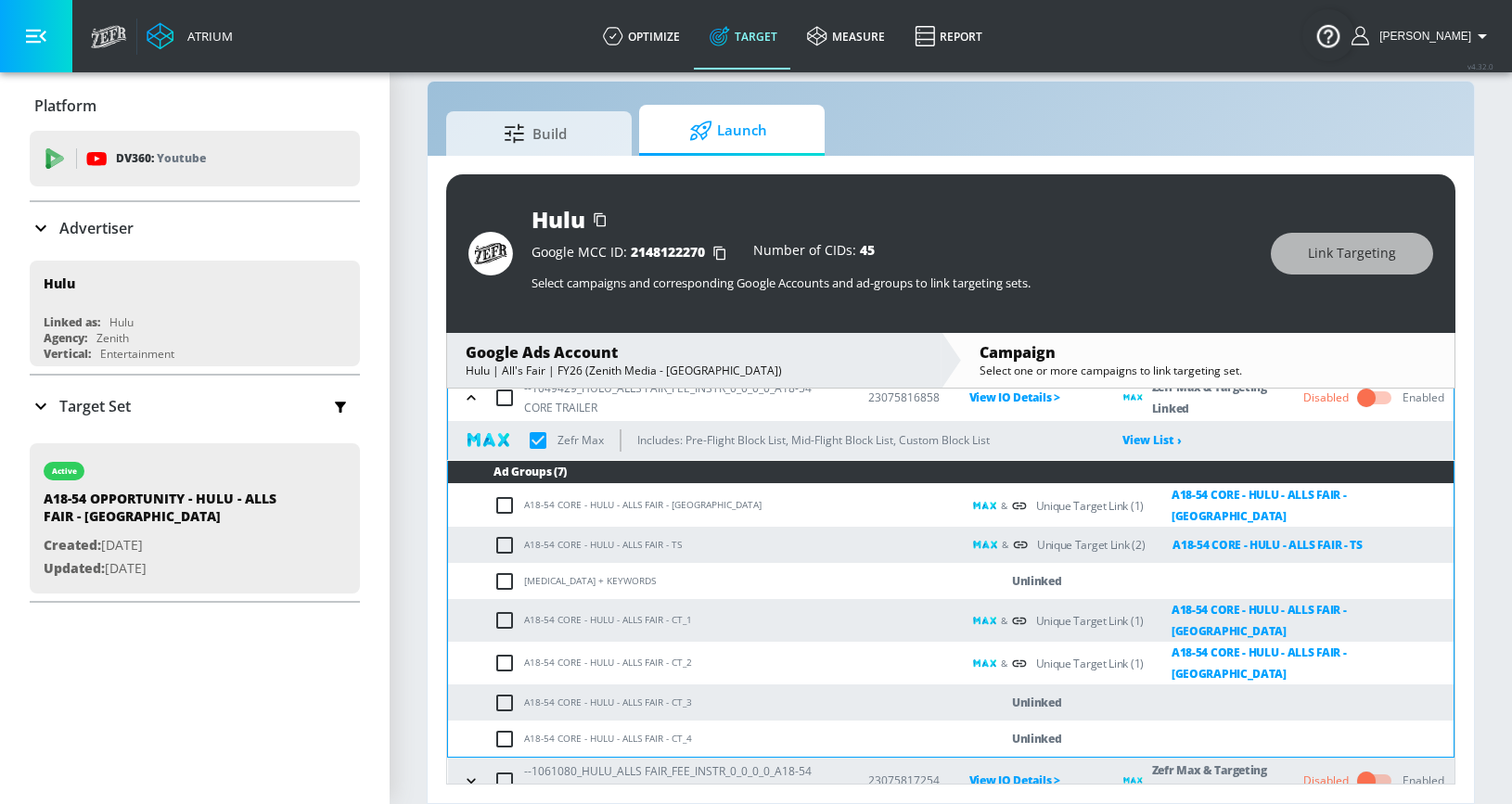
click at [502, 692] on input "checkbox" at bounding box center [509, 704] width 30 height 23
checkbox input "true"
click at [1310, 253] on span "Link Targeting" at bounding box center [1351, 253] width 88 height 24
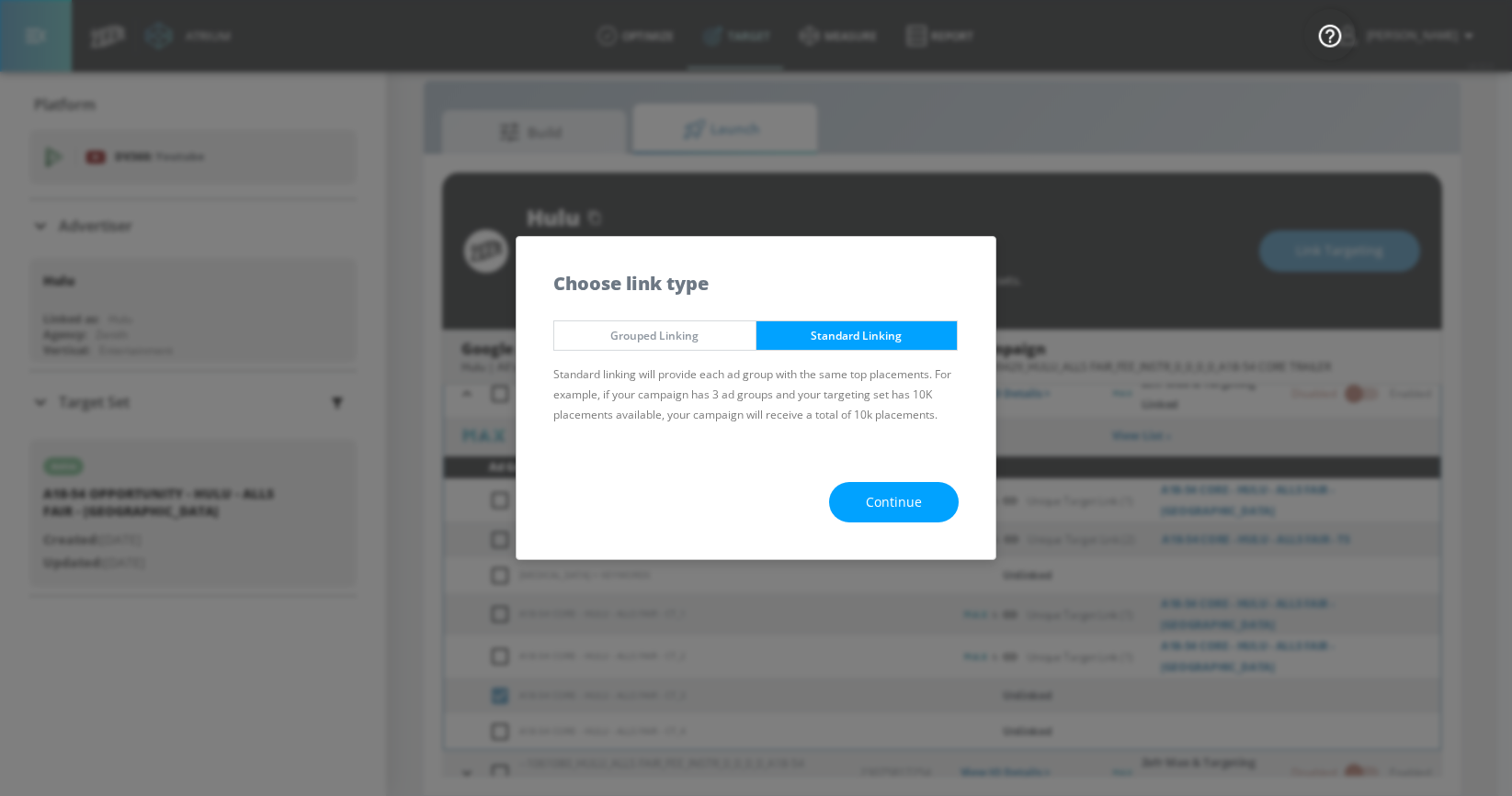
click at [894, 499] on span "Continue" at bounding box center [894, 503] width 56 height 23
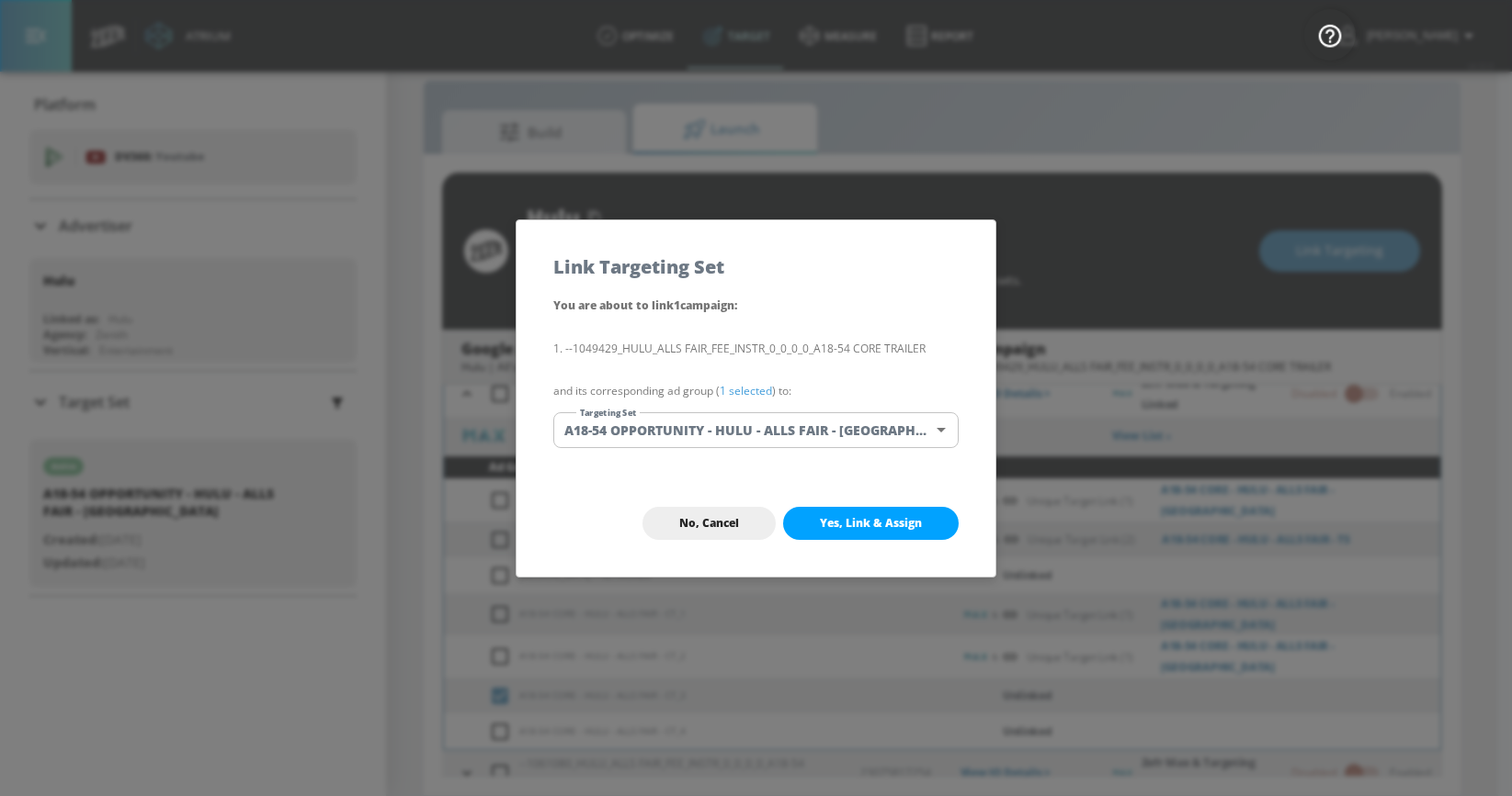
click at [754, 432] on body "Atrium optimize Target measure Report optimize Target measure Report v 4.32.0 […" at bounding box center [756, 385] width 1512 height 823
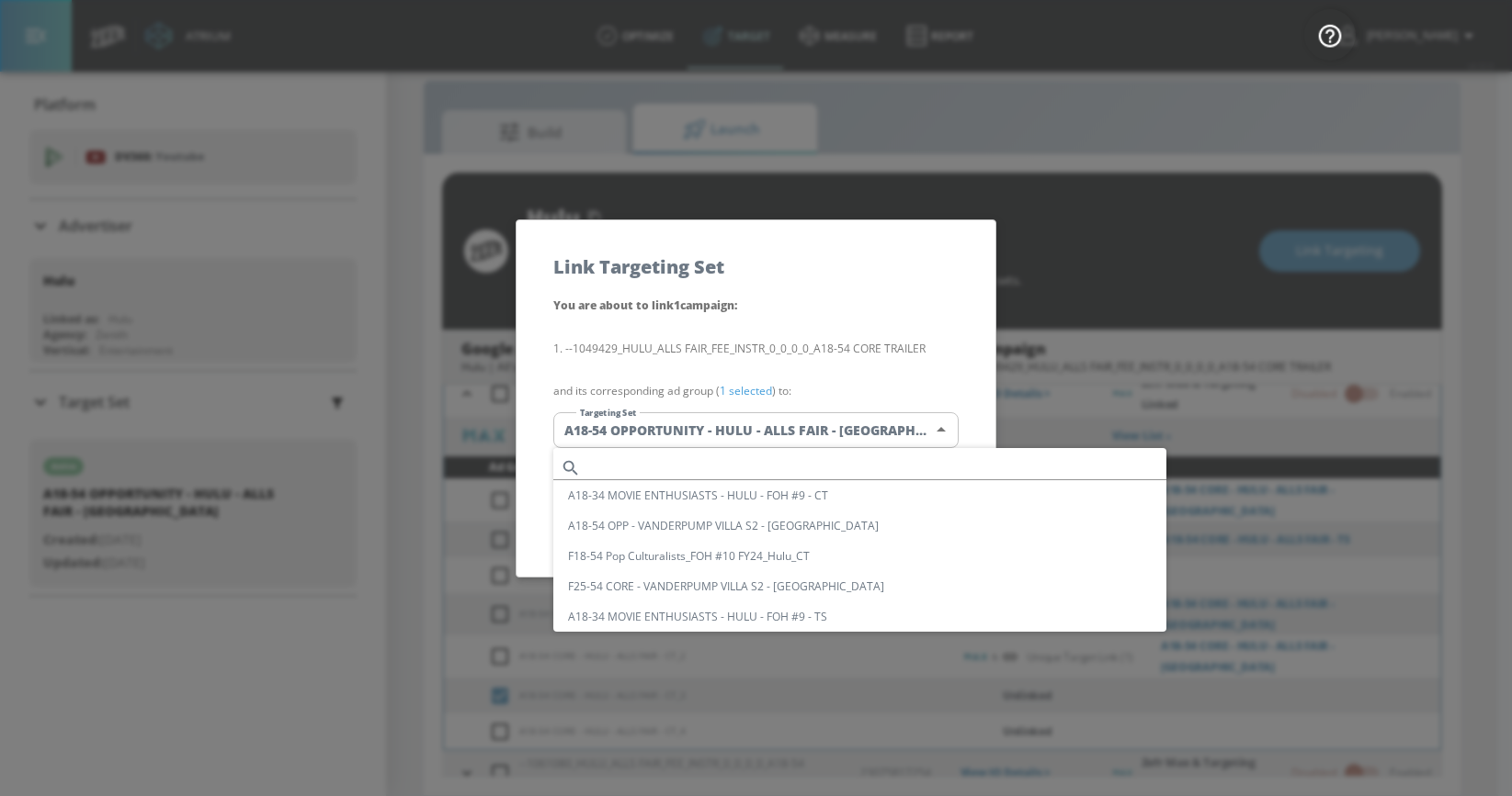
click at [684, 464] on input "text" at bounding box center [877, 468] width 578 height 24
paste input "A18-54 CORE - HULU - ALLS FAIR - [GEOGRAPHIC_DATA]"
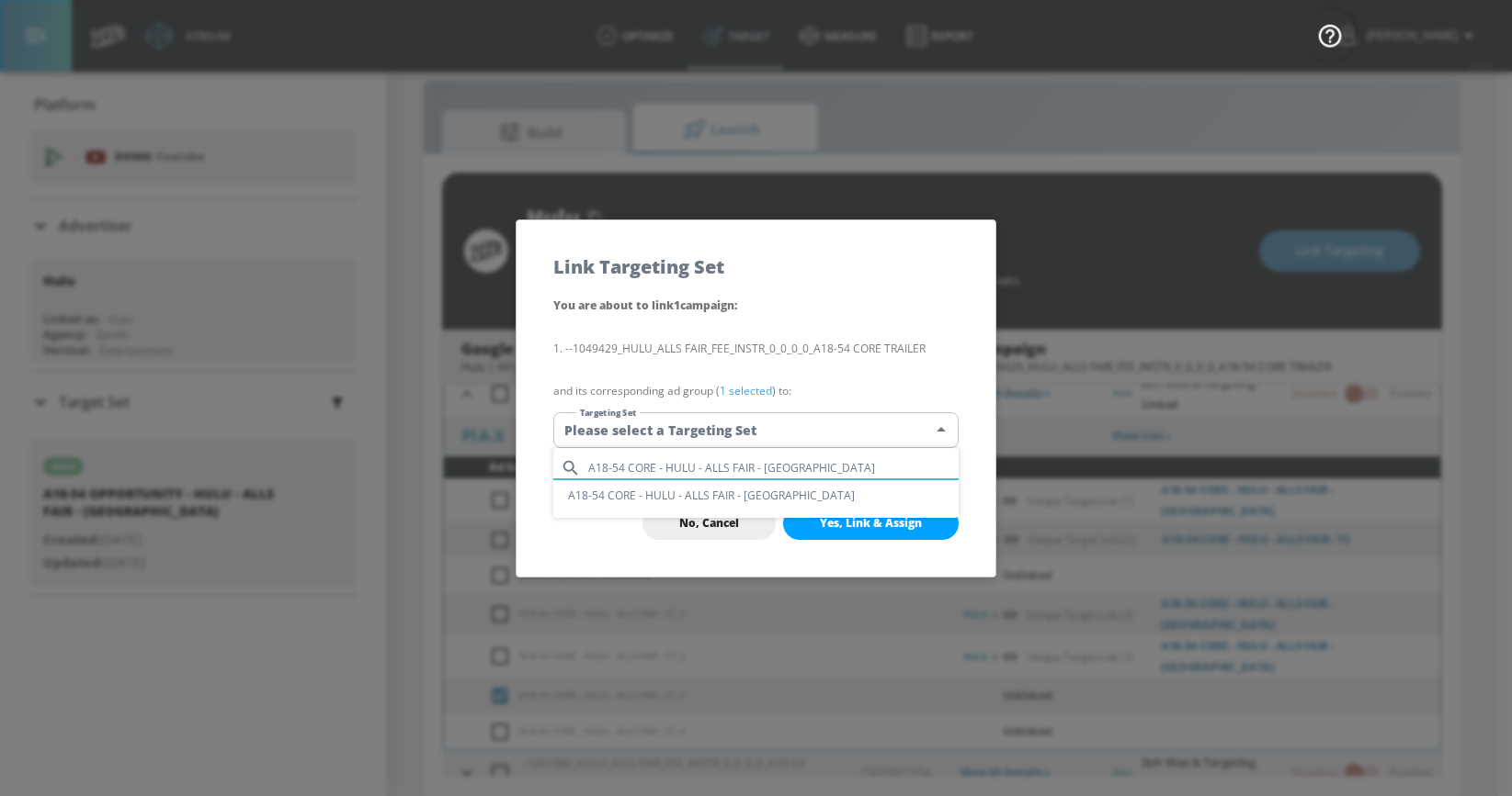
type input "A18-54 CORE - HULU - ALLS FAIR - [GEOGRAPHIC_DATA]"
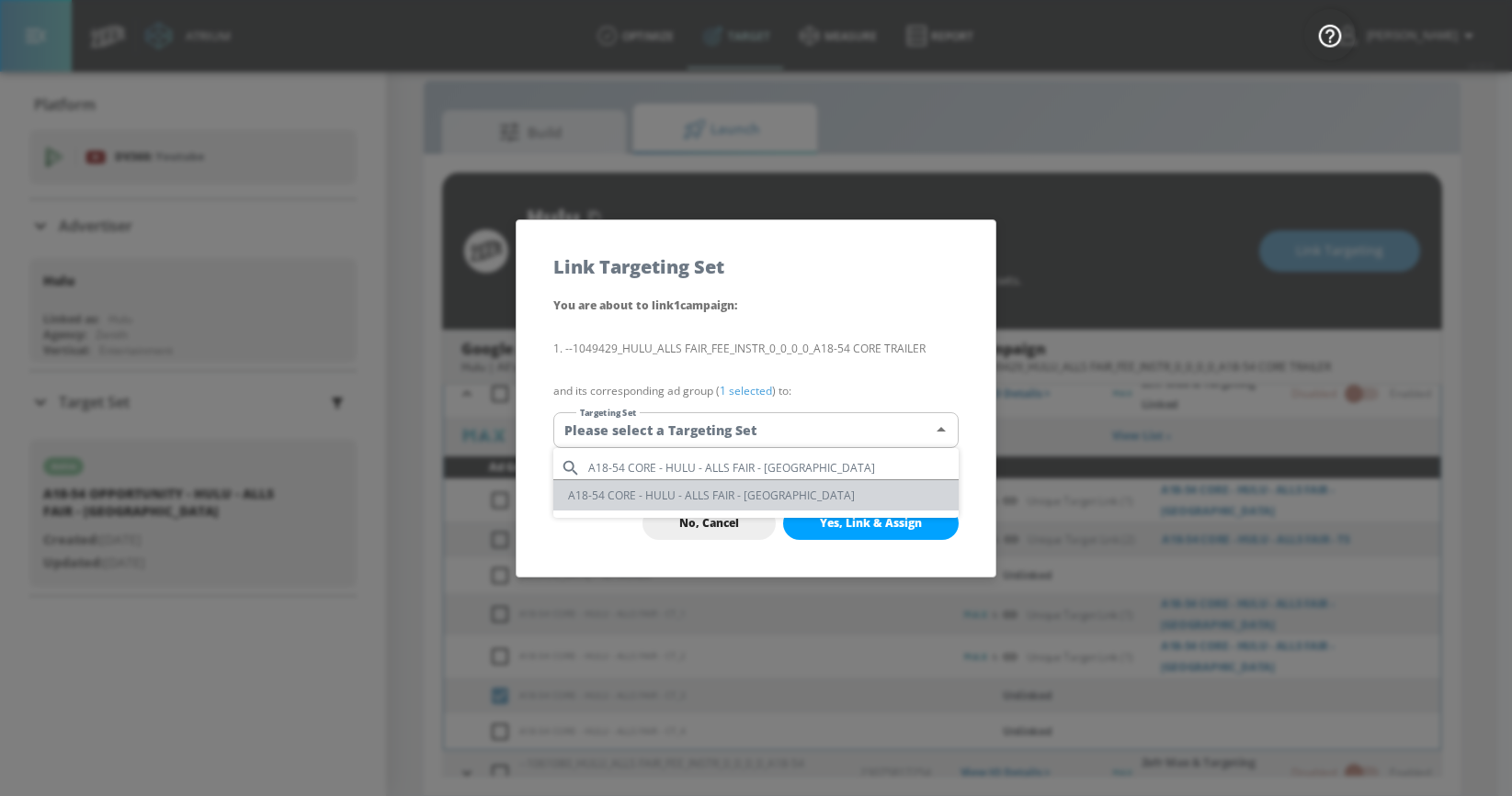
click at [696, 492] on li "A18-54 CORE - HULU - ALLS FAIR - [GEOGRAPHIC_DATA]" at bounding box center [756, 495] width 406 height 30
type input "b7155d4e-cb0c-4b7d-a2c9-a09e2fda50fa"
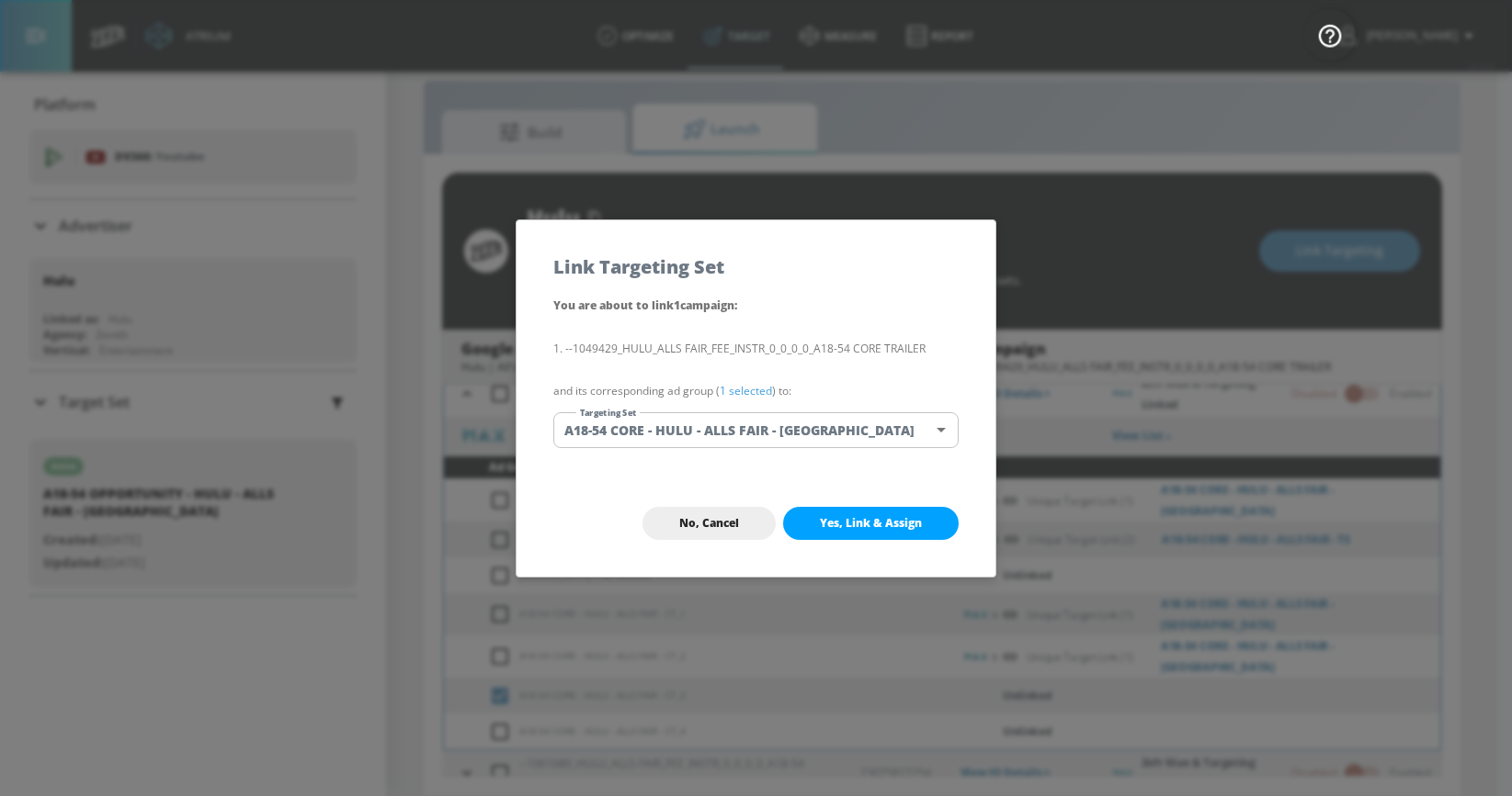
click at [830, 518] on span "Yes, Link & Assign" at bounding box center [870, 523] width 102 height 15
checkbox input "true"
checkbox input "false"
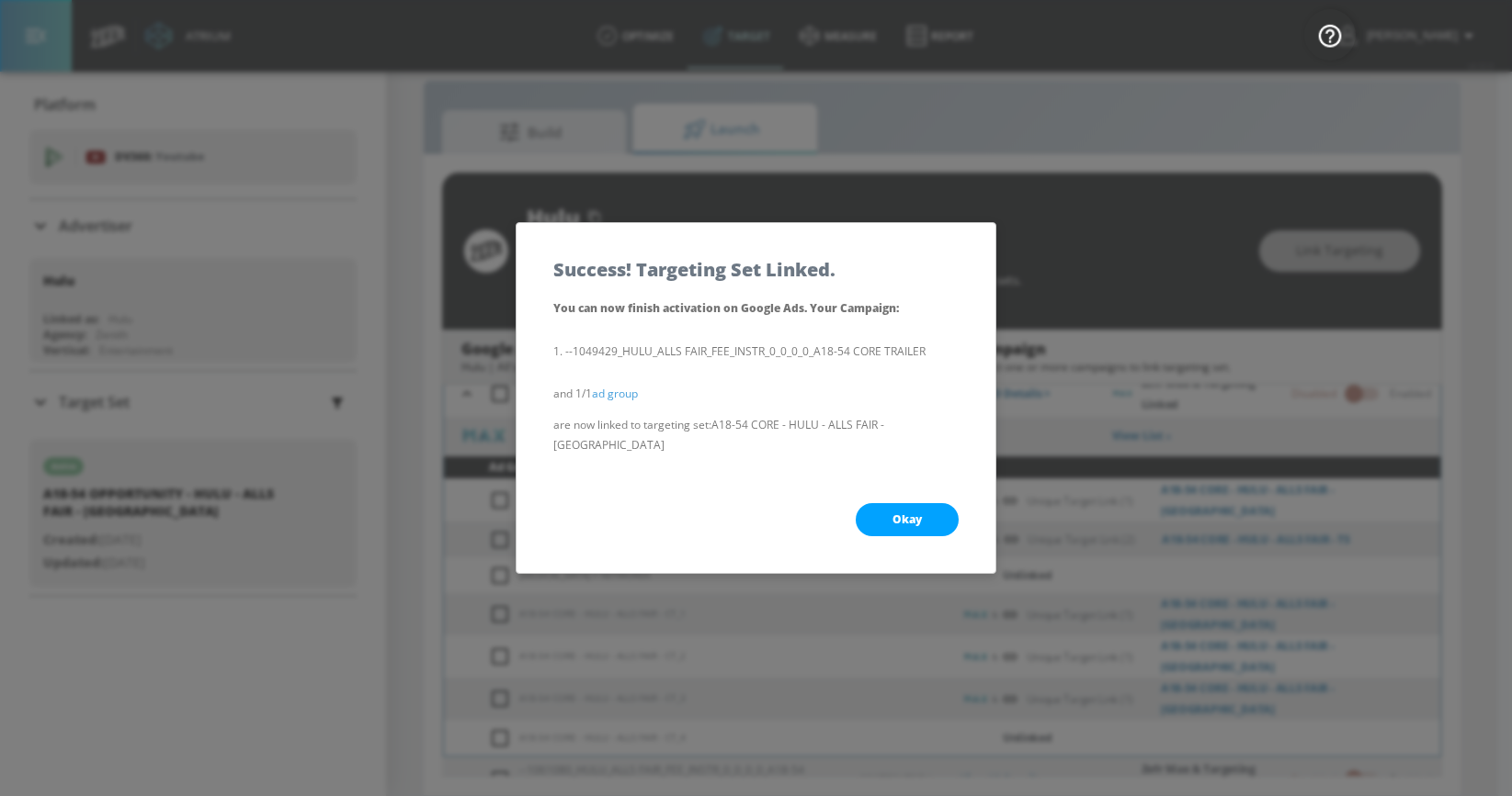
click at [905, 512] on span "Okay" at bounding box center [906, 520] width 29 height 15
checkbox input "true"
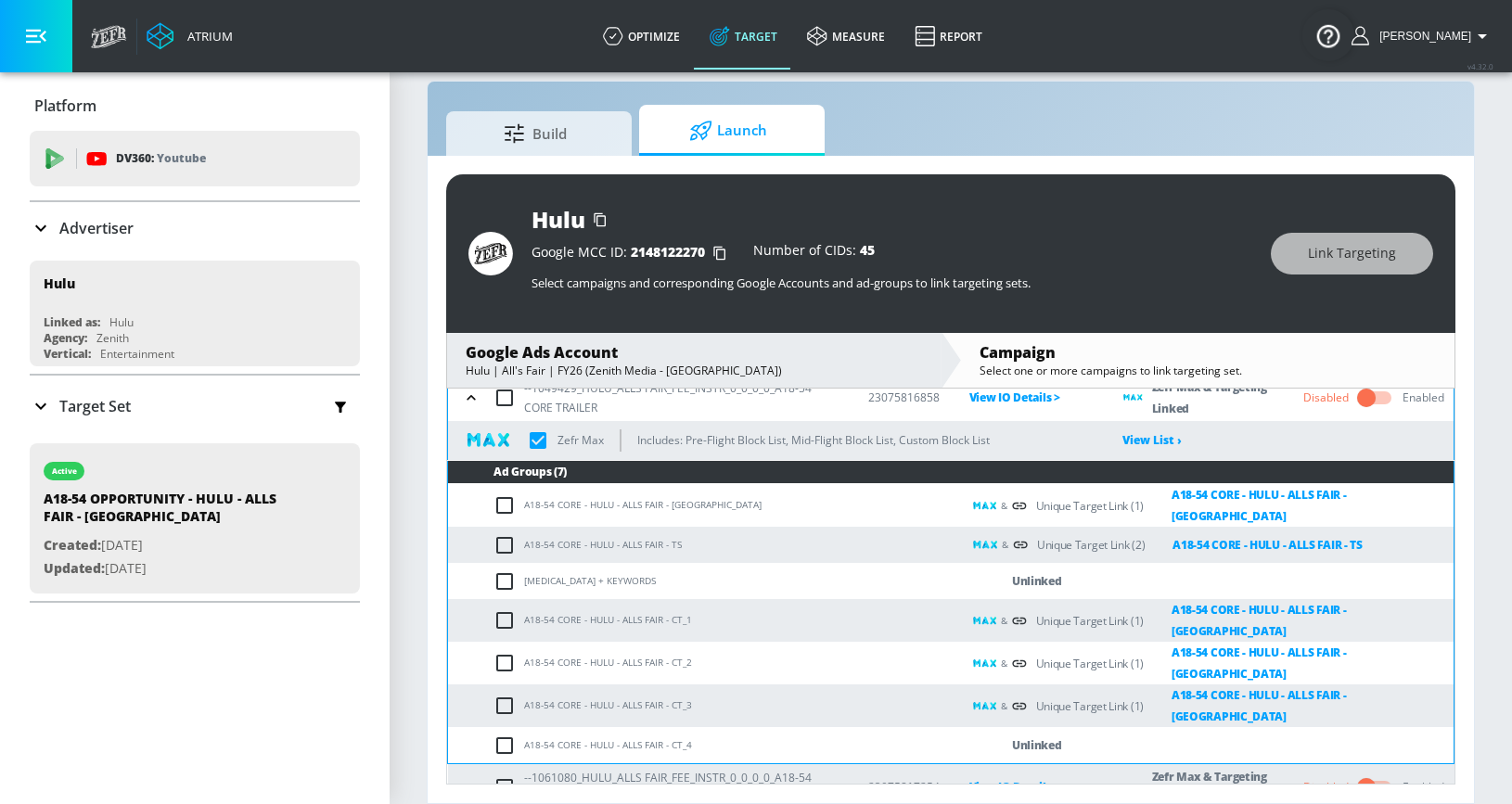
click at [503, 735] on input "checkbox" at bounding box center [509, 746] width 30 height 23
checkbox input "true"
click at [1298, 254] on button "Link Targeting" at bounding box center [1352, 253] width 163 height 42
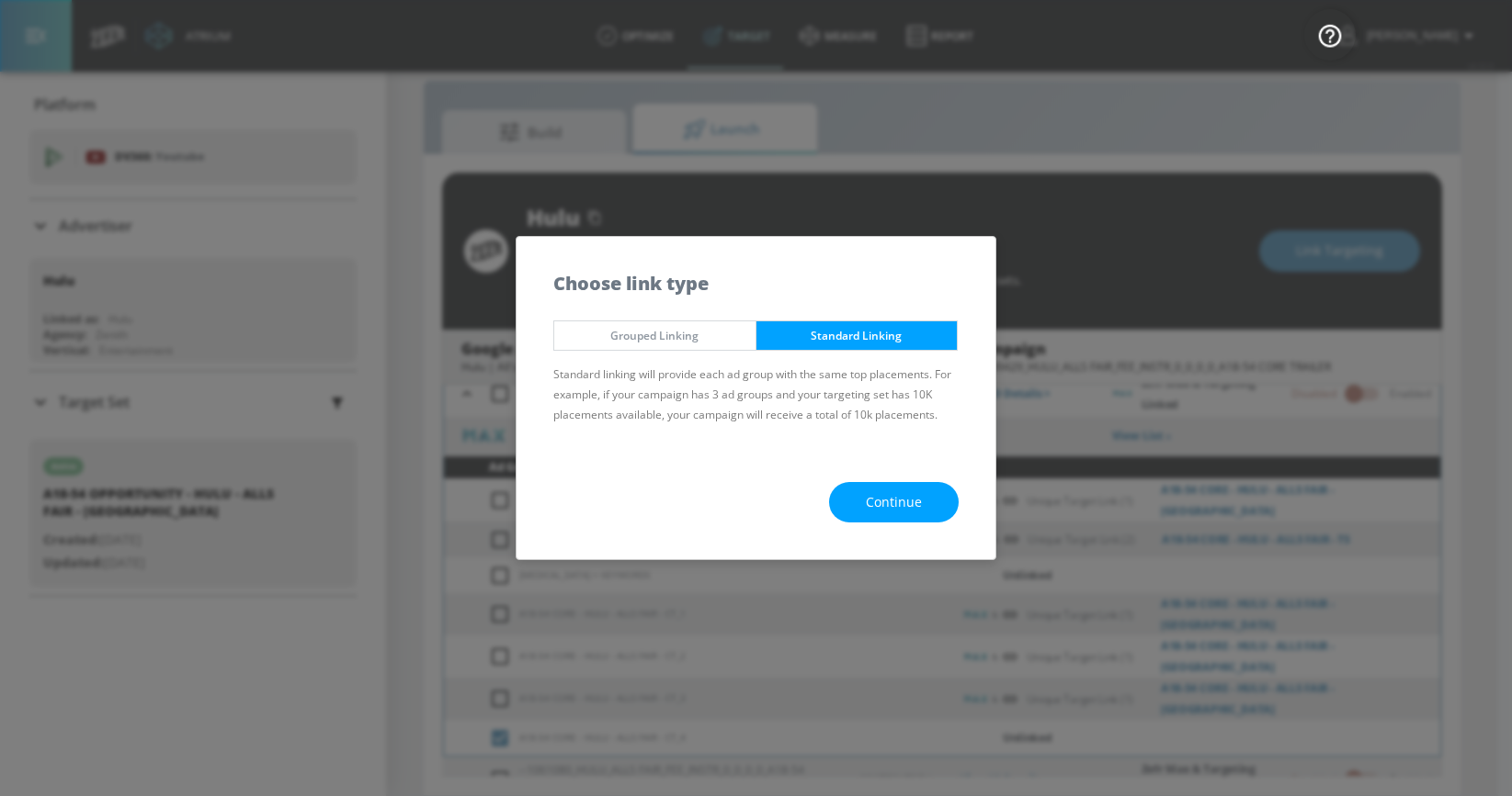
click at [866, 509] on button "Continue" at bounding box center [894, 503] width 129 height 41
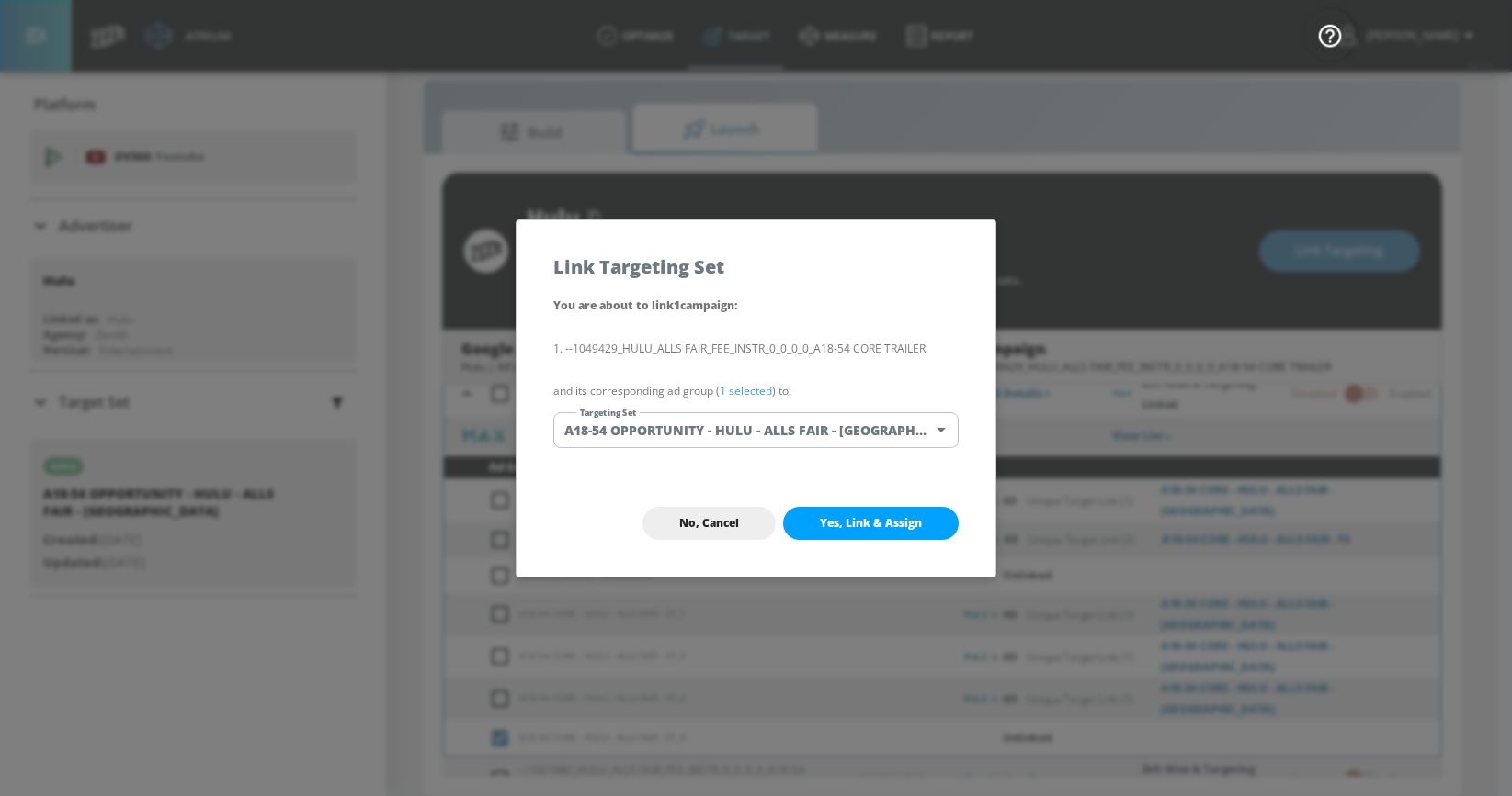
click at [756, 434] on body "Atrium optimize Target measure Report optimize Target measure Report v 4.32.0 […" at bounding box center [756, 385] width 1512 height 823
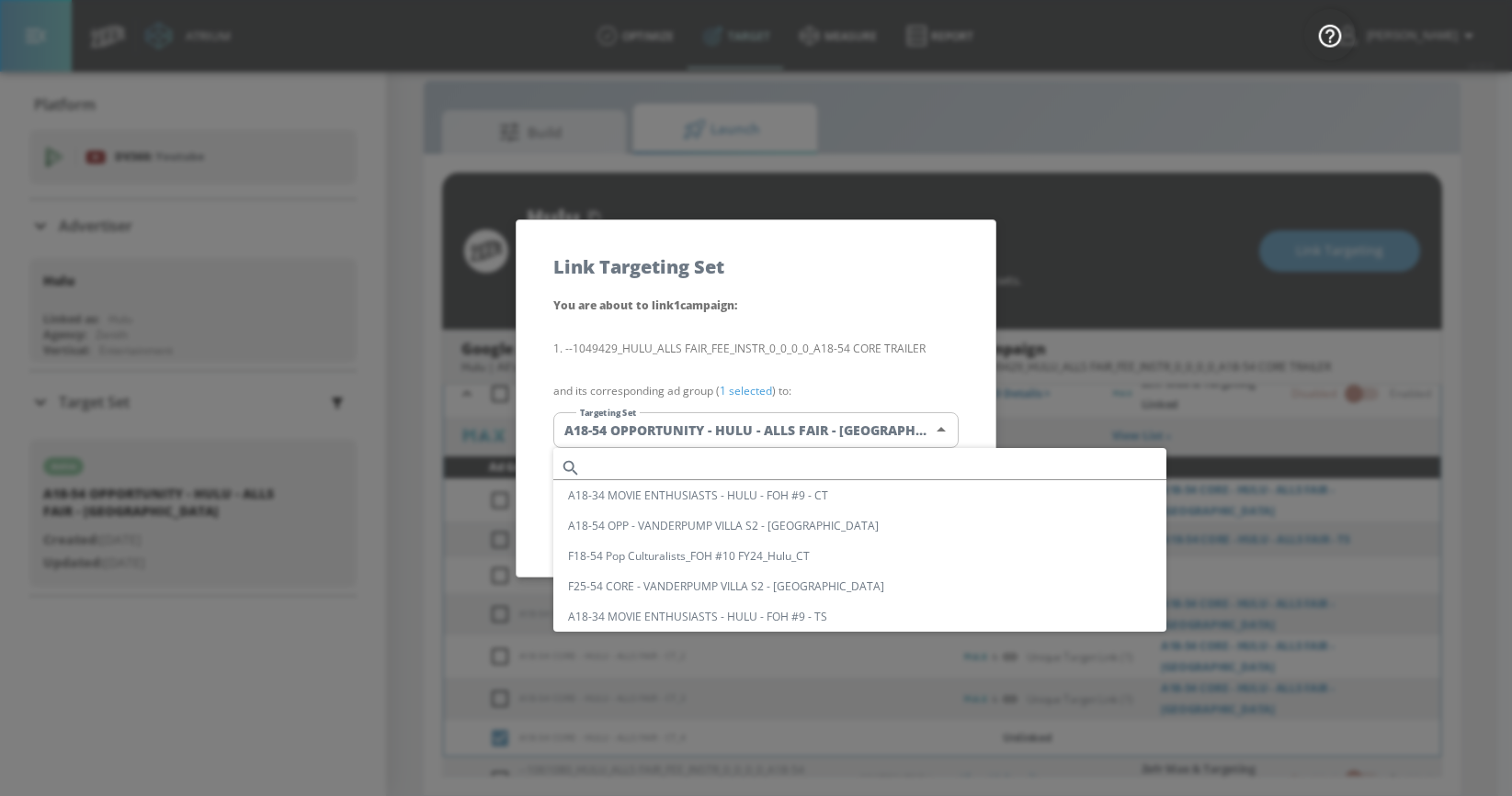
click at [691, 468] on input "text" at bounding box center [877, 468] width 578 height 24
paste input "A18-54 CORE - HULU - ALLS FAIR - [GEOGRAPHIC_DATA]"
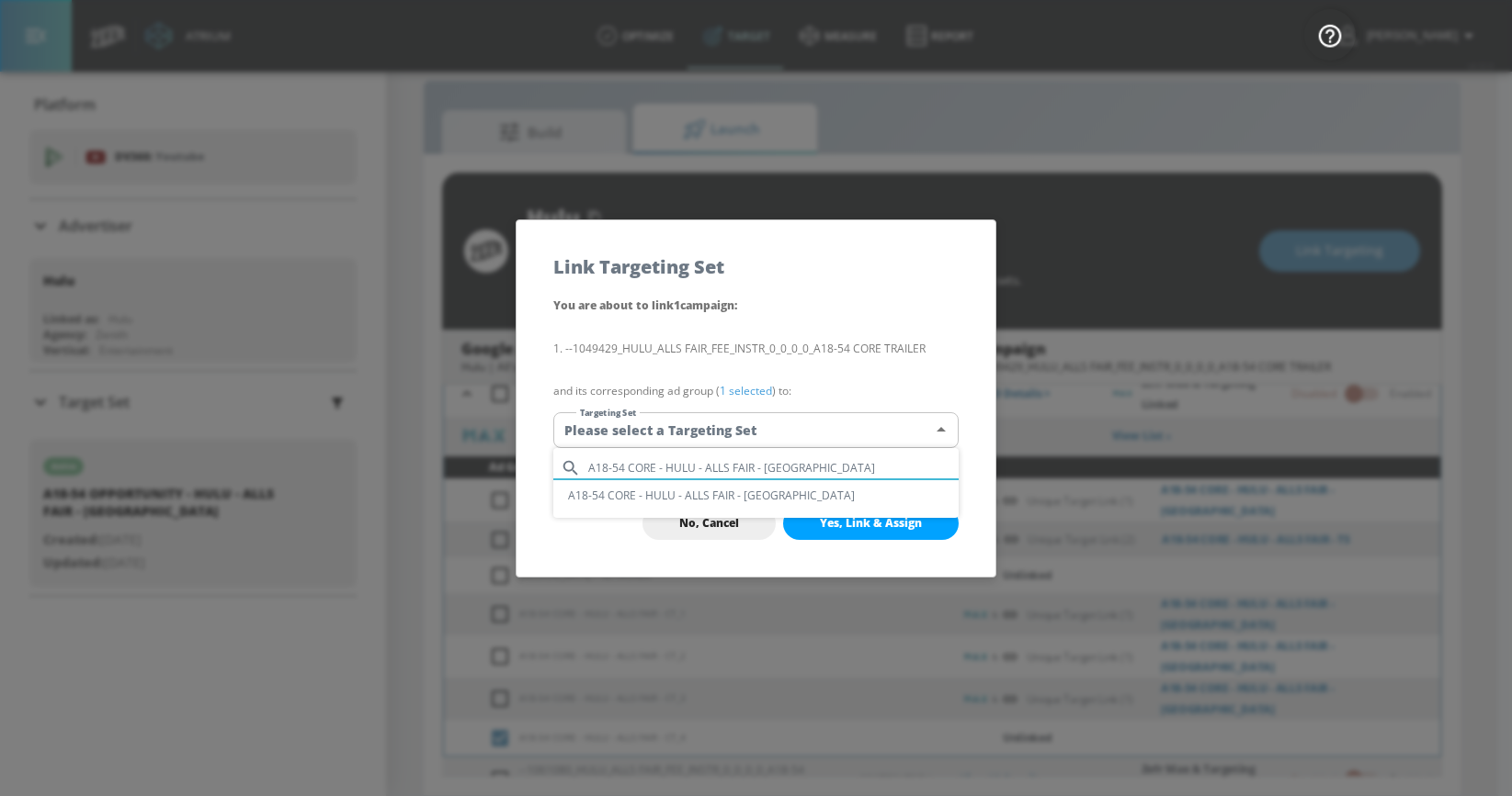
type input "A18-54 CORE - HULU - ALLS FAIR - [GEOGRAPHIC_DATA]"
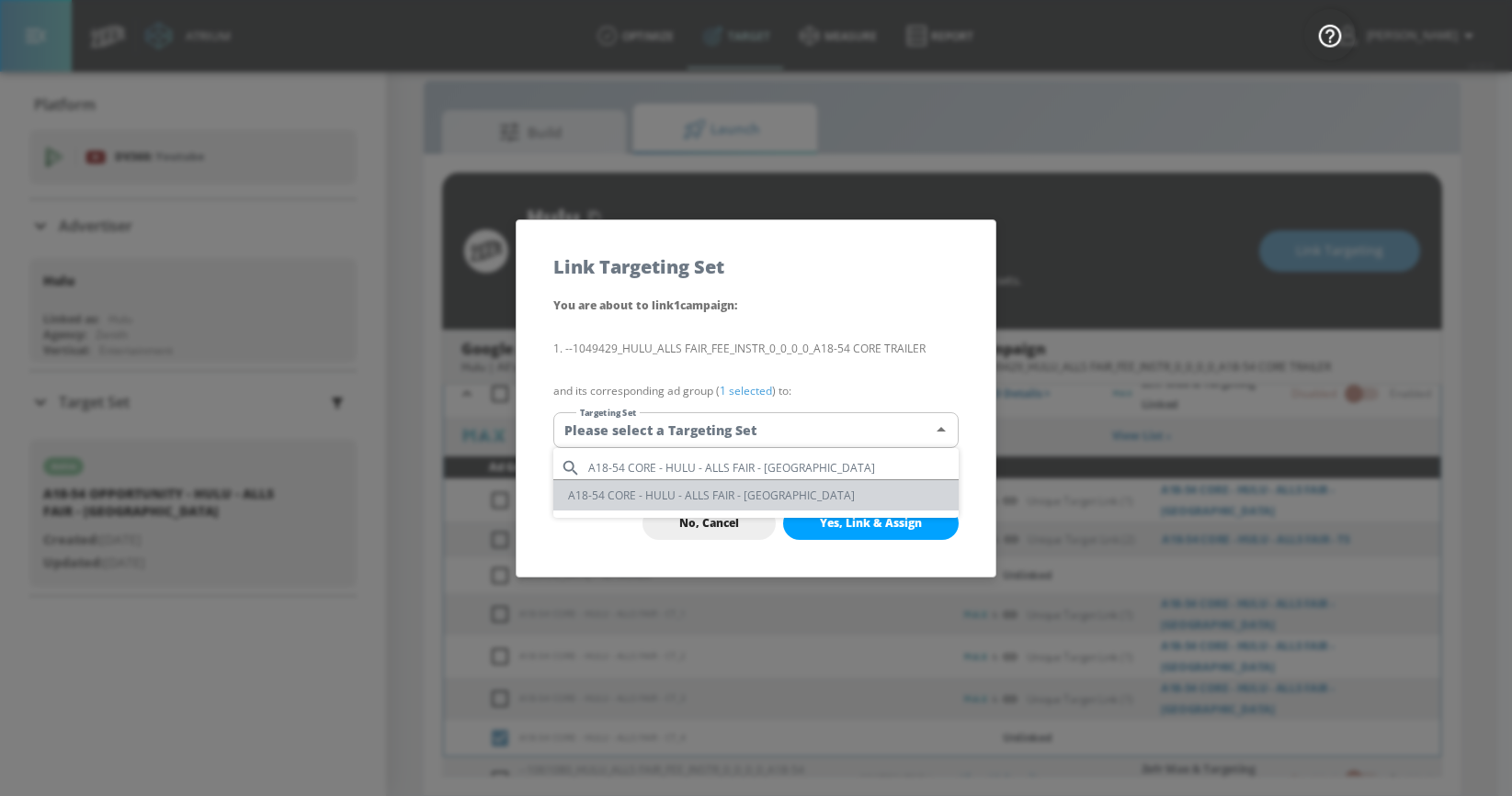
click at [699, 494] on li "A18-54 CORE - HULU - ALLS FAIR - [GEOGRAPHIC_DATA]" at bounding box center [756, 495] width 406 height 30
type input "b7155d4e-cb0c-4b7d-a2c9-a09e2fda50fa"
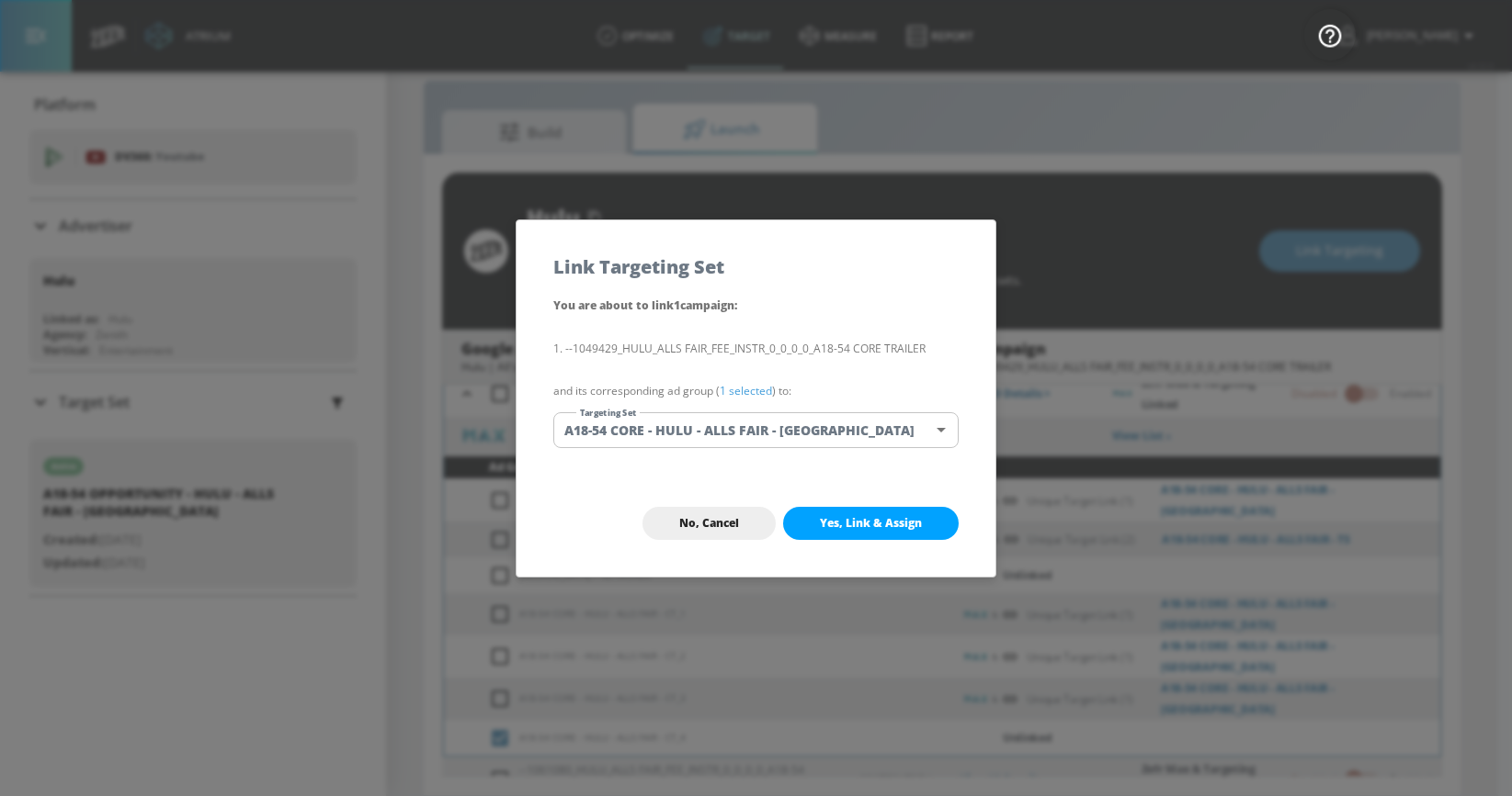
click at [855, 523] on span "Yes, Link & Assign" at bounding box center [870, 523] width 102 height 15
checkbox input "true"
checkbox input "false"
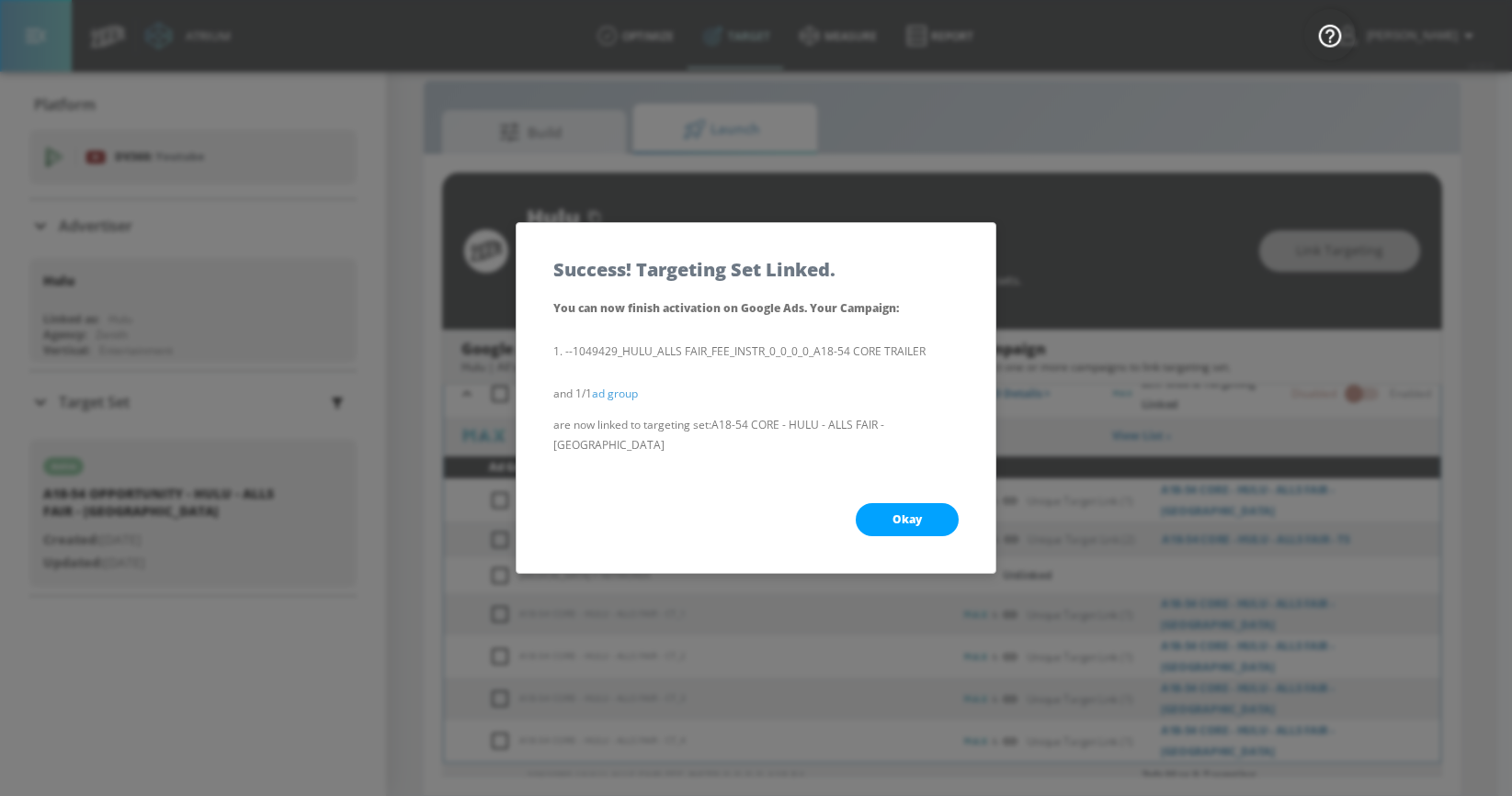
click at [878, 509] on button "Okay" at bounding box center [907, 520] width 103 height 33
checkbox input "true"
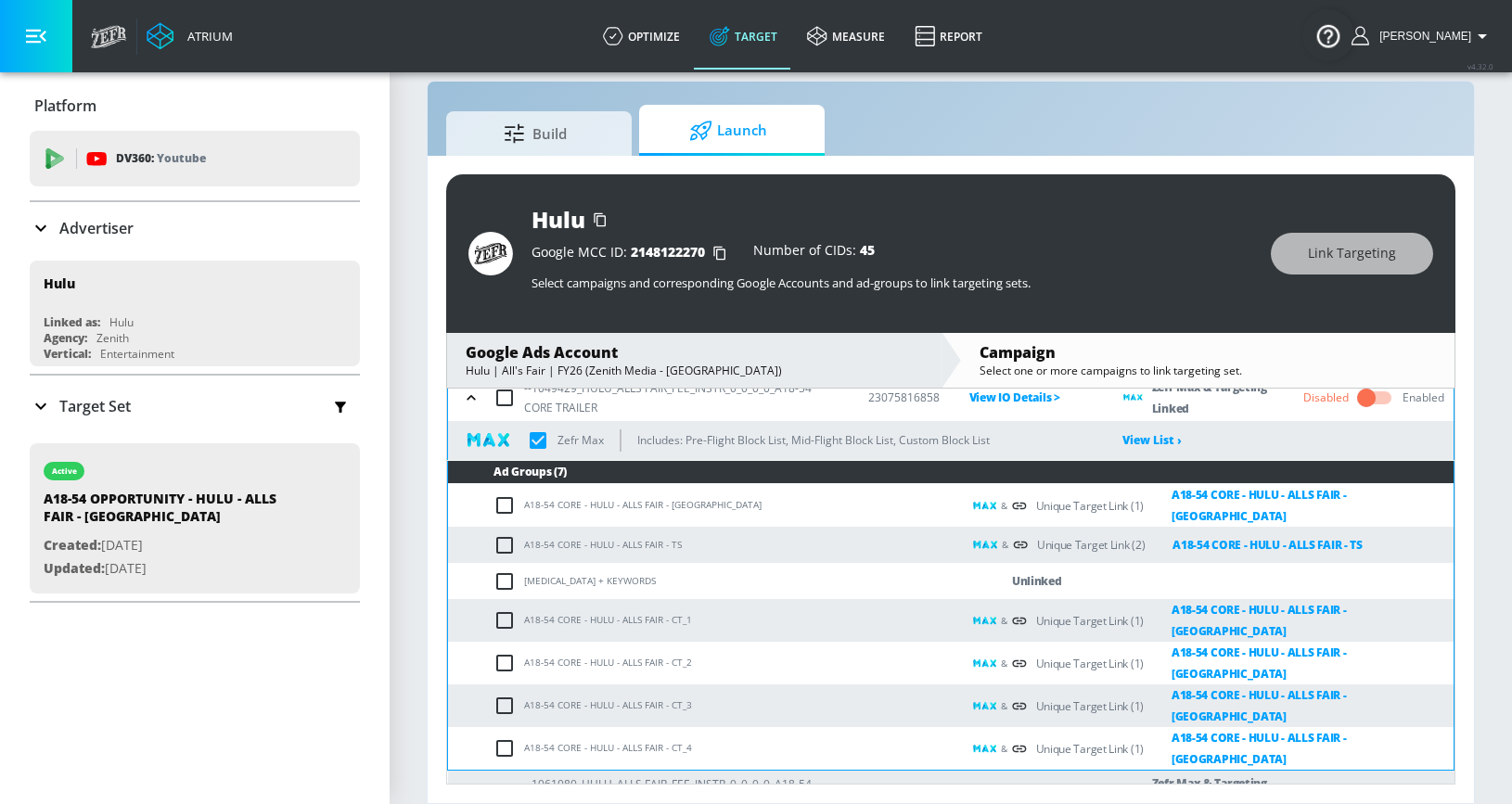
click at [471, 397] on icon "button" at bounding box center [470, 397] width 9 height 5
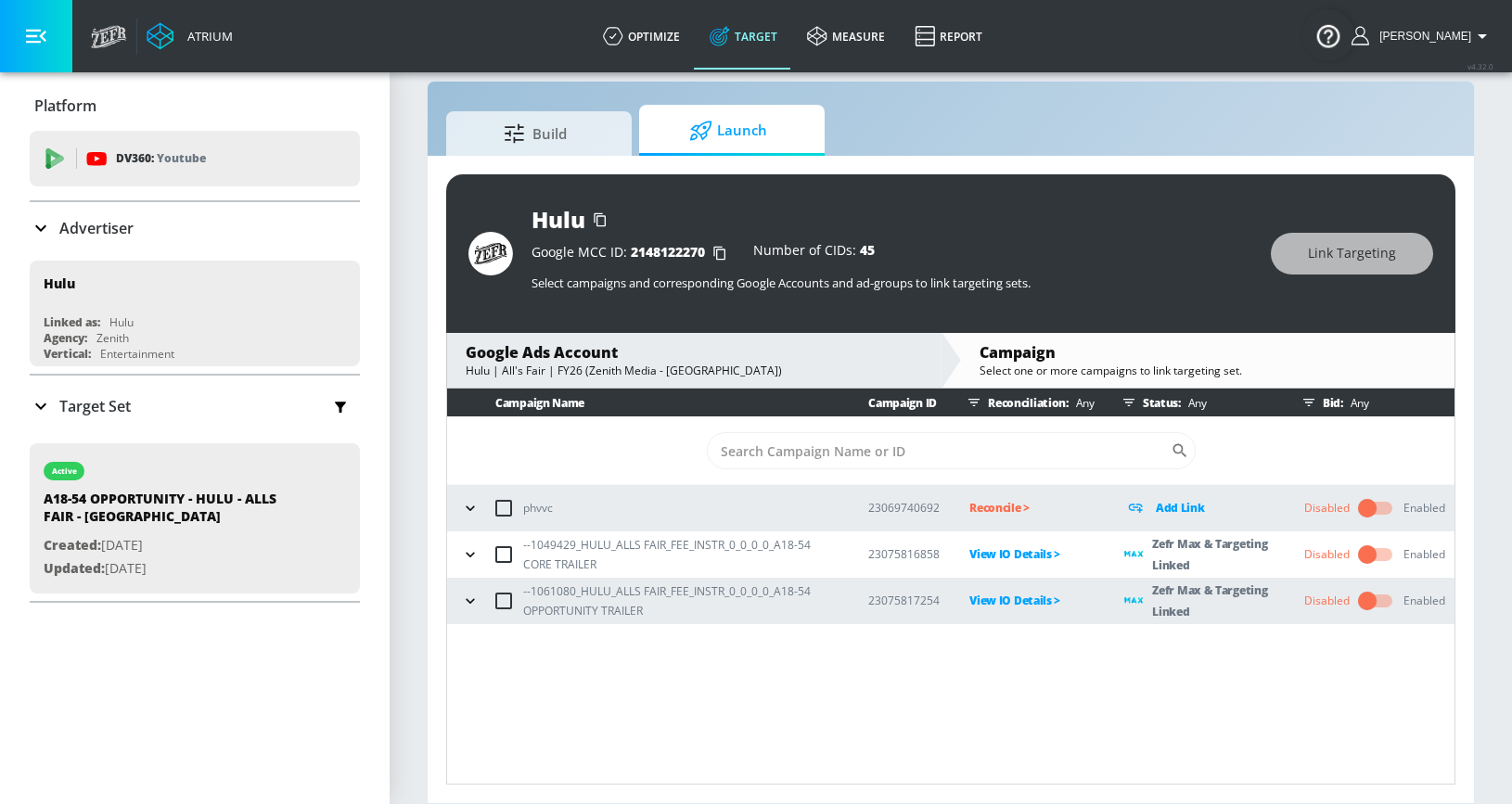
drag, startPoint x: 482, startPoint y: 691, endPoint x: 566, endPoint y: 411, distance: 292.3
click at [482, 691] on div "Campaign Name Campaign ID Reconciliation: Any Status: Any Bid: Any ​ phvvc 2306…" at bounding box center [950, 586] width 1009 height 396
